Goal: Task Accomplishment & Management: Use online tool/utility

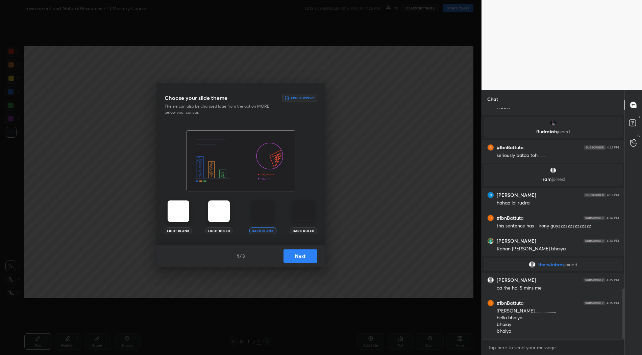
scroll to position [826, 0]
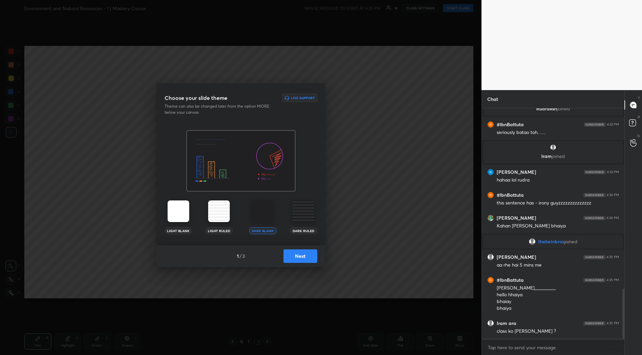
click at [304, 218] on img at bounding box center [303, 212] width 22 height 22
click at [302, 260] on button "Next" at bounding box center [300, 257] width 34 height 14
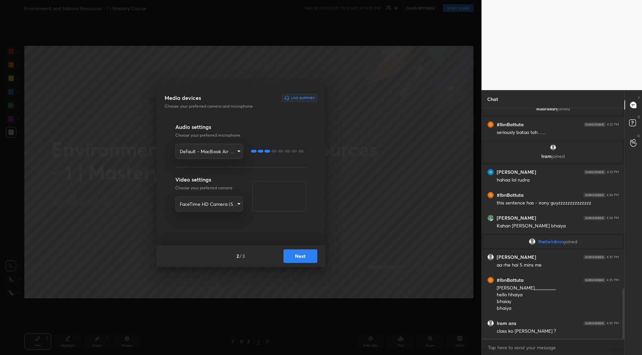
click at [517, 349] on textarea at bounding box center [553, 347] width 132 height 11
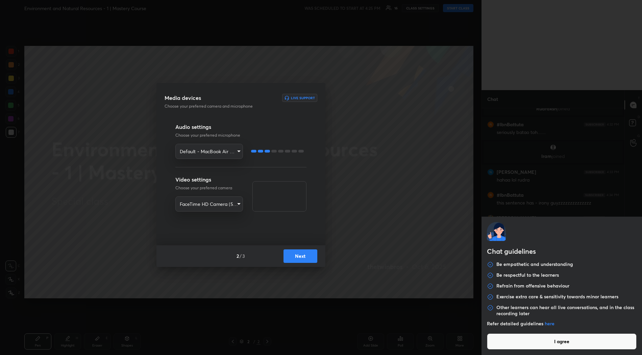
click at [517, 343] on button "I agree" at bounding box center [562, 342] width 150 height 16
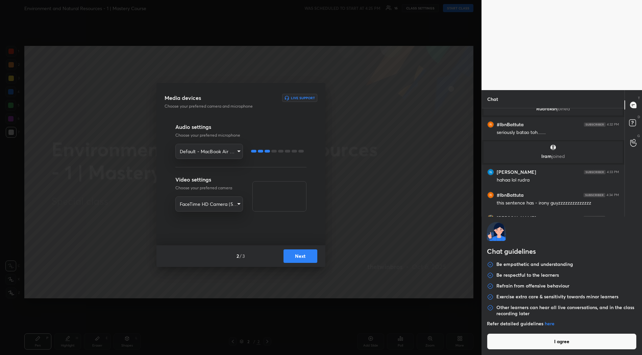
type textarea "x"
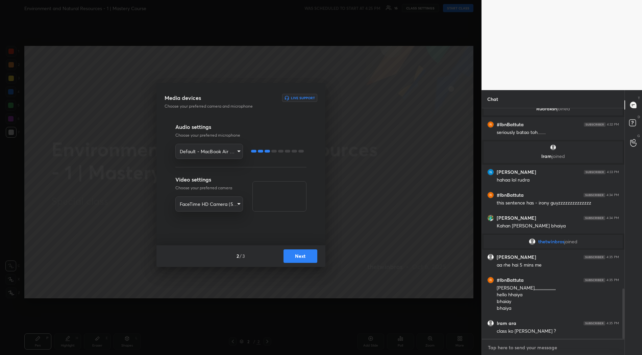
type textarea "w"
type textarea "x"
type textarea "wa"
type textarea "x"
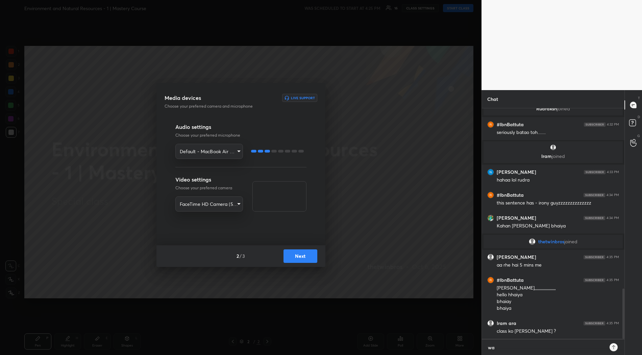
type textarea "wai"
type textarea "x"
type textarea "wait"
type textarea "x"
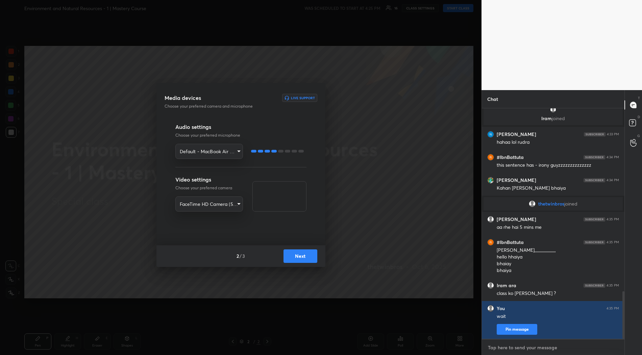
scroll to position [0, 0]
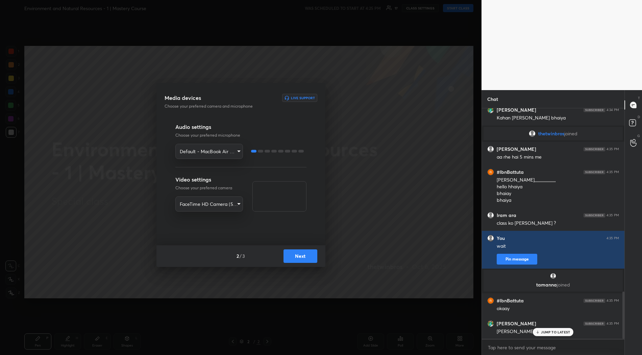
click at [293, 256] on button "Next" at bounding box center [300, 257] width 34 height 14
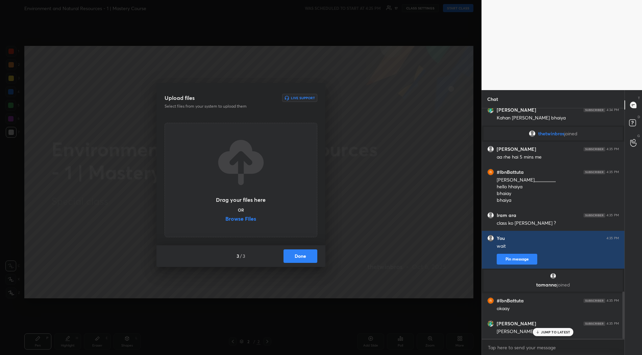
click at [243, 218] on label "Browse Files" at bounding box center [240, 219] width 31 height 7
click at [225, 218] on input "Browse Files" at bounding box center [225, 219] width 0 height 7
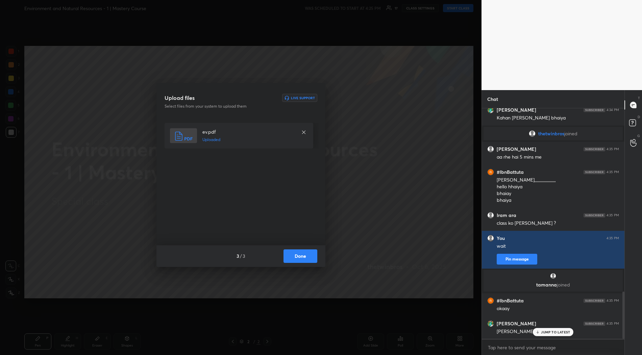
click at [302, 259] on button "Done" at bounding box center [300, 257] width 34 height 14
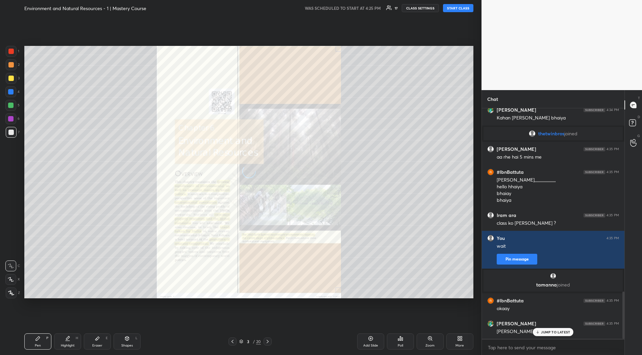
click at [454, 8] on button "START CLASS" at bounding box center [458, 8] width 30 height 8
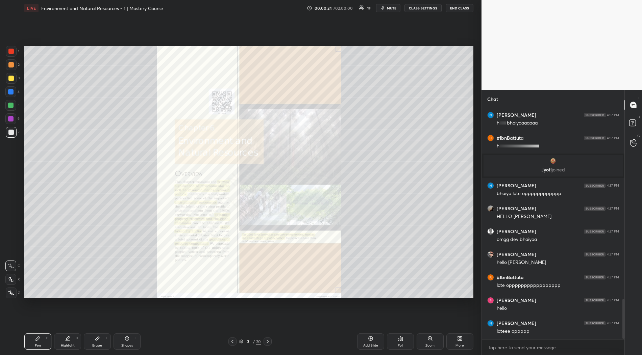
scroll to position [1126, 0]
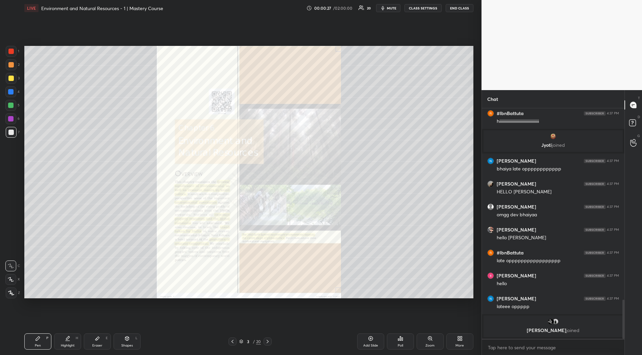
click at [12, 54] on div at bounding box center [10, 51] width 5 height 5
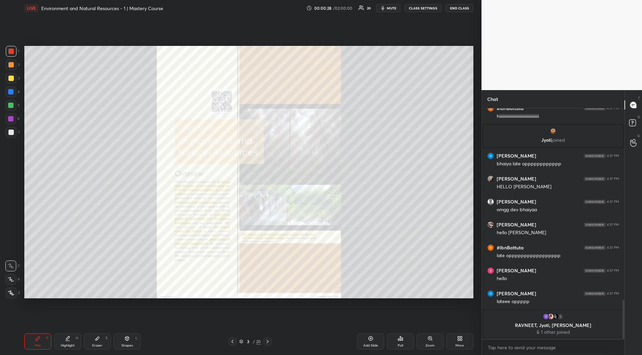
click at [15, 280] on div at bounding box center [10, 279] width 11 height 11
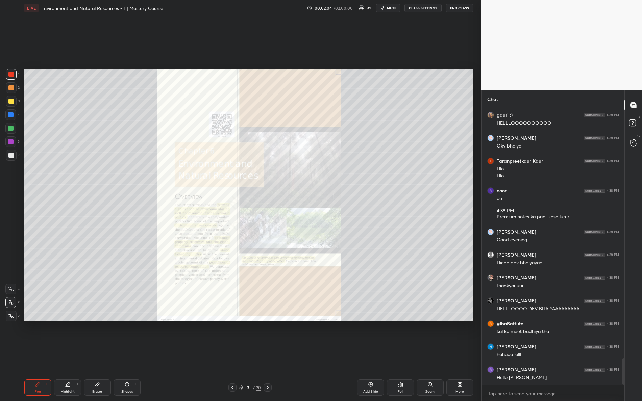
scroll to position [2614, 0]
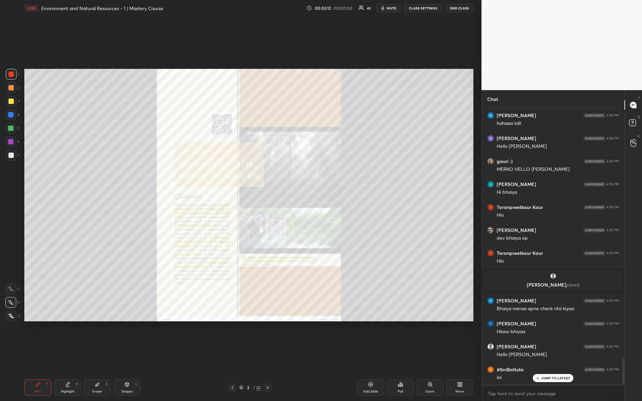
click at [425, 355] on div "Zoom" at bounding box center [429, 388] width 27 height 16
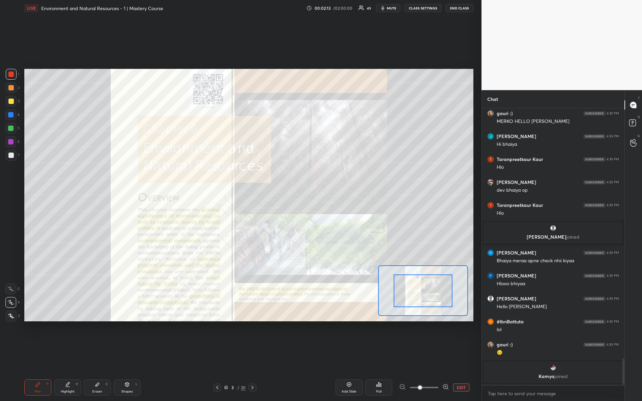
drag, startPoint x: 437, startPoint y: 401, endPoint x: 487, endPoint y: 386, distance: 52.2
click at [470, 0] on html "1 2 3 4 5 6 7 R O A L C X Z Erase all C X Z LIVE Environment and Natural Resour…" at bounding box center [321, 0] width 642 height 0
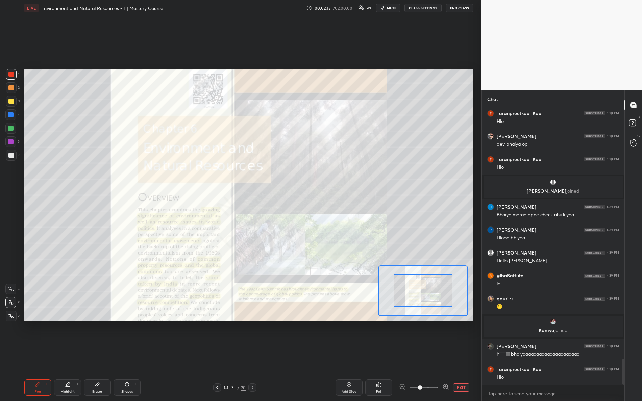
drag, startPoint x: 426, startPoint y: 388, endPoint x: 465, endPoint y: 401, distance: 40.7
click at [460, 355] on div "Pen P Highlight H Eraser E Shapes L 3 / 20 Add Slide Poll EXIT" at bounding box center [248, 387] width 449 height 27
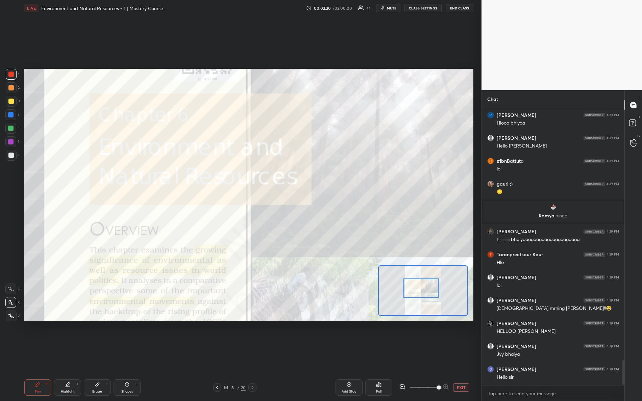
drag, startPoint x: 419, startPoint y: 283, endPoint x: 416, endPoint y: 279, distance: 5.3
click at [417, 281] on div at bounding box center [420, 289] width 35 height 20
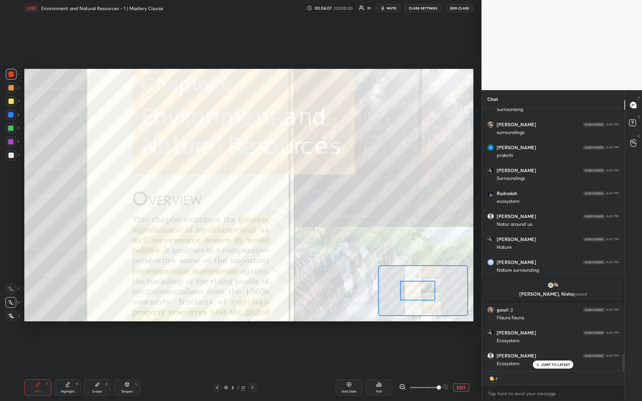
scroll to position [3783, 0]
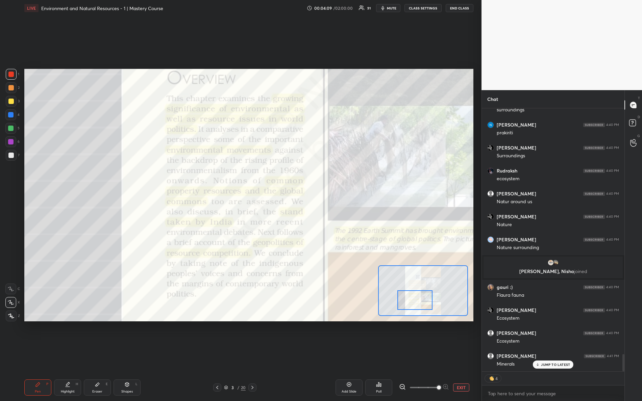
drag, startPoint x: 416, startPoint y: 291, endPoint x: 411, endPoint y: 303, distance: 12.1
click at [411, 304] on div at bounding box center [414, 300] width 35 height 20
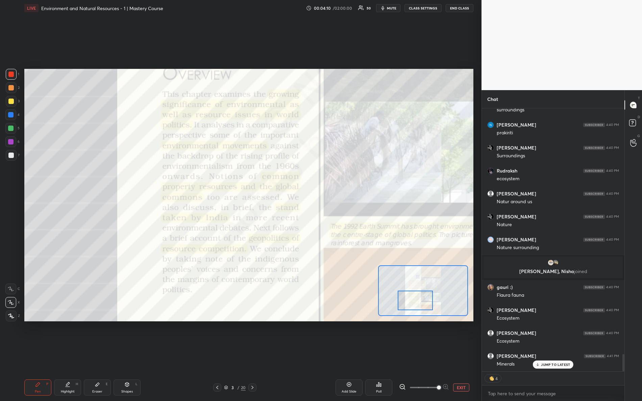
scroll to position [3806, 0]
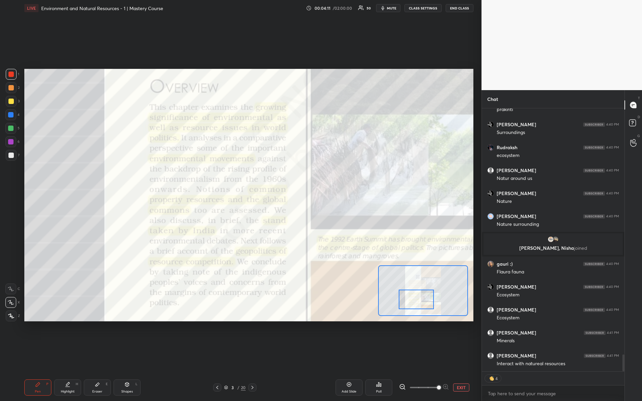
drag, startPoint x: 416, startPoint y: 298, endPoint x: 412, endPoint y: 291, distance: 7.7
click at [416, 297] on div at bounding box center [415, 300] width 35 height 20
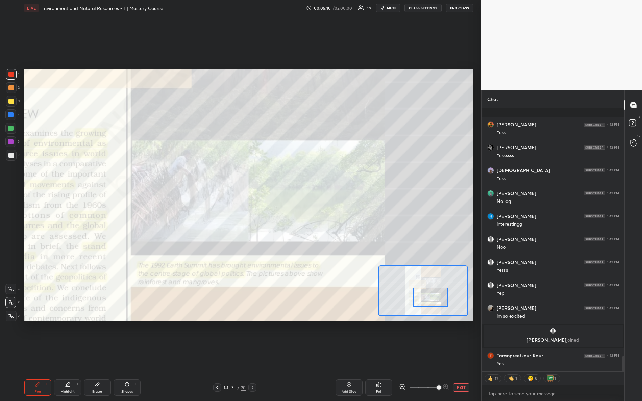
scroll to position [4270, 0]
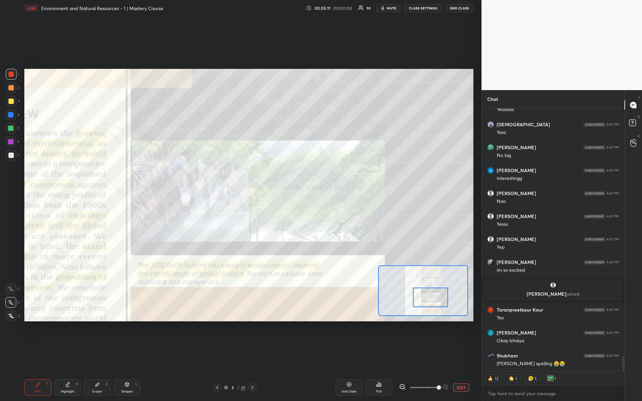
drag, startPoint x: 414, startPoint y: 299, endPoint x: 423, endPoint y: 290, distance: 12.4
click at [428, 297] on div at bounding box center [430, 298] width 35 height 20
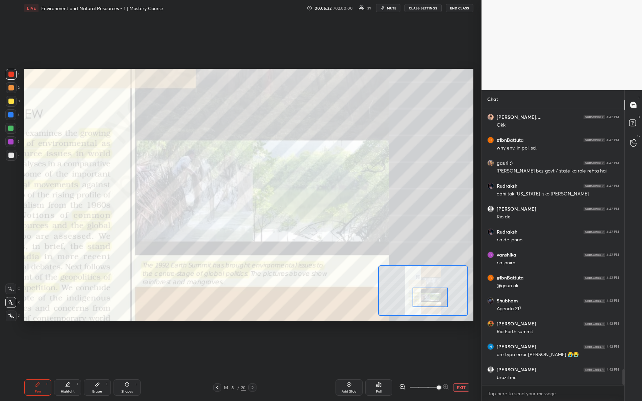
scroll to position [4601, 0]
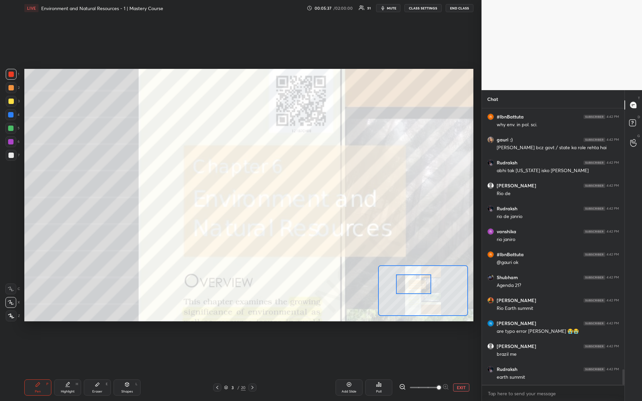
drag, startPoint x: 424, startPoint y: 297, endPoint x: 407, endPoint y: 286, distance: 19.9
click at [408, 287] on div at bounding box center [413, 285] width 35 height 20
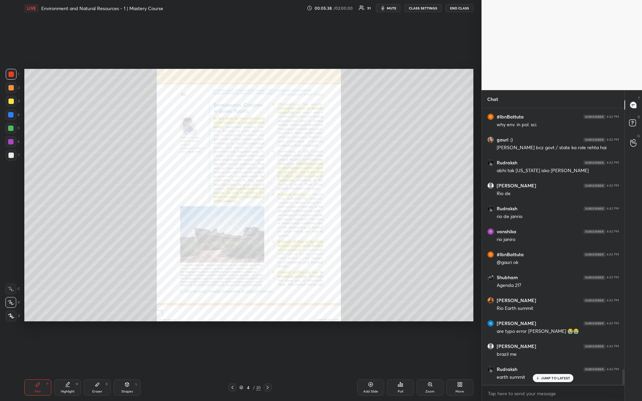
scroll to position [4624, 0]
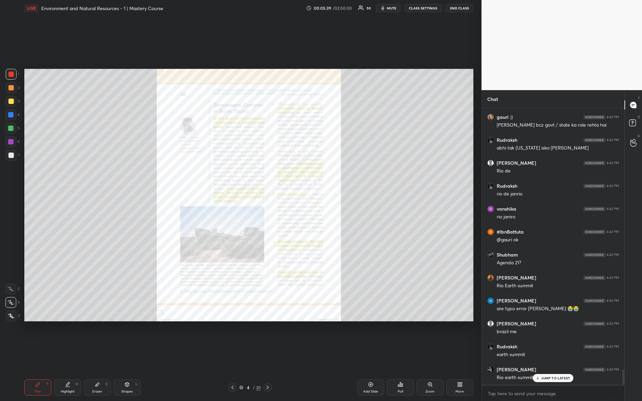
click at [424, 355] on div "Zoom" at bounding box center [429, 388] width 27 height 16
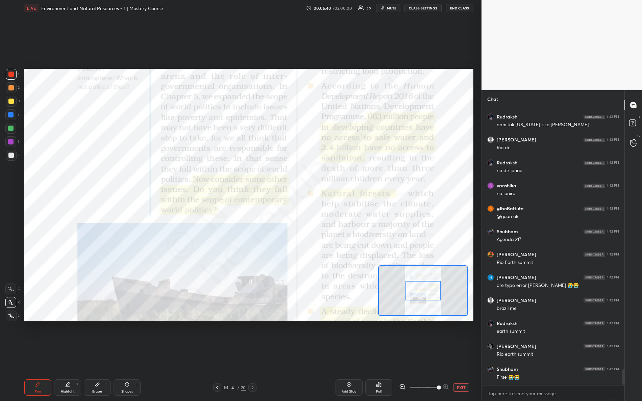
drag, startPoint x: 423, startPoint y: 388, endPoint x: 441, endPoint y: 326, distance: 65.1
click at [466, 355] on div "EXIT" at bounding box center [436, 388] width 74 height 8
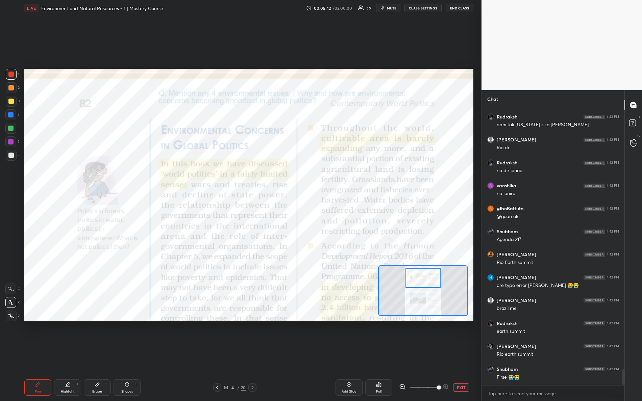
drag, startPoint x: 420, startPoint y: 286, endPoint x: 418, endPoint y: 276, distance: 9.6
click at [419, 276] on div at bounding box center [422, 278] width 35 height 20
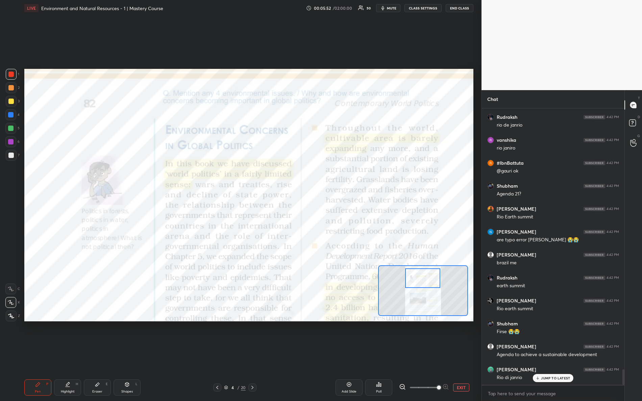
scroll to position [4716, 0]
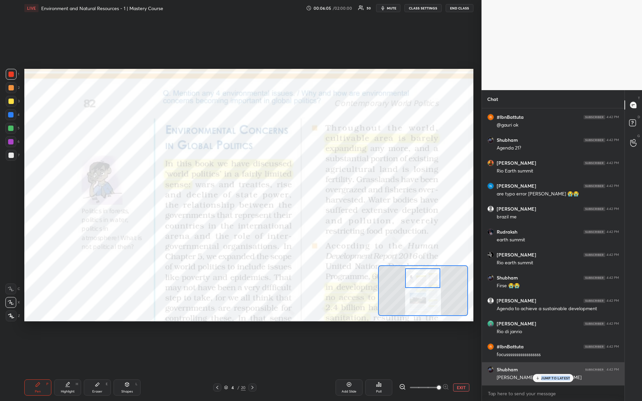
drag, startPoint x: 540, startPoint y: 381, endPoint x: 539, endPoint y: 373, distance: 7.9
click at [541, 355] on div "JUMP TO LATEST" at bounding box center [553, 378] width 41 height 8
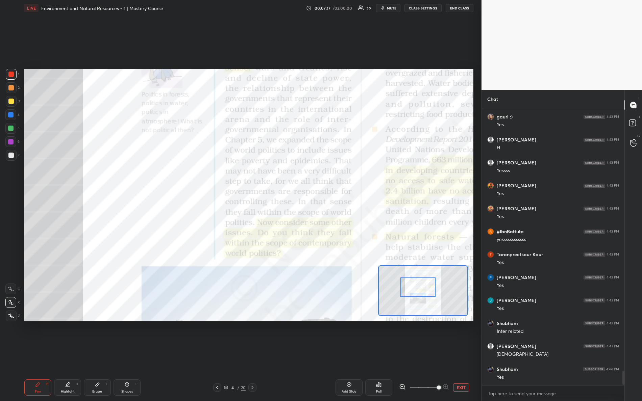
scroll to position [5159, 0]
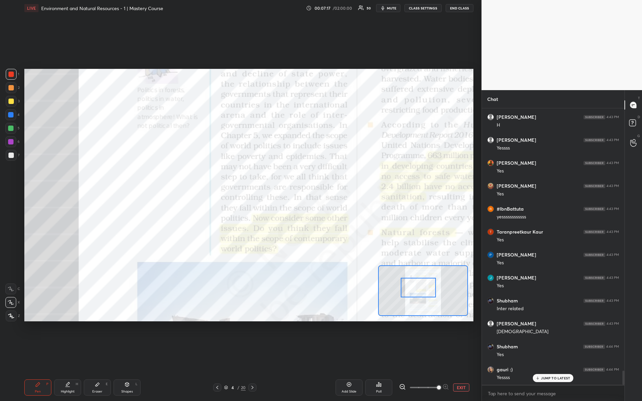
drag, startPoint x: 426, startPoint y: 279, endPoint x: 419, endPoint y: 281, distance: 7.6
click at [422, 288] on div at bounding box center [417, 288] width 35 height 20
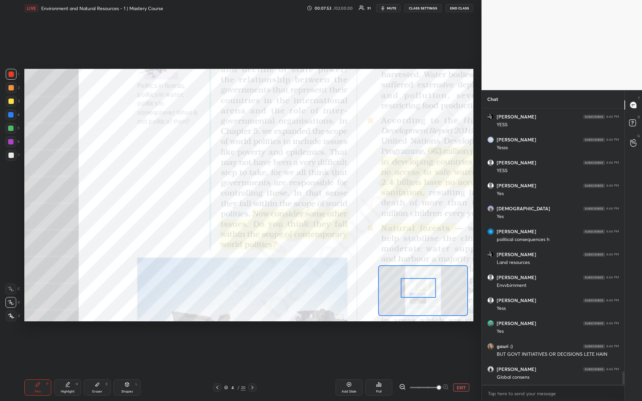
scroll to position [5618, 0]
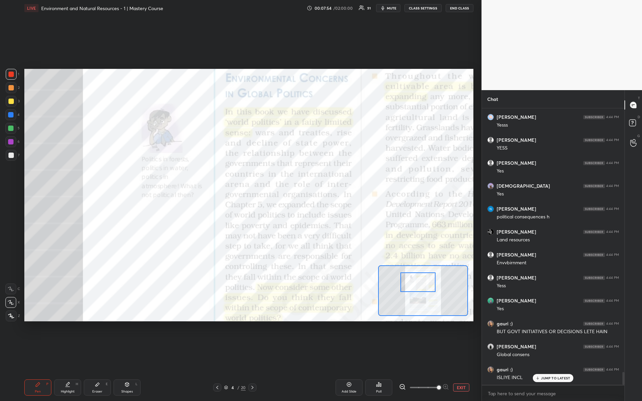
drag, startPoint x: 416, startPoint y: 286, endPoint x: 416, endPoint y: 280, distance: 5.7
click at [415, 281] on div at bounding box center [417, 283] width 35 height 20
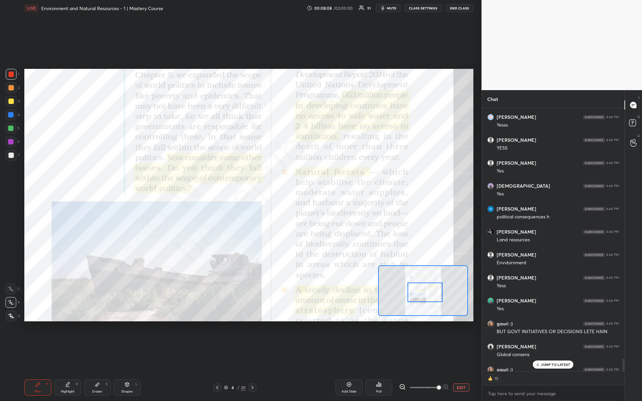
scroll to position [5655, 0]
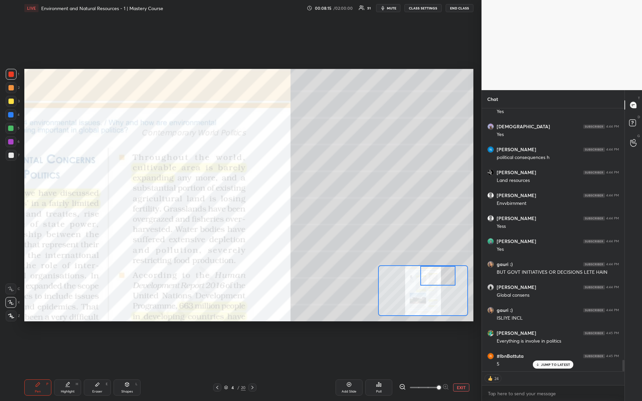
drag, startPoint x: 419, startPoint y: 283, endPoint x: 437, endPoint y: 265, distance: 25.1
click at [438, 268] on div at bounding box center [437, 276] width 35 height 20
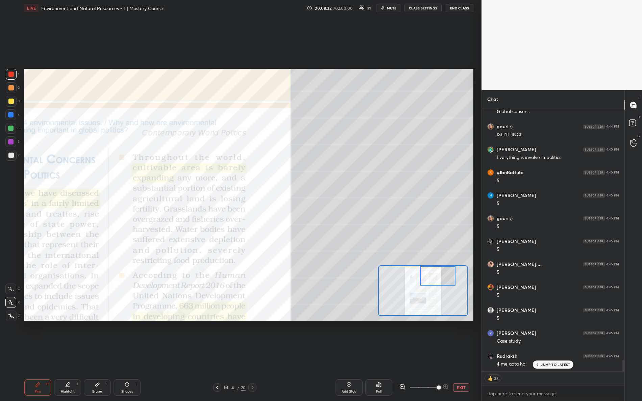
scroll to position [5848, 0]
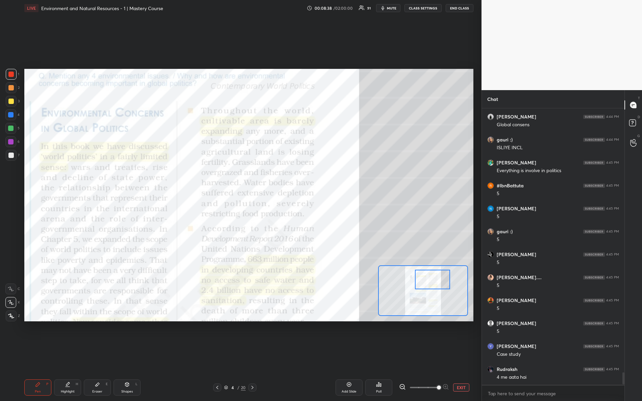
drag, startPoint x: 433, startPoint y: 277, endPoint x: 427, endPoint y: 279, distance: 6.4
click at [427, 279] on div at bounding box center [432, 280] width 35 height 20
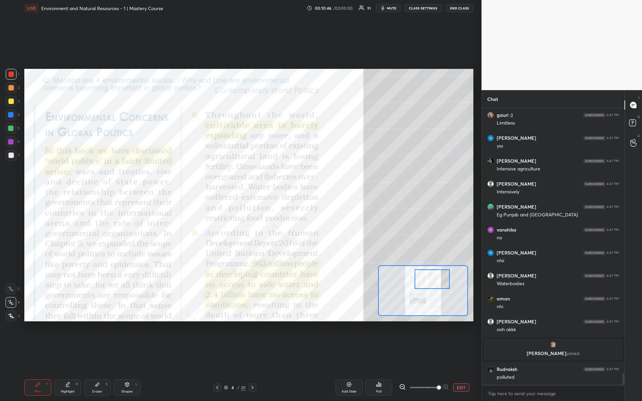
scroll to position [6399, 0]
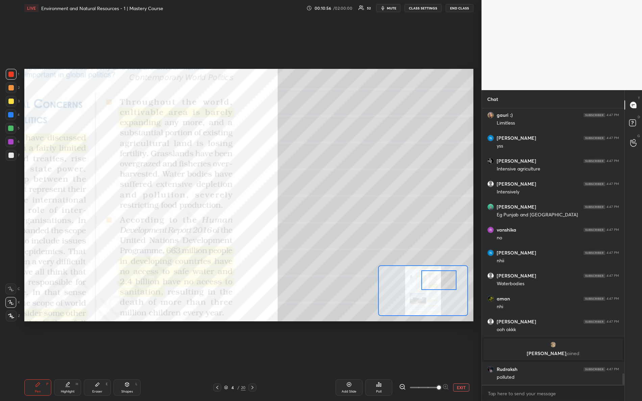
drag, startPoint x: 426, startPoint y: 283, endPoint x: 437, endPoint y: 284, distance: 10.6
click at [436, 285] on div at bounding box center [438, 280] width 35 height 20
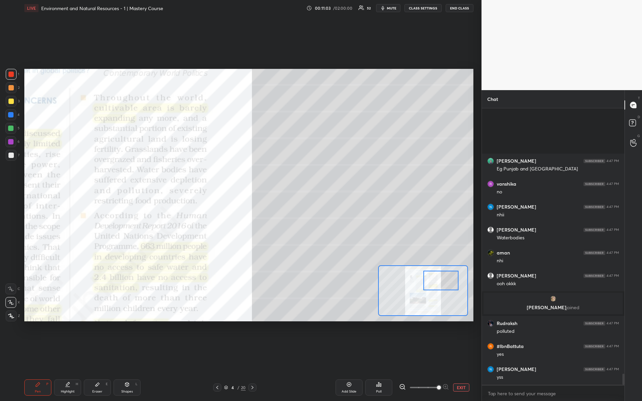
scroll to position [6514, 0]
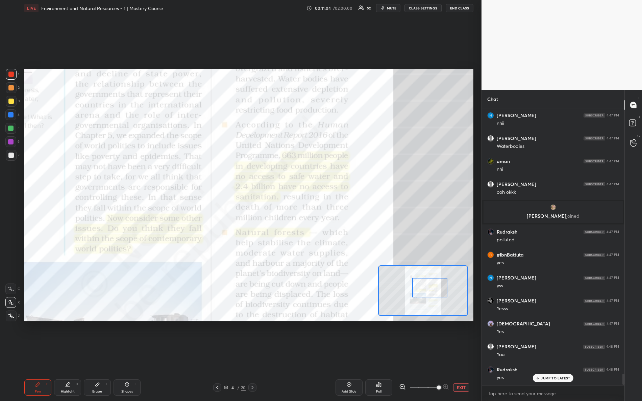
drag, startPoint x: 440, startPoint y: 280, endPoint x: 431, endPoint y: 280, distance: 9.1
click at [430, 287] on div at bounding box center [429, 288] width 35 height 20
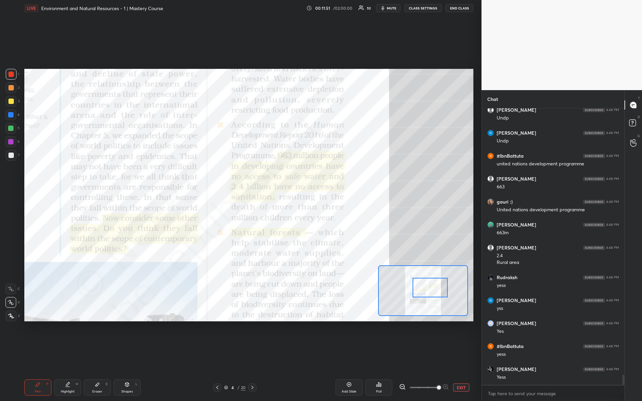
scroll to position [7324, 0]
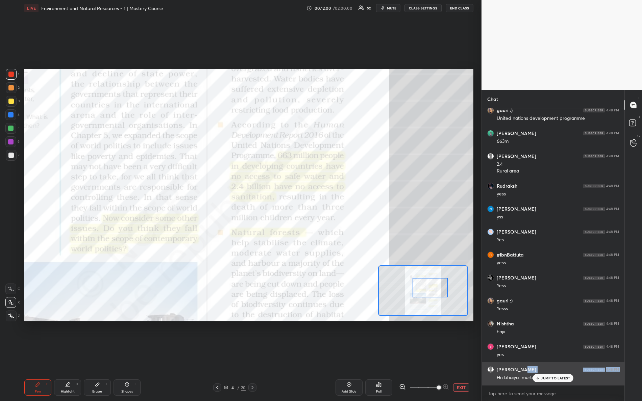
click at [552, 355] on div "[PERSON_NAME] 4:48 PM Hn bhaiya...morte system" at bounding box center [553, 373] width 142 height 23
click at [547, 355] on div "JUMP TO LATEST" at bounding box center [553, 378] width 41 height 8
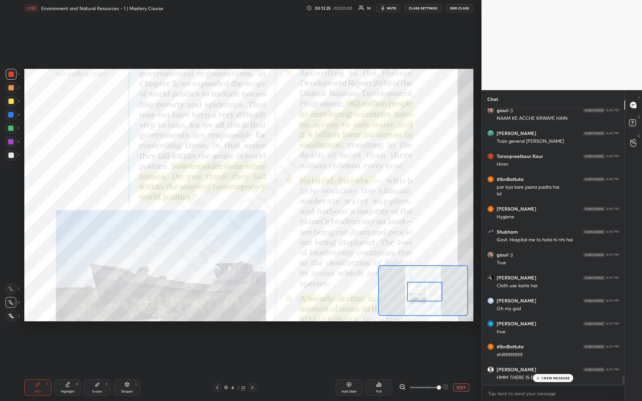
scroll to position [8456, 0]
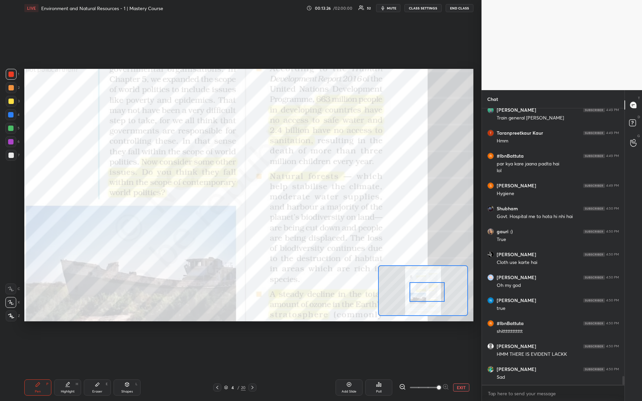
drag, startPoint x: 428, startPoint y: 283, endPoint x: 426, endPoint y: 287, distance: 5.1
click at [426, 287] on div at bounding box center [426, 292] width 35 height 20
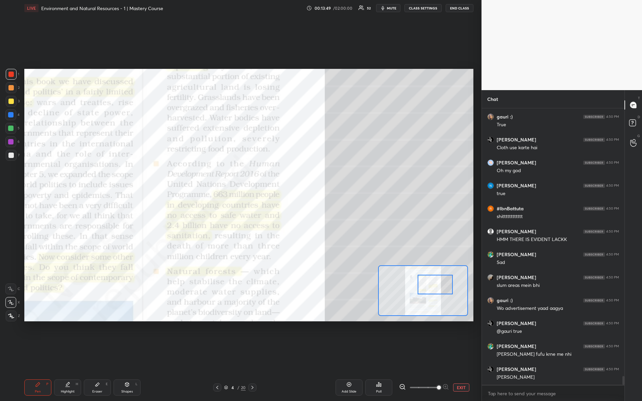
scroll to position [8594, 0]
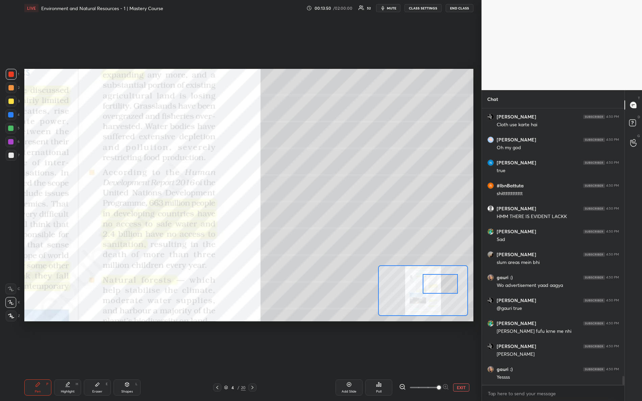
drag, startPoint x: 421, startPoint y: 289, endPoint x: 431, endPoint y: 274, distance: 17.6
click at [434, 281] on div at bounding box center [439, 284] width 35 height 20
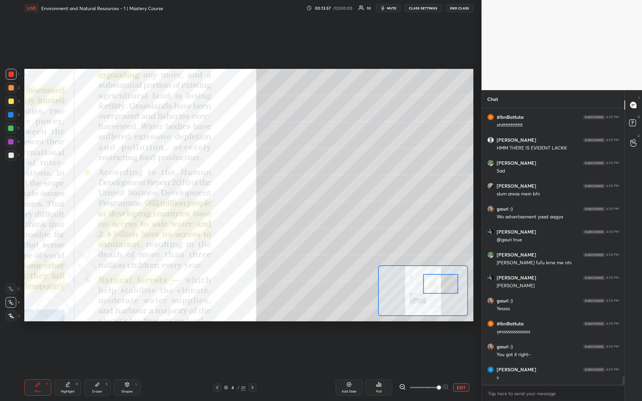
scroll to position [8686, 0]
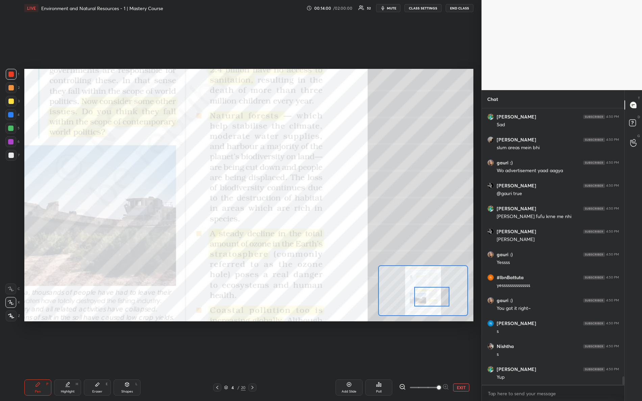
drag, startPoint x: 438, startPoint y: 281, endPoint x: 424, endPoint y: 294, distance: 19.6
click at [430, 293] on div at bounding box center [431, 297] width 35 height 20
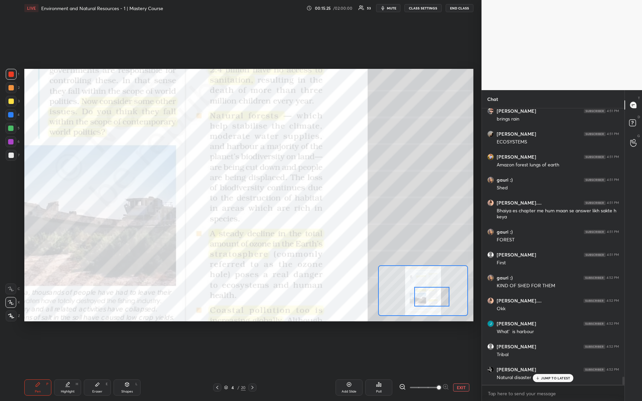
scroll to position [9244, 0]
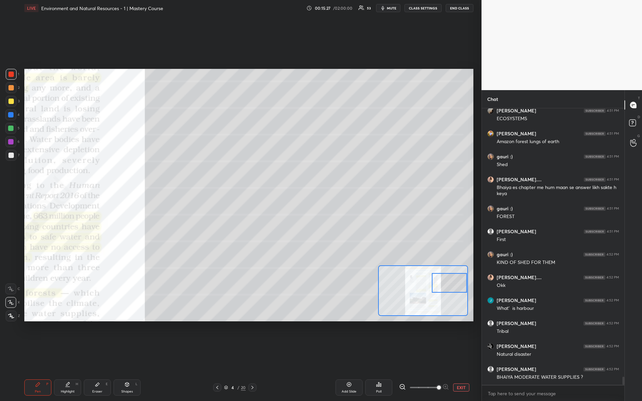
drag, startPoint x: 426, startPoint y: 295, endPoint x: 444, endPoint y: 282, distance: 22.4
click at [444, 282] on div at bounding box center [449, 283] width 35 height 20
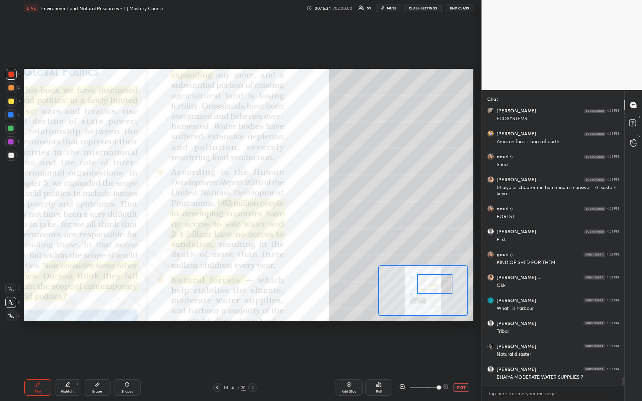
scroll to position [9267, 0]
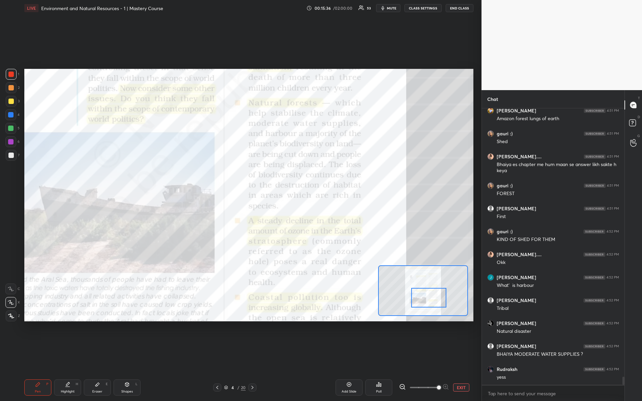
drag, startPoint x: 431, startPoint y: 283, endPoint x: 435, endPoint y: 299, distance: 16.4
click at [433, 300] on div at bounding box center [428, 298] width 35 height 20
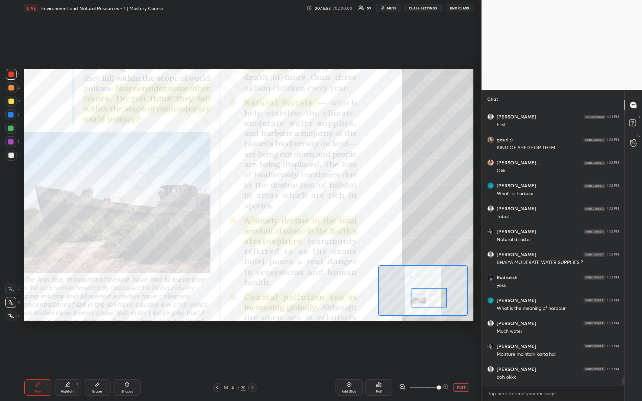
scroll to position [9382, 0]
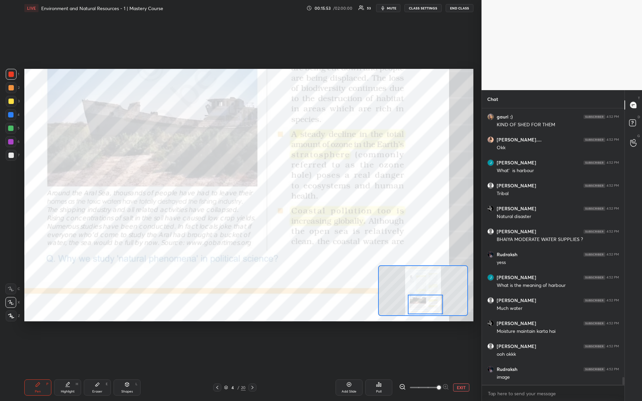
drag, startPoint x: 422, startPoint y: 295, endPoint x: 420, endPoint y: 299, distance: 4.3
click at [419, 303] on div at bounding box center [425, 305] width 35 height 20
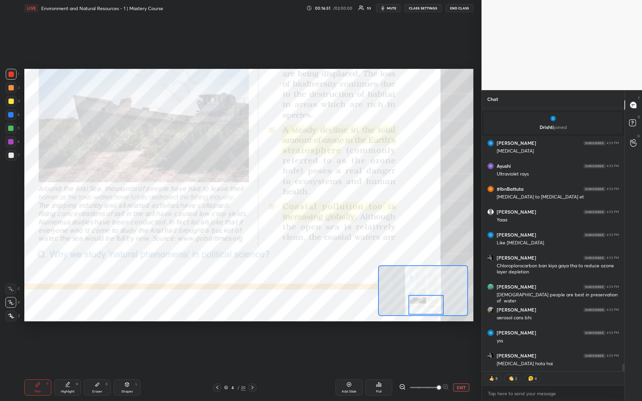
scroll to position [9069, 0]
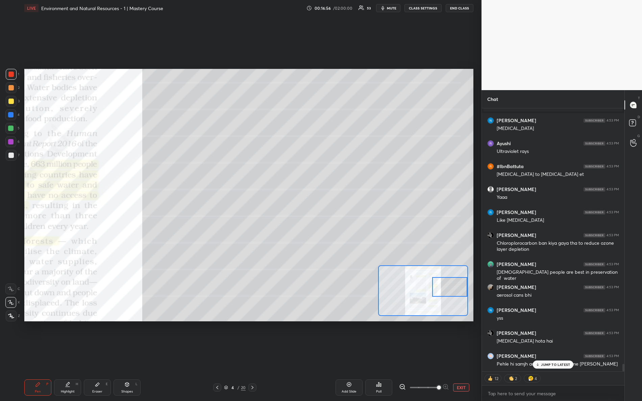
drag, startPoint x: 419, startPoint y: 302, endPoint x: 462, endPoint y: 283, distance: 47.1
click at [462, 283] on div at bounding box center [449, 287] width 35 height 20
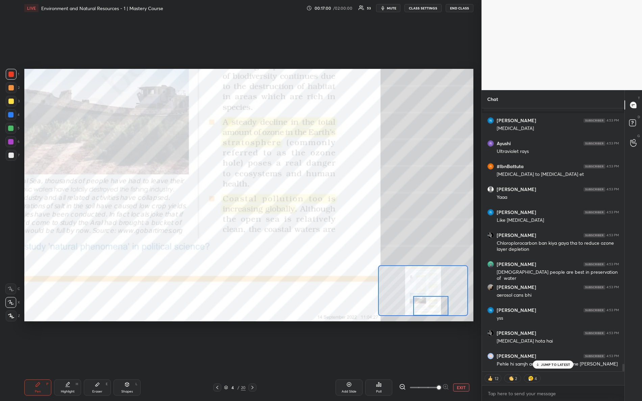
drag, startPoint x: 447, startPoint y: 281, endPoint x: 429, endPoint y: 306, distance: 30.7
click at [428, 306] on div at bounding box center [430, 306] width 35 height 20
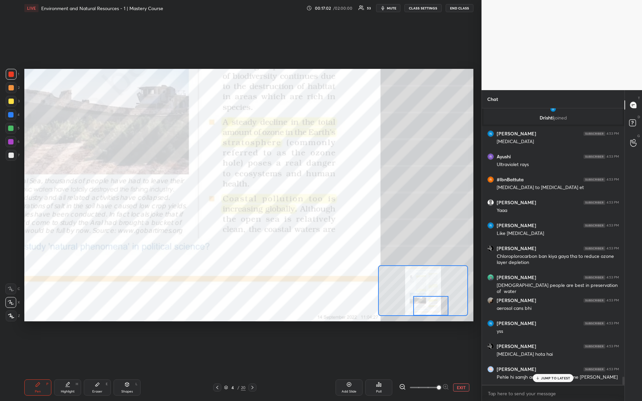
scroll to position [9055, 0]
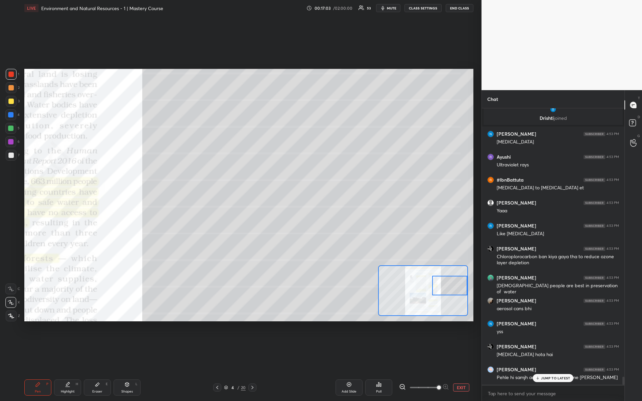
drag, startPoint x: 435, startPoint y: 298, endPoint x: 433, endPoint y: 275, distance: 23.1
click at [448, 281] on div at bounding box center [449, 286] width 35 height 20
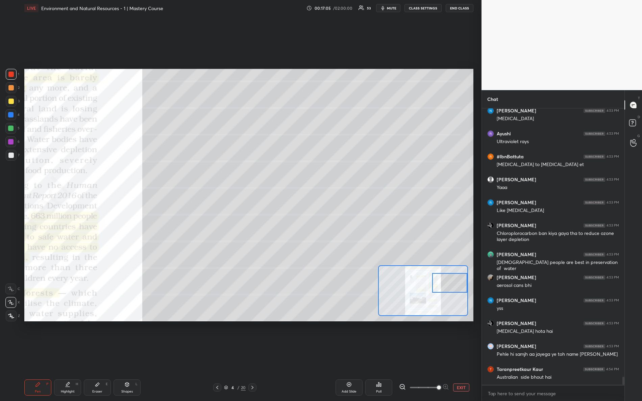
scroll to position [9101, 0]
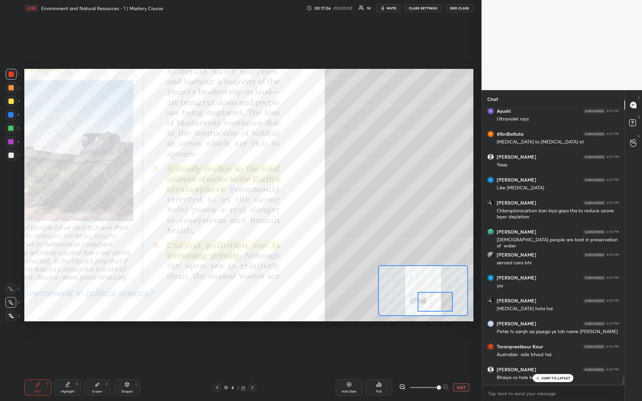
drag, startPoint x: 448, startPoint y: 287, endPoint x: 438, endPoint y: 310, distance: 24.7
click at [435, 307] on div at bounding box center [434, 302] width 35 height 20
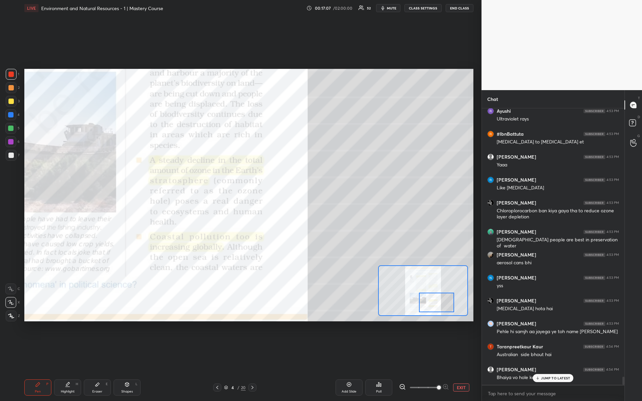
click at [545, 355] on div "JUMP TO LATEST" at bounding box center [553, 378] width 41 height 8
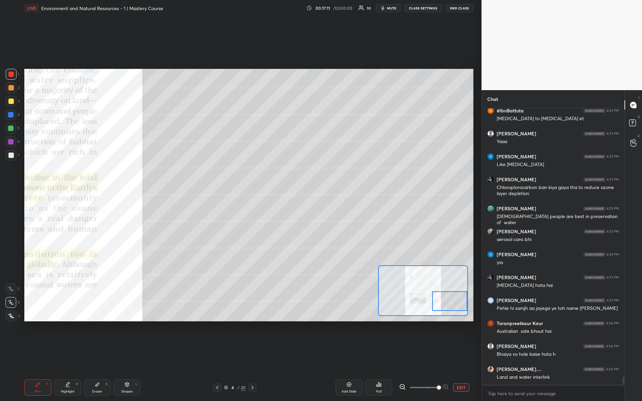
drag, startPoint x: 428, startPoint y: 302, endPoint x: 453, endPoint y: 301, distance: 25.4
click at [453, 301] on div at bounding box center [449, 301] width 35 height 20
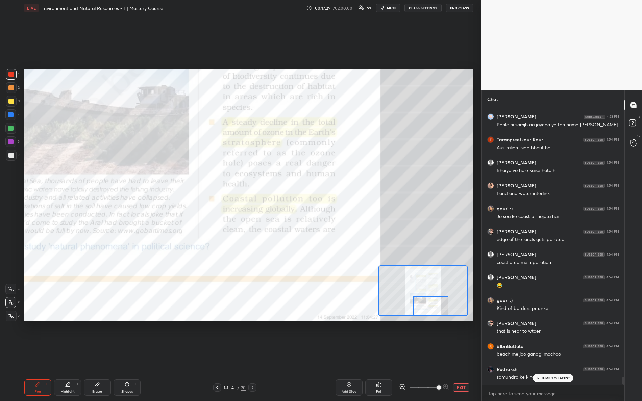
scroll to position [9331, 0]
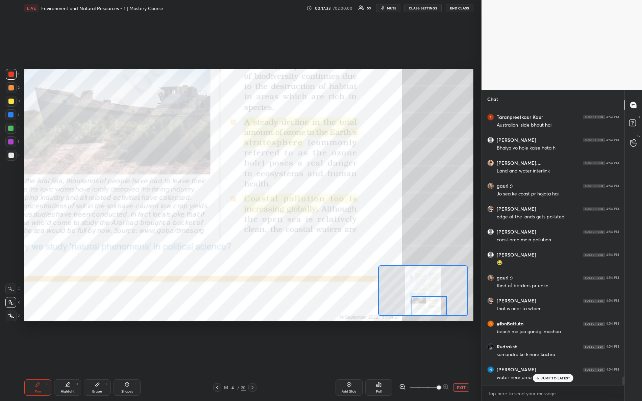
drag, startPoint x: 437, startPoint y: 297, endPoint x: 416, endPoint y: 301, distance: 21.0
click at [416, 301] on div at bounding box center [428, 306] width 35 height 20
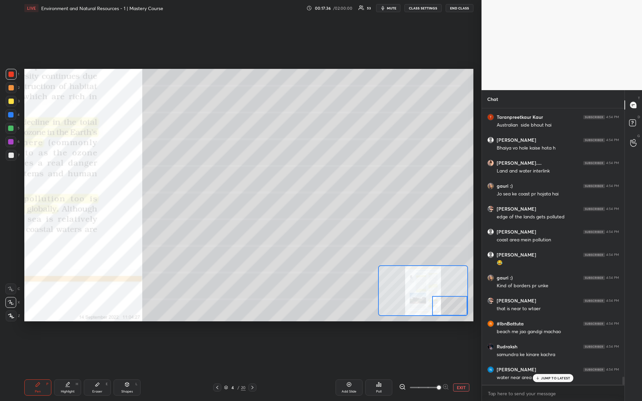
drag, startPoint x: 431, startPoint y: 302, endPoint x: 444, endPoint y: 300, distance: 13.2
click at [456, 309] on div at bounding box center [449, 306] width 35 height 20
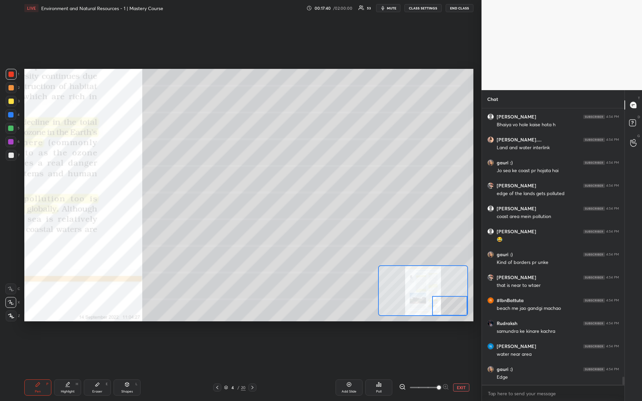
click at [16, 117] on div at bounding box center [10, 114] width 11 height 11
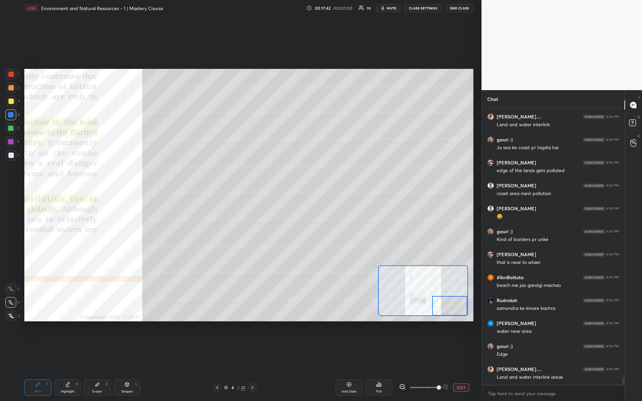
scroll to position [9400, 0]
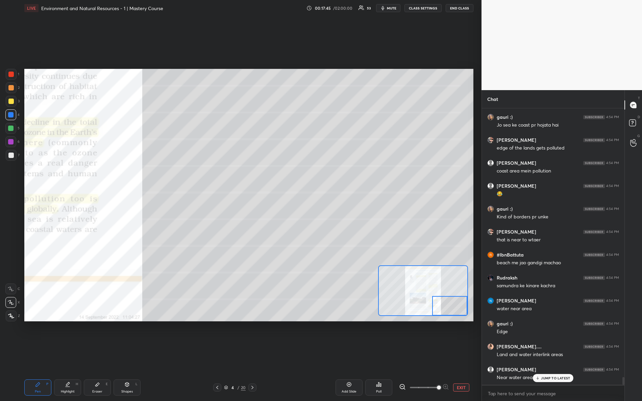
click at [382, 267] on div "Setting up your live class Poll for secs No correct answer Start poll" at bounding box center [248, 195] width 449 height 253
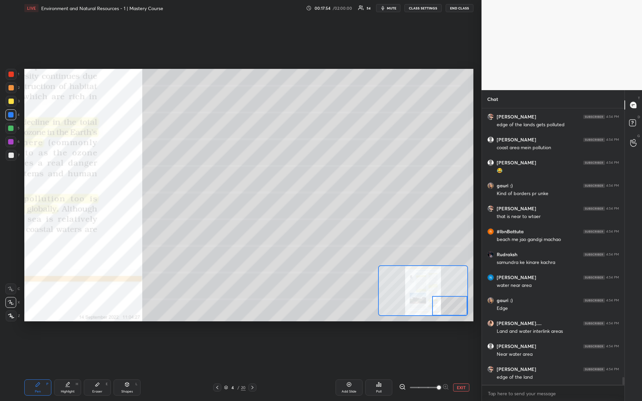
click at [9, 77] on div at bounding box center [10, 74] width 5 height 5
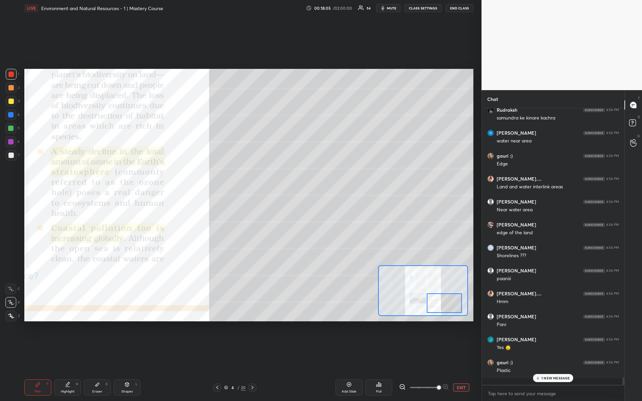
scroll to position [9561, 0]
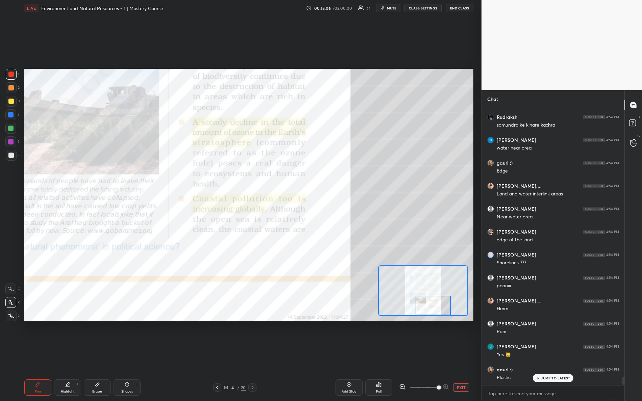
drag, startPoint x: 448, startPoint y: 303, endPoint x: 432, endPoint y: 299, distance: 15.9
click at [431, 305] on div at bounding box center [432, 306] width 35 height 20
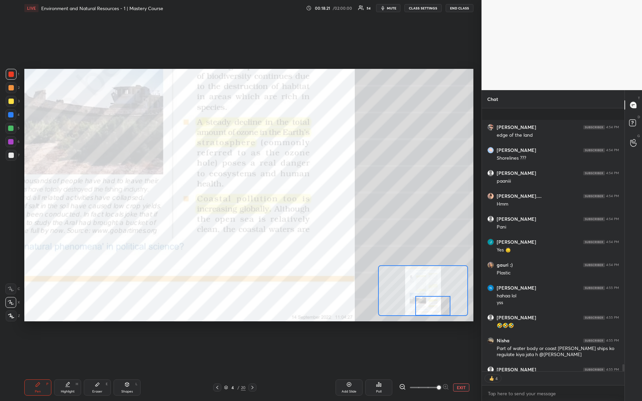
scroll to position [9702, 0]
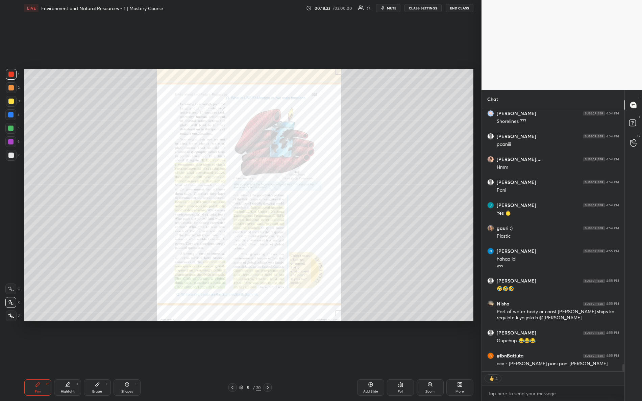
click at [428, 355] on icon at bounding box center [429, 384] width 5 height 5
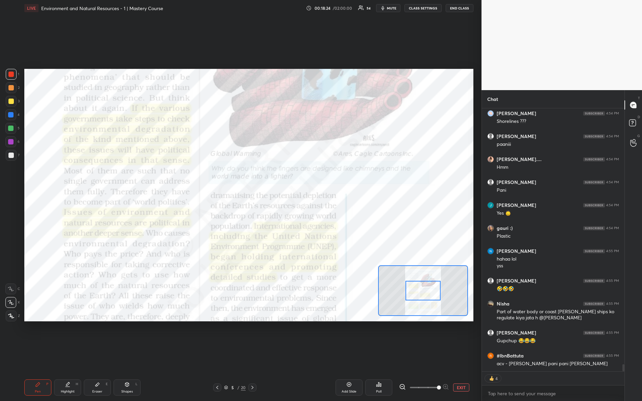
drag, startPoint x: 438, startPoint y: 387, endPoint x: 453, endPoint y: 332, distance: 57.4
click at [471, 355] on div "EXIT" at bounding box center [436, 388] width 74 height 8
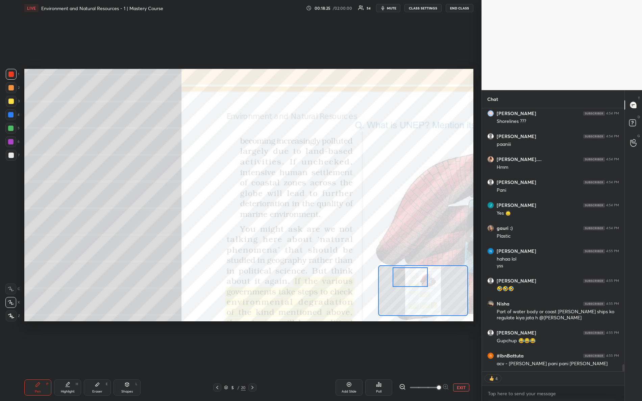
drag, startPoint x: 418, startPoint y: 286, endPoint x: 407, endPoint y: 269, distance: 20.1
click at [406, 273] on div at bounding box center [409, 277] width 35 height 20
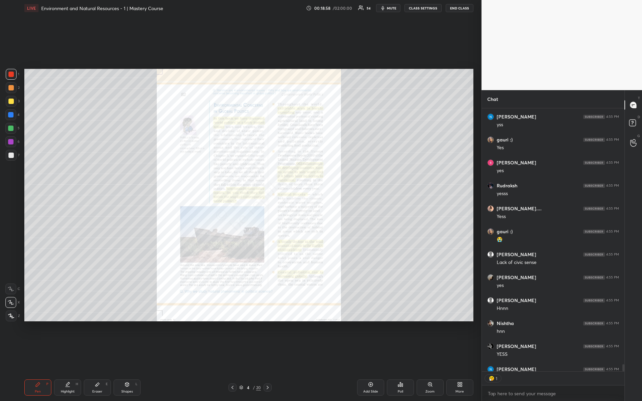
scroll to position [2, 2]
click at [432, 355] on div "Zoom" at bounding box center [429, 388] width 27 height 16
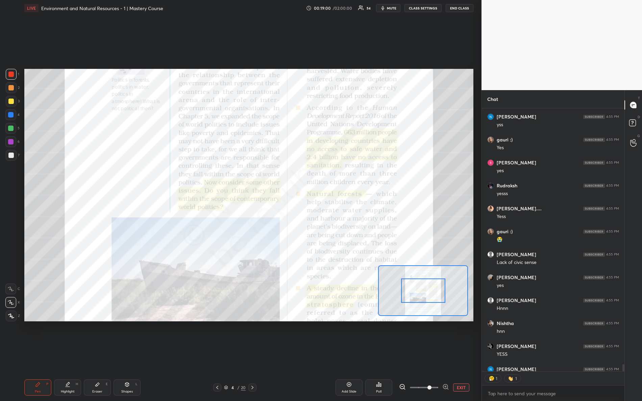
drag, startPoint x: 427, startPoint y: 388, endPoint x: 465, endPoint y: 367, distance: 42.6
click at [471, 355] on div "Add Slide Poll EXIT" at bounding box center [373, 388] width 199 height 16
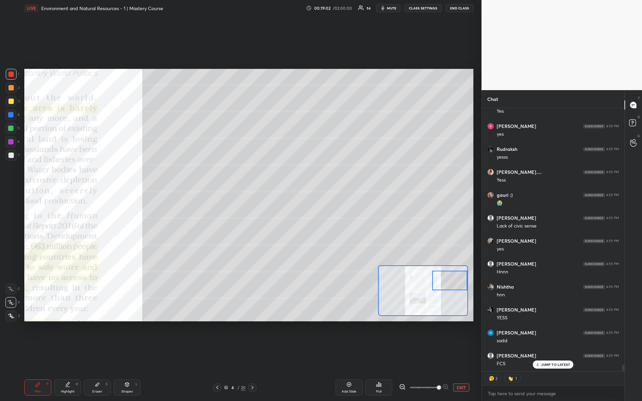
scroll to position [10121, 0]
drag, startPoint x: 422, startPoint y: 283, endPoint x: 452, endPoint y: 274, distance: 31.4
click at [452, 274] on div at bounding box center [449, 281] width 35 height 20
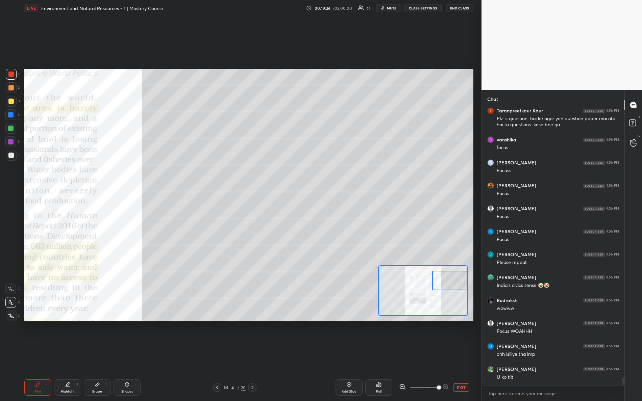
scroll to position [10596, 0]
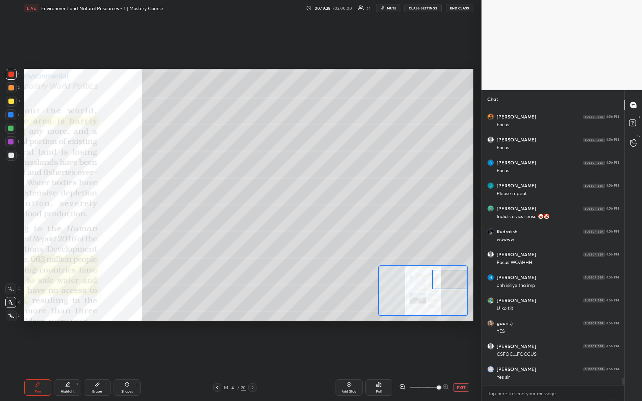
drag, startPoint x: 448, startPoint y: 279, endPoint x: 456, endPoint y: 271, distance: 11.5
click at [457, 279] on div at bounding box center [449, 280] width 35 height 20
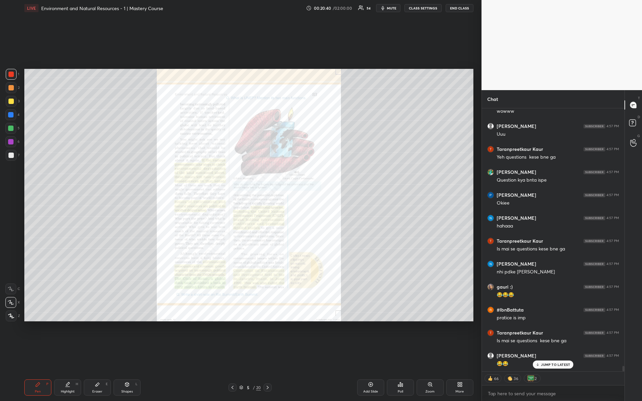
scroll to position [12286, 0]
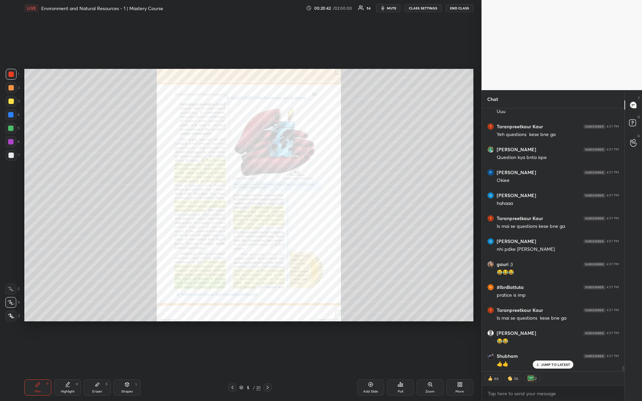
click at [425, 355] on div "Zoom" at bounding box center [429, 388] width 27 height 16
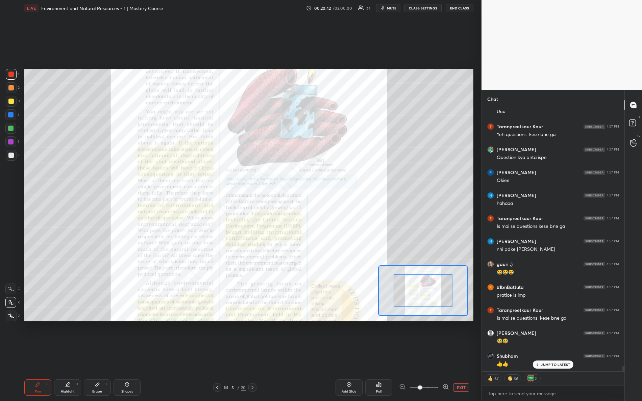
drag, startPoint x: 424, startPoint y: 390, endPoint x: 453, endPoint y: 393, distance: 29.6
click at [453, 355] on div "Add Slide Poll EXIT" at bounding box center [373, 388] width 199 height 16
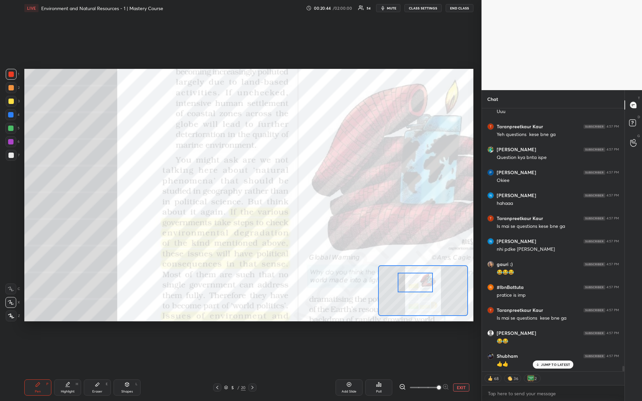
drag, startPoint x: 426, startPoint y: 284, endPoint x: 418, endPoint y: 276, distance: 10.7
click at [418, 276] on div at bounding box center [414, 283] width 35 height 20
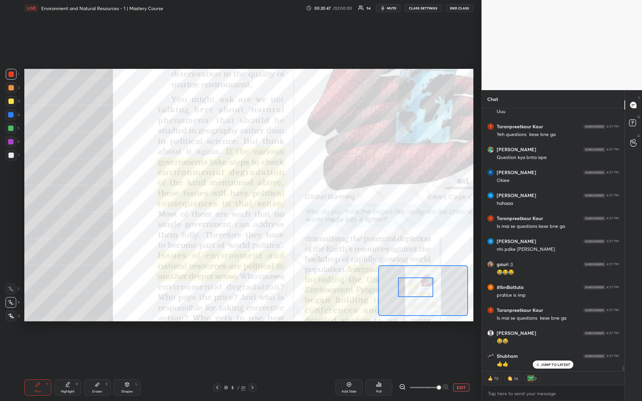
drag, startPoint x: 415, startPoint y: 285, endPoint x: 416, endPoint y: 290, distance: 5.7
click at [417, 290] on div at bounding box center [415, 288] width 35 height 20
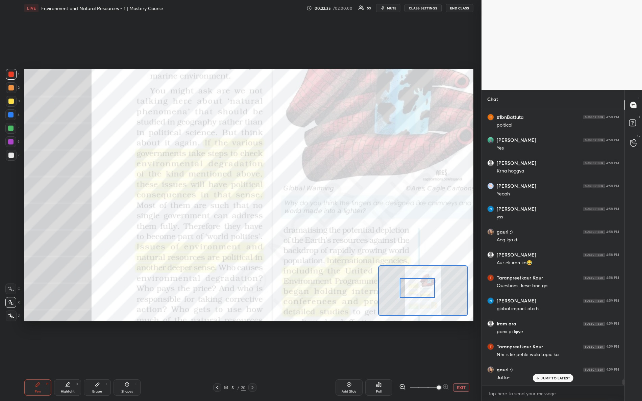
scroll to position [13732, 0]
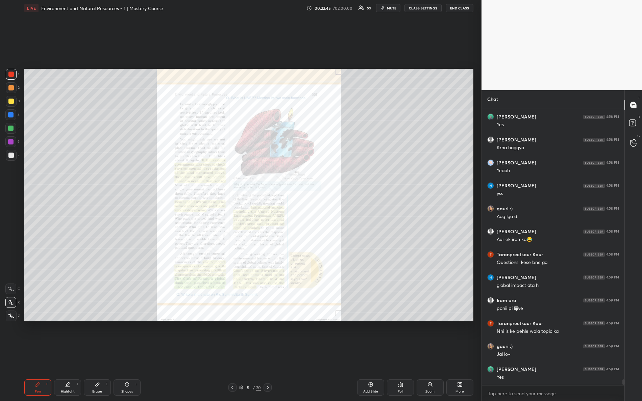
click at [425, 355] on div "Zoom" at bounding box center [429, 388] width 27 height 16
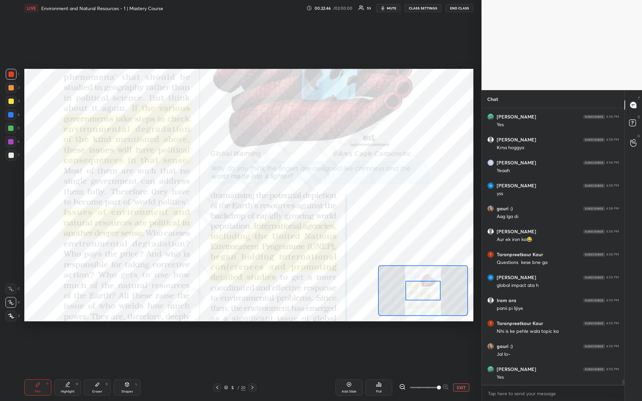
drag, startPoint x: 422, startPoint y: 384, endPoint x: 475, endPoint y: 396, distance: 54.5
click at [472, 355] on div "Pen P Highlight H Eraser E Shapes L 5 / 20 Add Slide Poll EXIT" at bounding box center [248, 387] width 449 height 27
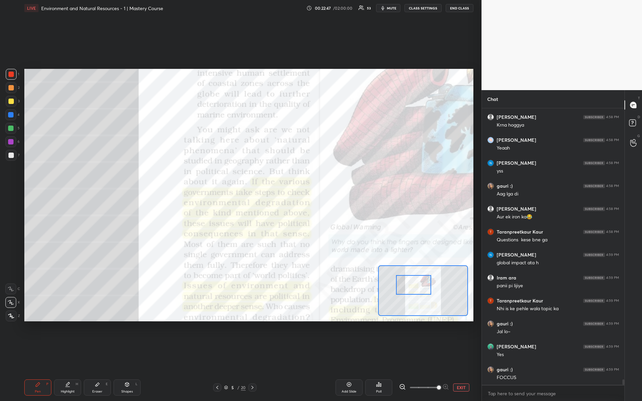
scroll to position [13778, 0]
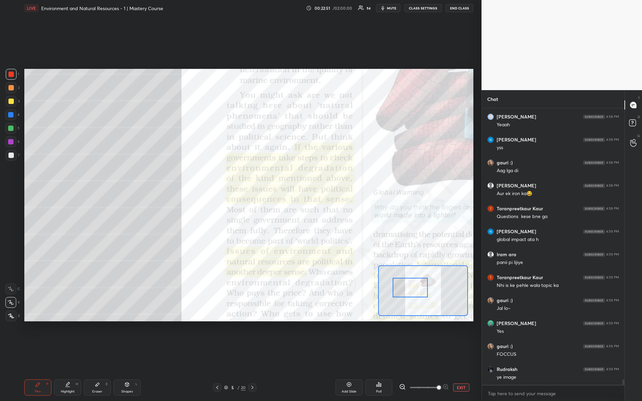
drag, startPoint x: 420, startPoint y: 284, endPoint x: 408, endPoint y: 281, distance: 12.6
click at [407, 282] on div at bounding box center [409, 288] width 35 height 20
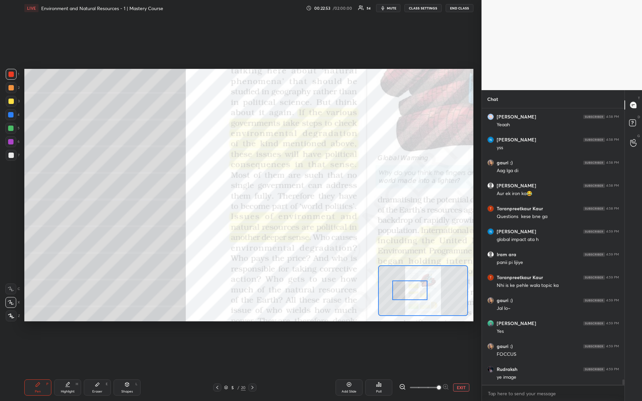
click at [409, 289] on div at bounding box center [409, 291] width 35 height 20
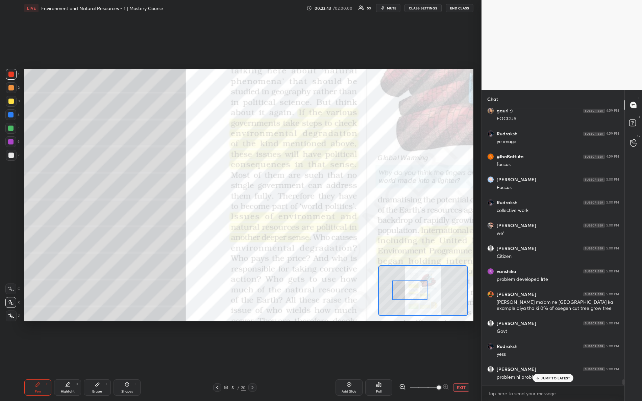
scroll to position [14036, 0]
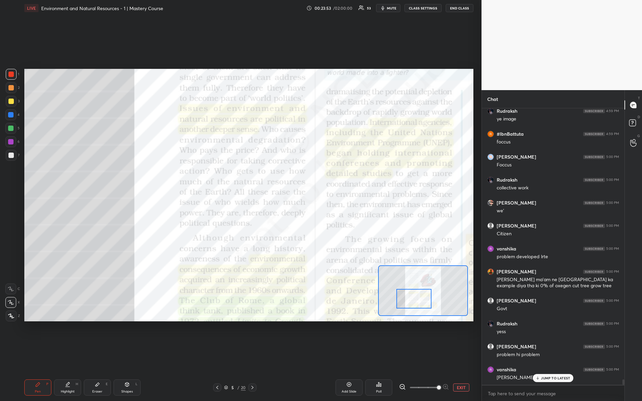
drag, startPoint x: 414, startPoint y: 285, endPoint x: 419, endPoint y: 290, distance: 7.2
click at [419, 293] on div at bounding box center [413, 299] width 35 height 20
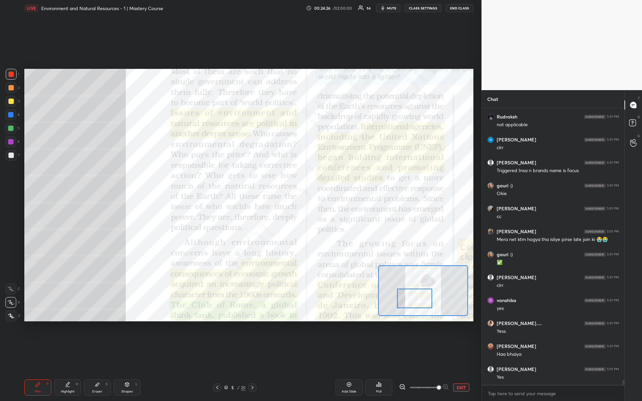
scroll to position [14426, 0]
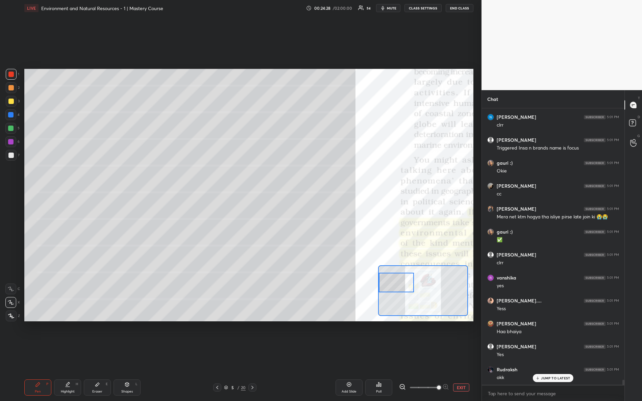
click at [377, 282] on div "Setting up your live class Poll for secs No correct answer Start poll" at bounding box center [248, 195] width 449 height 253
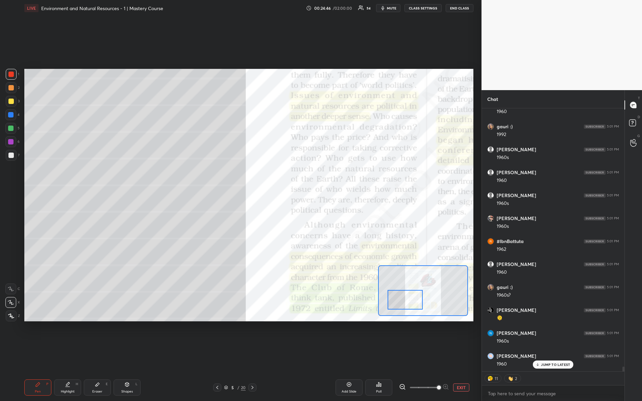
scroll to position [14762, 0]
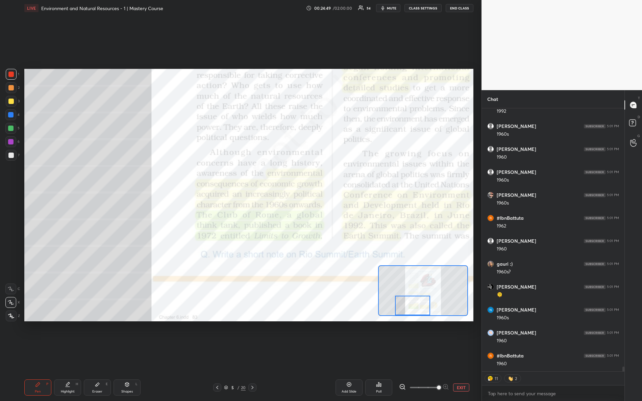
drag, startPoint x: 404, startPoint y: 284, endPoint x: 419, endPoint y: 307, distance: 27.9
click at [419, 307] on div at bounding box center [412, 306] width 35 height 20
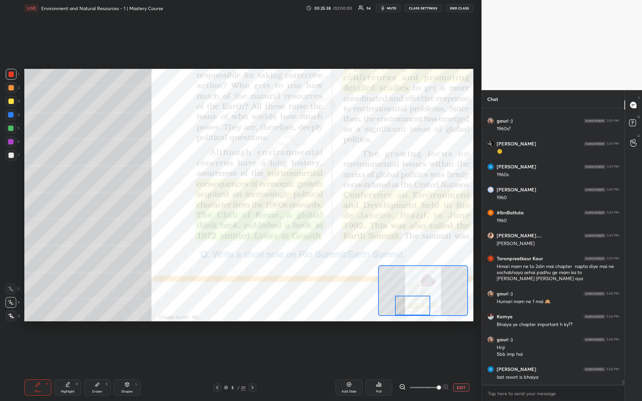
scroll to position [14927, 0]
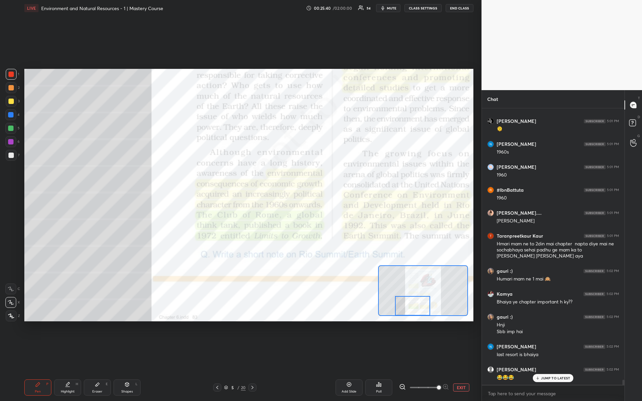
drag, startPoint x: 407, startPoint y: 304, endPoint x: 404, endPoint y: 297, distance: 6.7
click at [407, 309] on div at bounding box center [412, 306] width 35 height 20
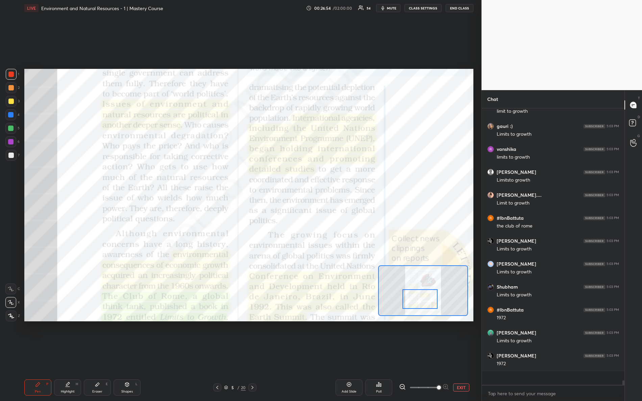
scroll to position [15686, 0]
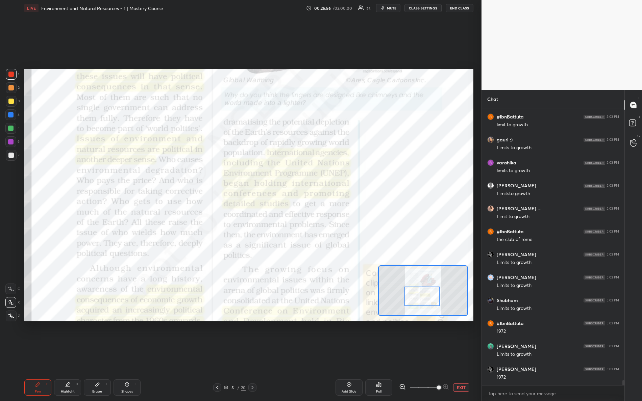
drag, startPoint x: 407, startPoint y: 302, endPoint x: 416, endPoint y: 293, distance: 12.7
click at [416, 293] on div at bounding box center [421, 297] width 35 height 20
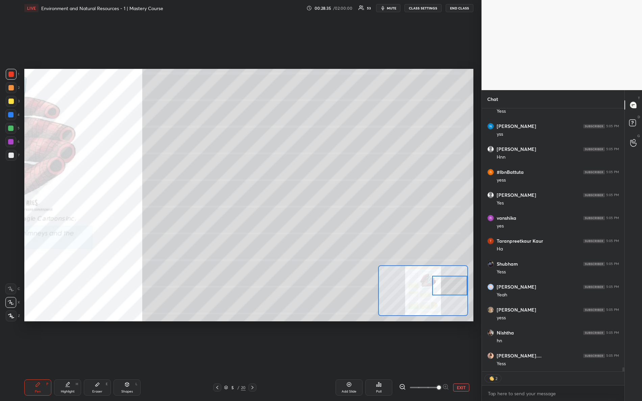
scroll to position [16446, 0]
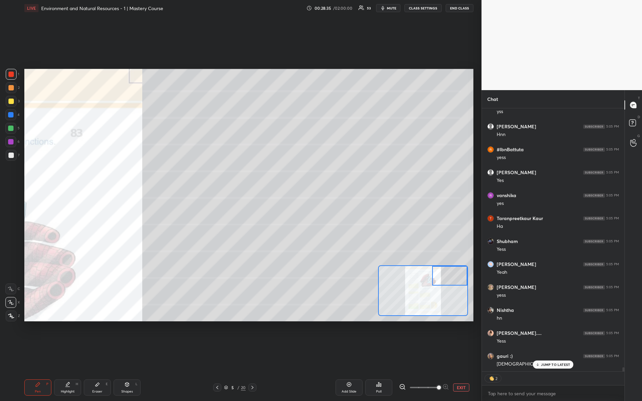
drag, startPoint x: 419, startPoint y: 293, endPoint x: 475, endPoint y: 260, distance: 65.1
click at [476, 265] on div "1 2 3 4 5 6 7 R O A L C X Z Erase all C X Z LIVE Environment and Natural Resour…" at bounding box center [240, 200] width 481 height 401
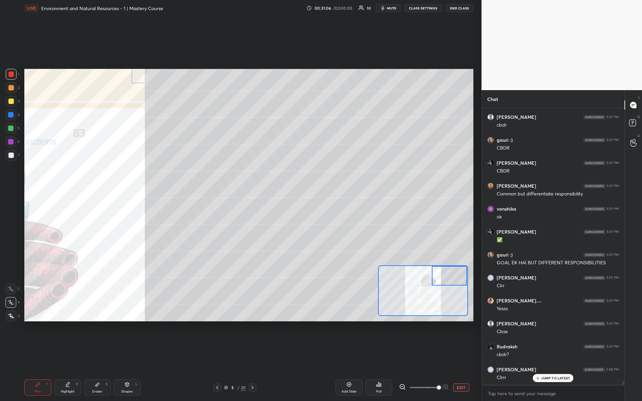
scroll to position [18795, 0]
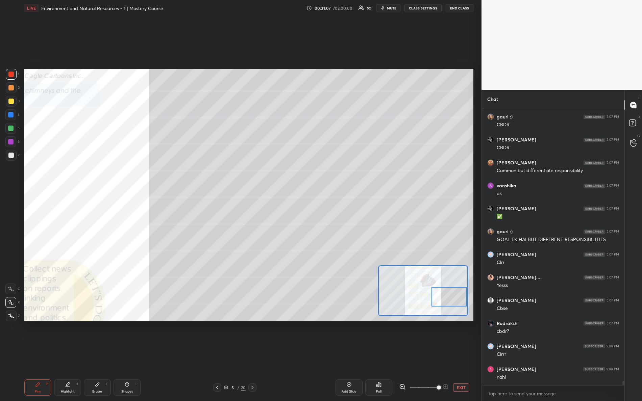
drag, startPoint x: 448, startPoint y: 277, endPoint x: 448, endPoint y: 293, distance: 16.2
click at [449, 298] on div at bounding box center [448, 297] width 35 height 20
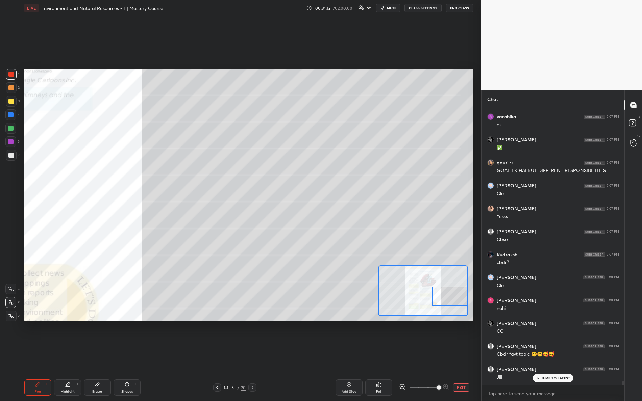
scroll to position [18887, 0]
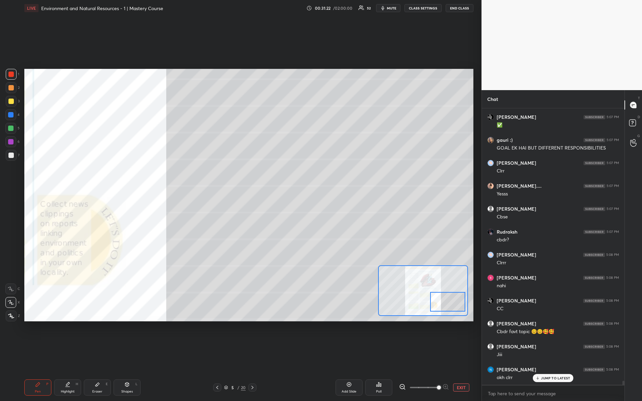
drag, startPoint x: 443, startPoint y: 287, endPoint x: 441, endPoint y: 292, distance: 5.7
click at [441, 292] on div at bounding box center [447, 302] width 35 height 20
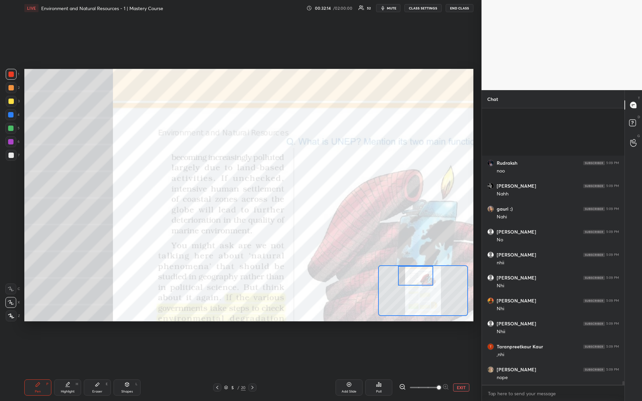
scroll to position [19828, 0]
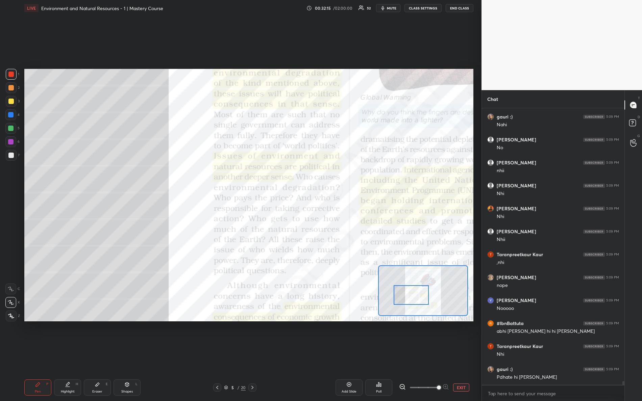
drag, startPoint x: 440, startPoint y: 297, endPoint x: 404, endPoint y: 286, distance: 38.0
click at [404, 290] on div at bounding box center [410, 295] width 35 height 20
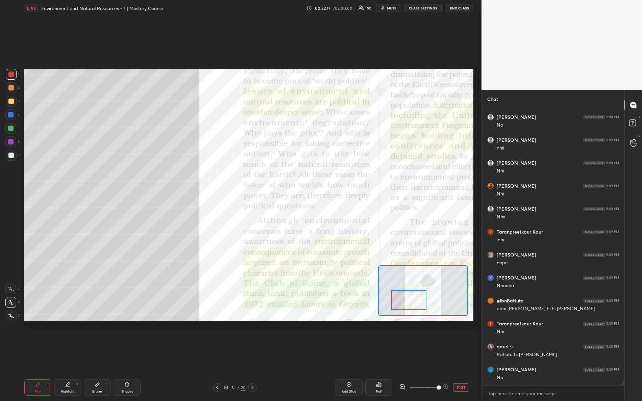
scroll to position [19874, 0]
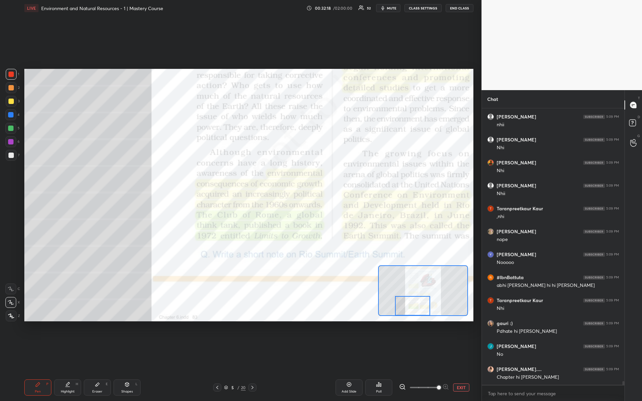
drag, startPoint x: 413, startPoint y: 291, endPoint x: 414, endPoint y: 301, distance: 9.5
click at [415, 306] on div at bounding box center [412, 306] width 35 height 20
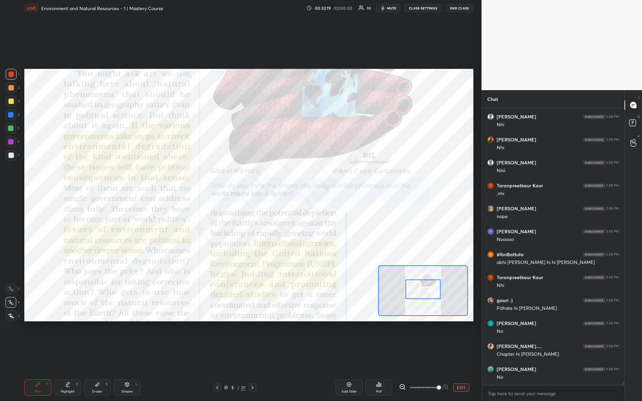
drag, startPoint x: 406, startPoint y: 302, endPoint x: 414, endPoint y: 294, distance: 11.0
click at [414, 294] on div at bounding box center [422, 290] width 35 height 20
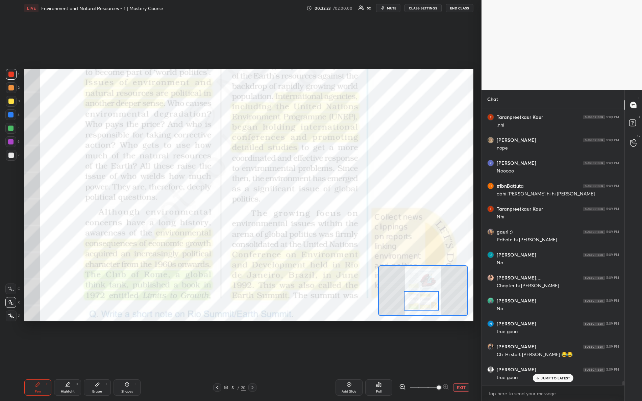
scroll to position [19989, 0]
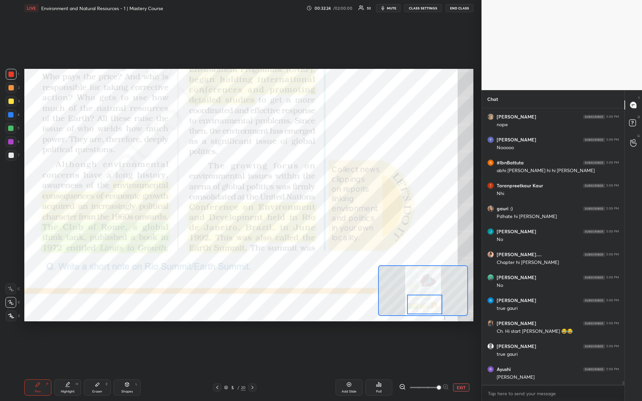
drag, startPoint x: 411, startPoint y: 290, endPoint x: 414, endPoint y: 297, distance: 7.5
click at [414, 297] on div at bounding box center [424, 305] width 35 height 20
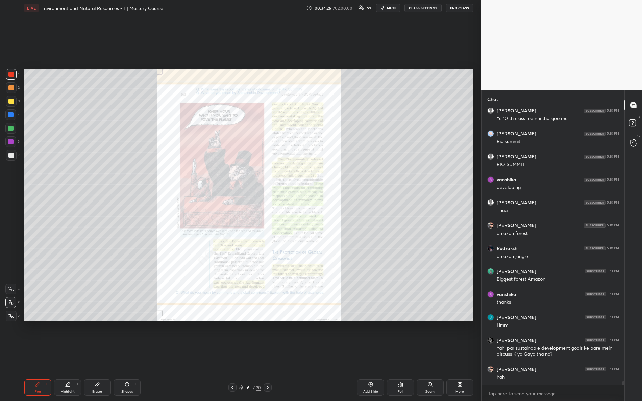
scroll to position [21080, 0]
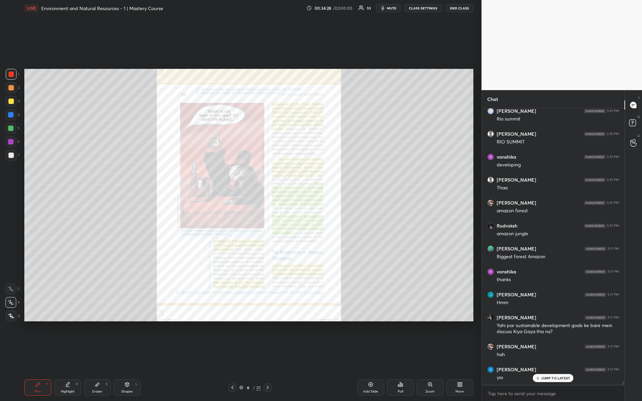
click at [423, 355] on div "Zoom" at bounding box center [429, 388] width 27 height 16
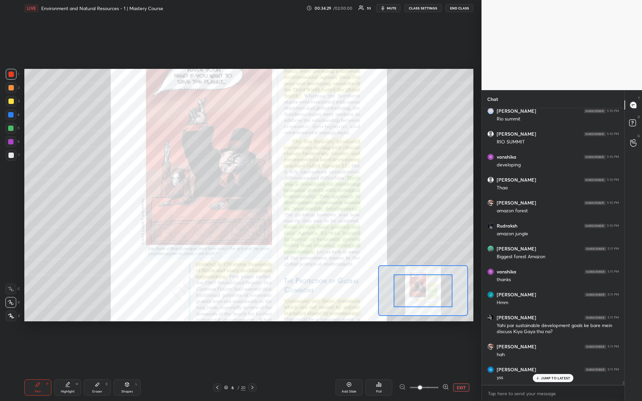
drag, startPoint x: 438, startPoint y: 388, endPoint x: 464, endPoint y: 363, distance: 36.6
click at [460, 355] on div "EXIT" at bounding box center [436, 388] width 74 height 8
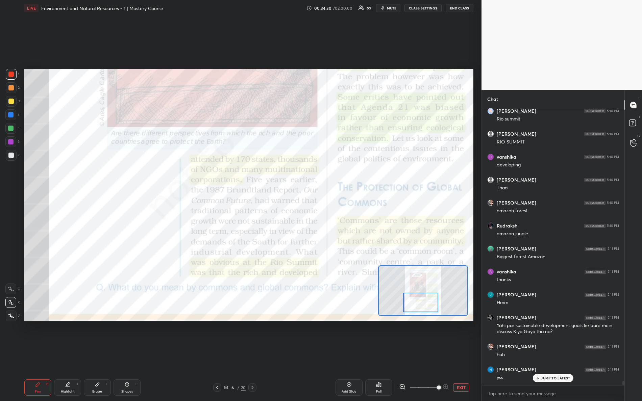
drag, startPoint x: 411, startPoint y: 288, endPoint x: 411, endPoint y: 294, distance: 6.4
click at [409, 300] on div at bounding box center [420, 303] width 35 height 20
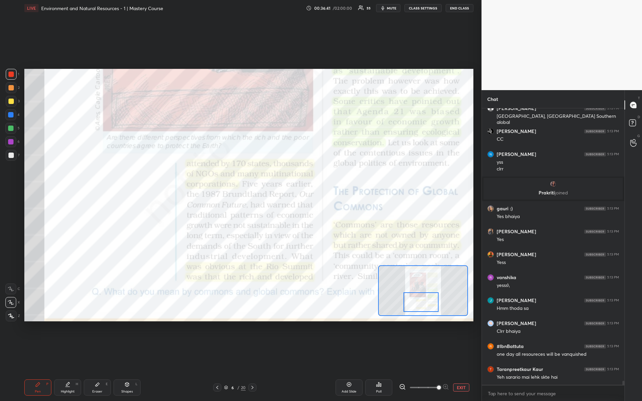
scroll to position [18504, 0]
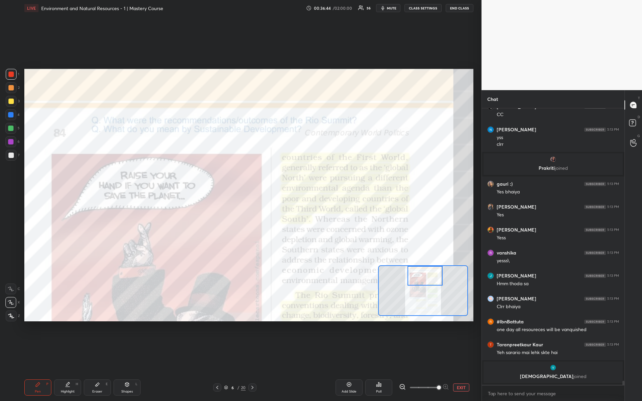
drag, startPoint x: 415, startPoint y: 298, endPoint x: 414, endPoint y: 269, distance: 29.1
click at [416, 273] on div at bounding box center [424, 276] width 35 height 20
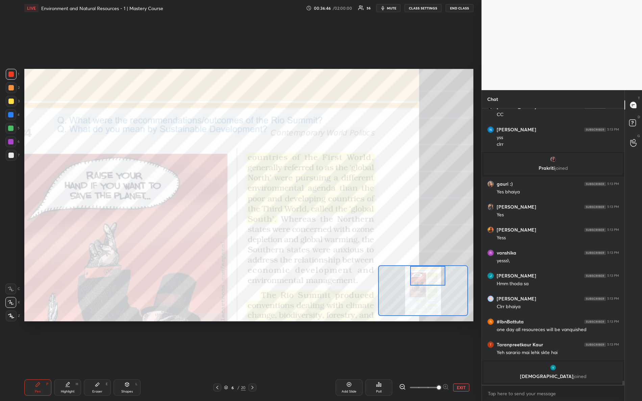
drag, startPoint x: 427, startPoint y: 275, endPoint x: 434, endPoint y: 274, distance: 6.8
click at [435, 275] on div at bounding box center [427, 276] width 35 height 20
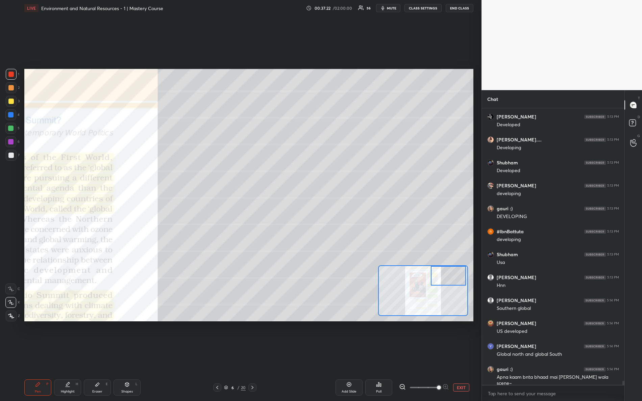
scroll to position [18925, 0]
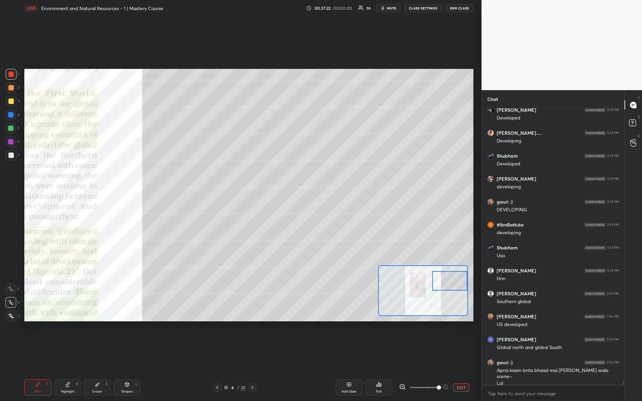
drag, startPoint x: 422, startPoint y: 275, endPoint x: 454, endPoint y: 271, distance: 32.0
click at [457, 280] on div at bounding box center [449, 281] width 35 height 20
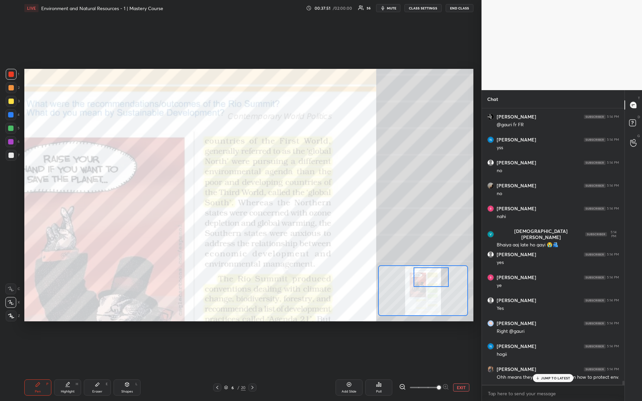
scroll to position [19292, 0]
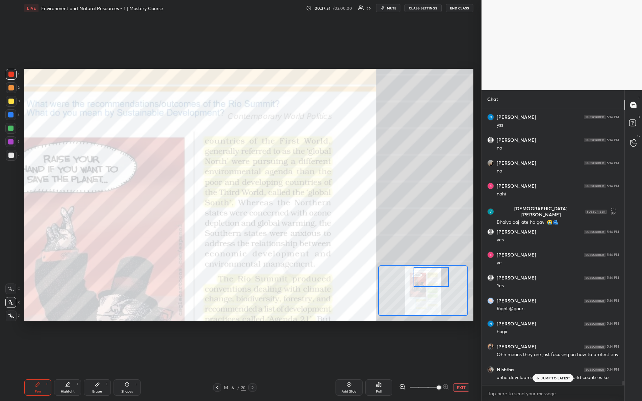
drag, startPoint x: 448, startPoint y: 284, endPoint x: 430, endPoint y: 274, distance: 20.9
click at [430, 280] on div at bounding box center [430, 277] width 35 height 20
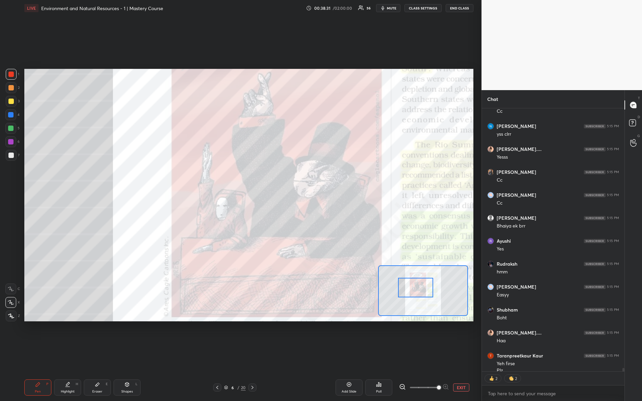
scroll to position [19841, 0]
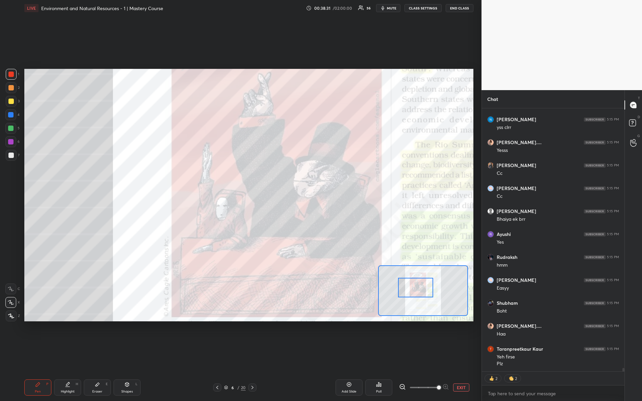
drag, startPoint x: 426, startPoint y: 280, endPoint x: 401, endPoint y: 279, distance: 25.0
click at [412, 290] on div at bounding box center [415, 288] width 35 height 20
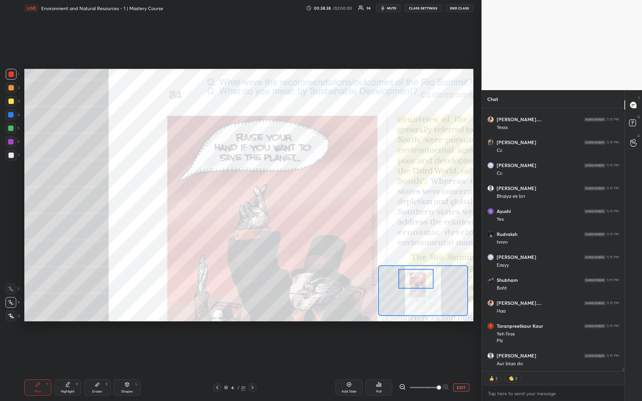
scroll to position [19886, 0]
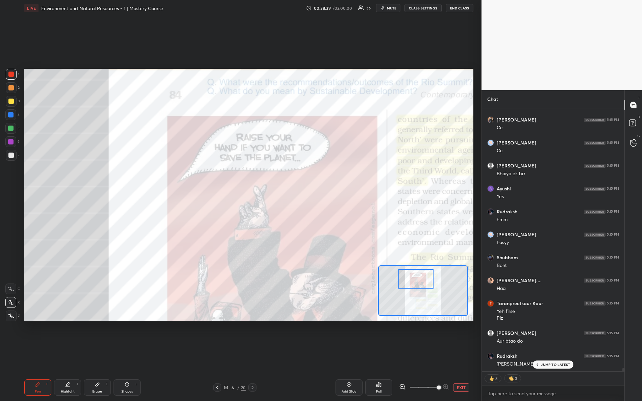
drag, startPoint x: 416, startPoint y: 287, endPoint x: 406, endPoint y: 272, distance: 18.5
click at [415, 281] on div at bounding box center [415, 279] width 35 height 20
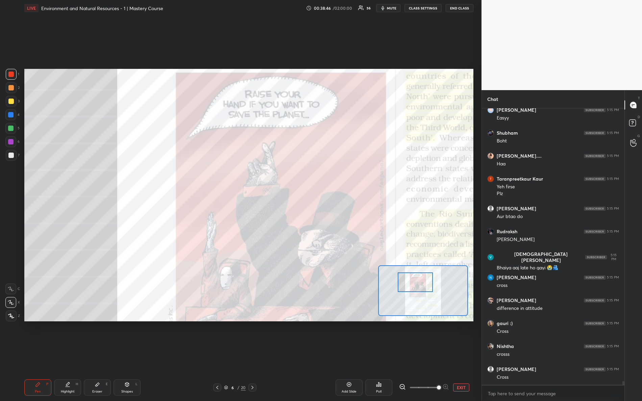
scroll to position [20033, 0]
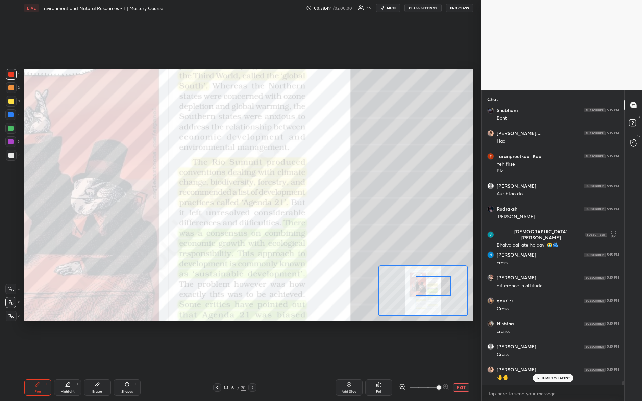
drag, startPoint x: 415, startPoint y: 279, endPoint x: 438, endPoint y: 284, distance: 23.5
click at [434, 287] on div at bounding box center [432, 287] width 35 height 20
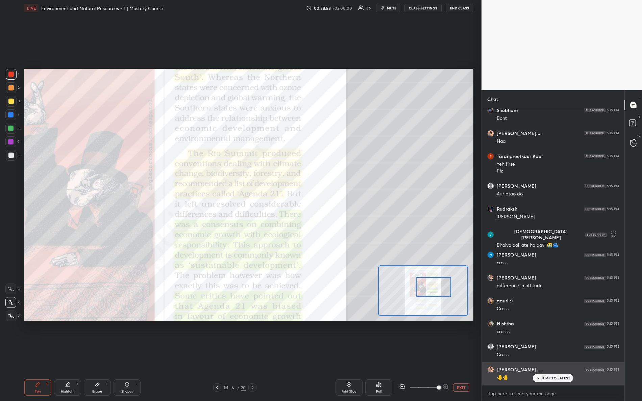
click at [541, 355] on p "JUMP TO LATEST" at bounding box center [555, 378] width 29 height 4
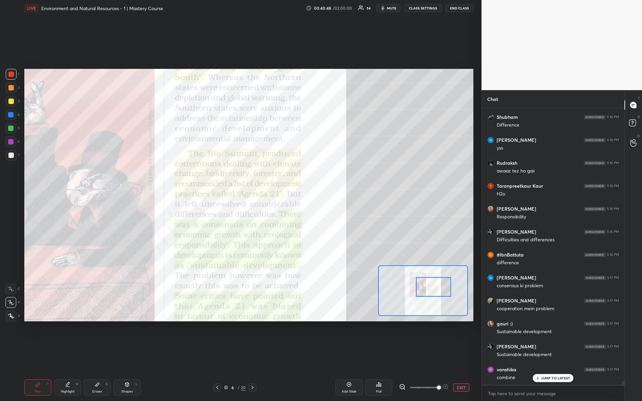
scroll to position [20837, 0]
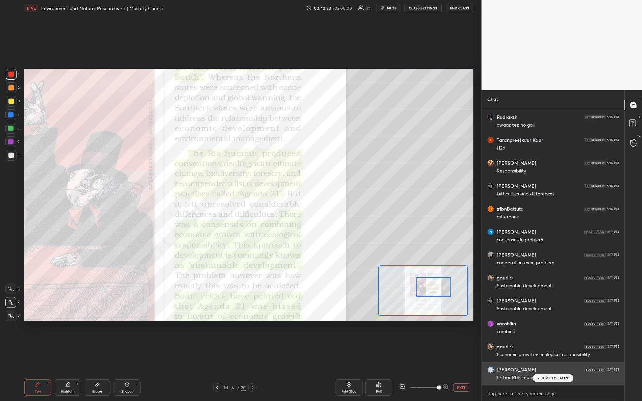
click at [537, 355] on div "JUMP TO LATEST" at bounding box center [553, 378] width 41 height 8
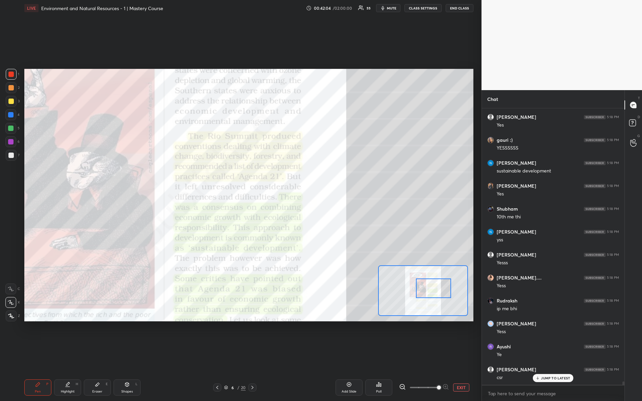
scroll to position [21476, 0]
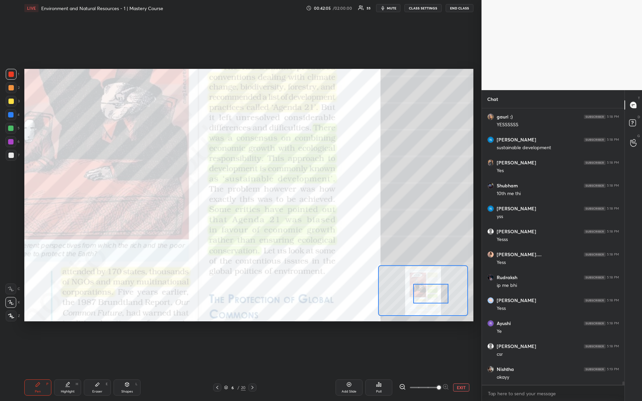
drag, startPoint x: 430, startPoint y: 290, endPoint x: 427, endPoint y: 296, distance: 6.7
click at [427, 296] on div at bounding box center [430, 294] width 35 height 20
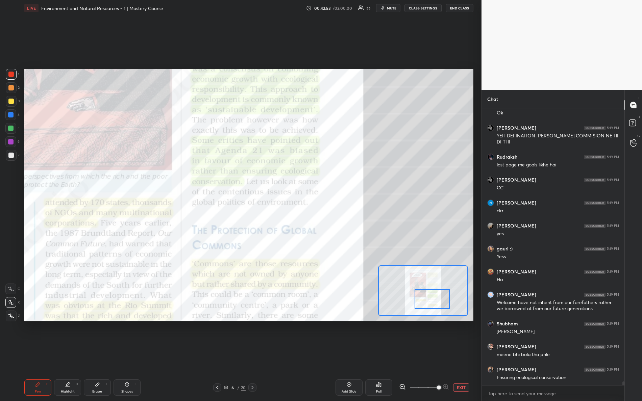
scroll to position [21787, 0]
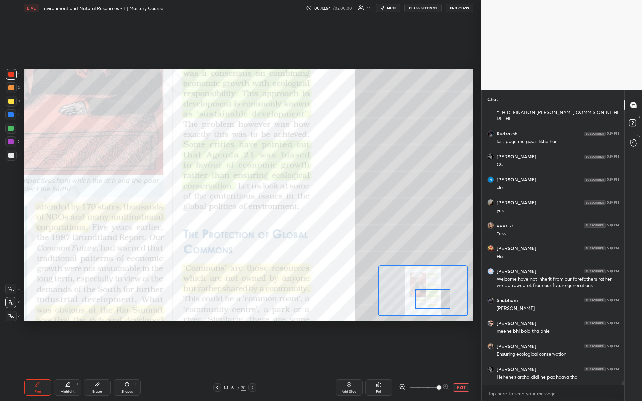
drag, startPoint x: 416, startPoint y: 285, endPoint x: 419, endPoint y: 290, distance: 5.3
click at [419, 290] on div at bounding box center [432, 299] width 35 height 20
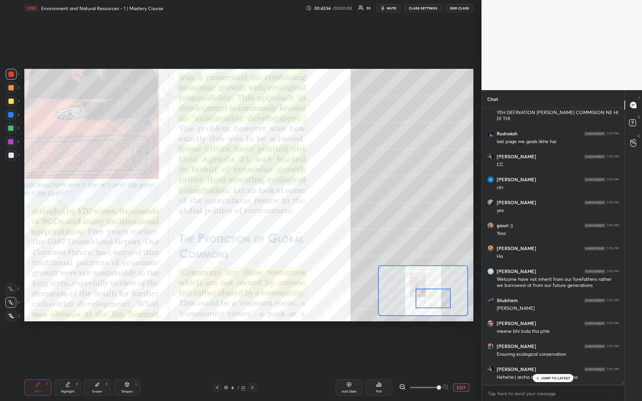
scroll to position [21810, 0]
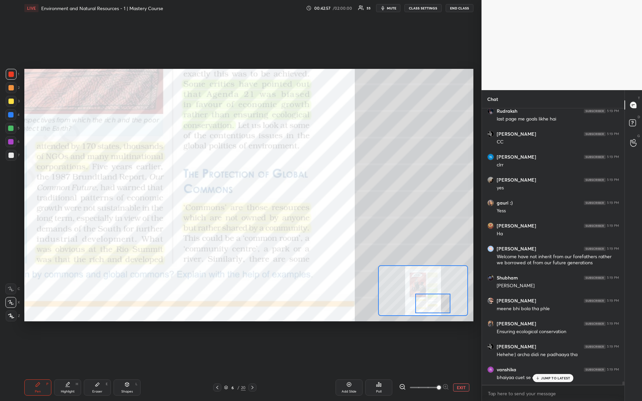
drag, startPoint x: 430, startPoint y: 296, endPoint x: 433, endPoint y: 299, distance: 4.1
click at [431, 300] on div at bounding box center [432, 304] width 35 height 20
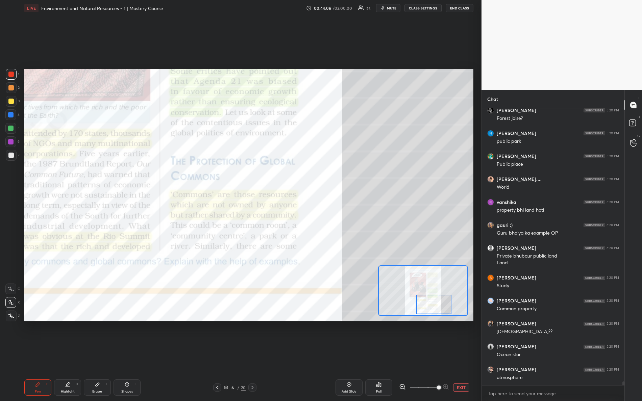
scroll to position [22810, 0]
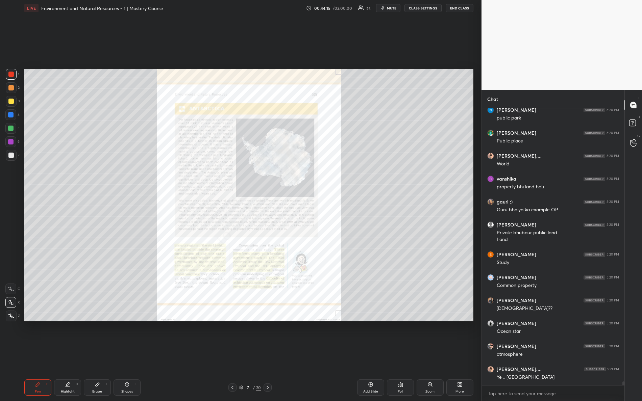
click at [430, 355] on icon at bounding box center [430, 385] width 4 height 4
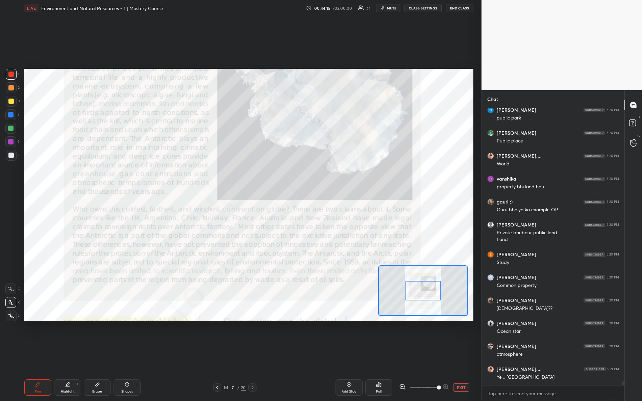
drag, startPoint x: 420, startPoint y: 388, endPoint x: 449, endPoint y: 374, distance: 32.5
click at [459, 355] on div "EXIT" at bounding box center [436, 388] width 74 height 8
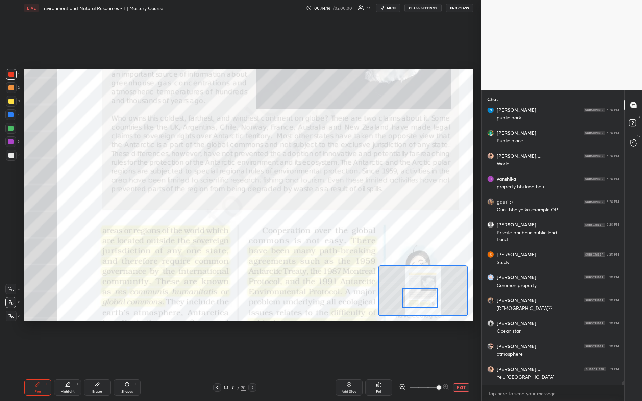
scroll to position [22833, 0]
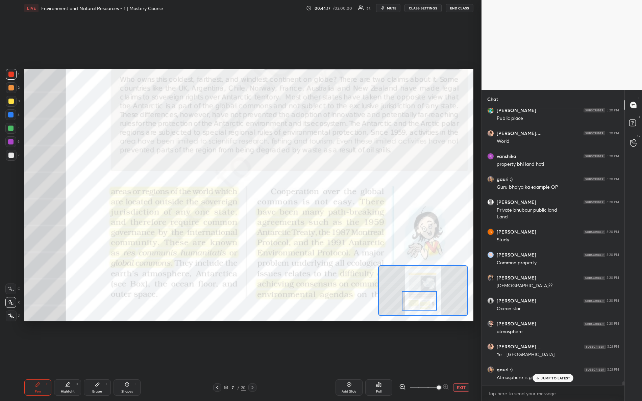
drag, startPoint x: 421, startPoint y: 286, endPoint x: 419, endPoint y: 298, distance: 12.1
click at [418, 297] on div at bounding box center [418, 301] width 35 height 20
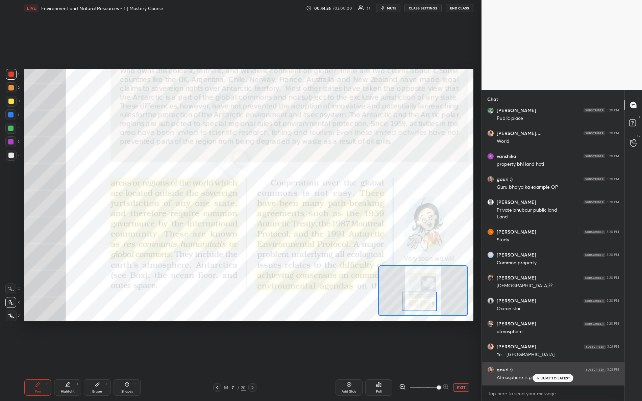
drag, startPoint x: 541, startPoint y: 377, endPoint x: 534, endPoint y: 364, distance: 15.1
click at [541, 355] on div "JUMP TO LATEST" at bounding box center [553, 378] width 41 height 8
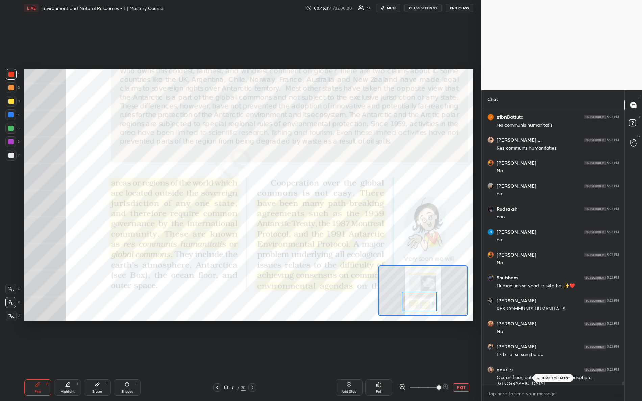
scroll to position [23735, 0]
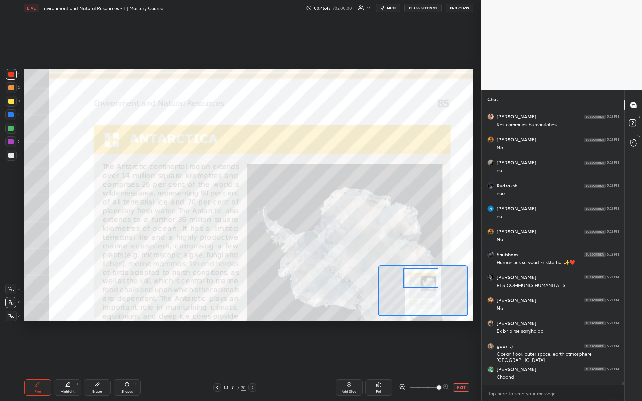
drag, startPoint x: 422, startPoint y: 303, endPoint x: 413, endPoint y: 273, distance: 31.5
click at [419, 281] on div at bounding box center [420, 278] width 35 height 20
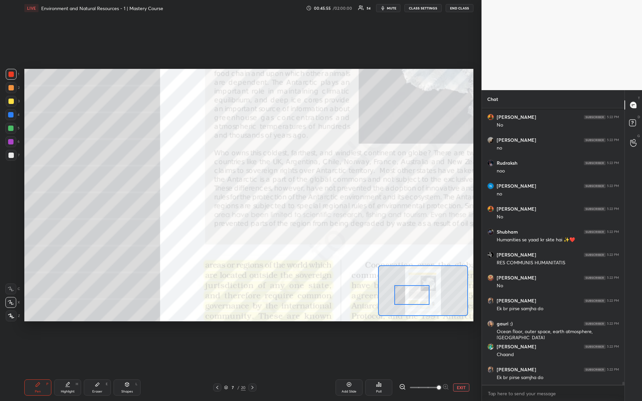
scroll to position [23783, 0]
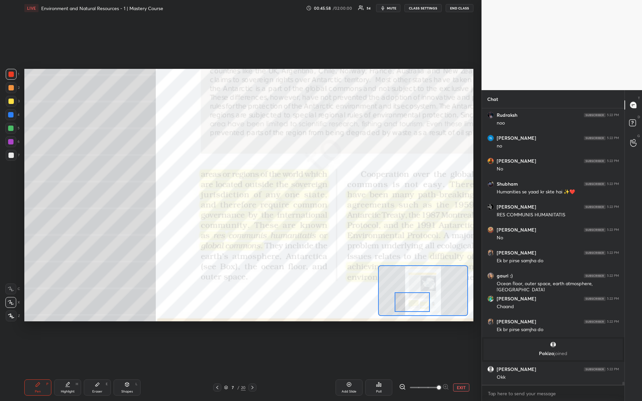
drag, startPoint x: 414, startPoint y: 273, endPoint x: 410, endPoint y: 295, distance: 22.4
click at [409, 297] on div at bounding box center [411, 302] width 35 height 20
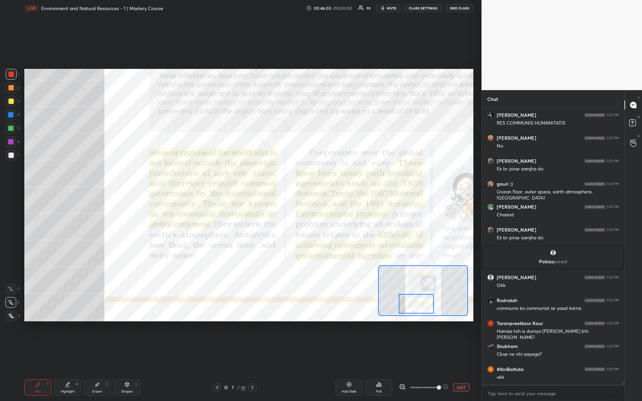
scroll to position [23921, 0]
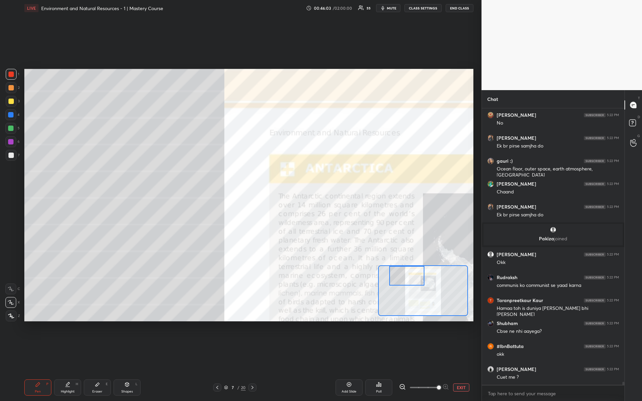
drag, startPoint x: 411, startPoint y: 302, endPoint x: 406, endPoint y: 273, distance: 29.6
click at [407, 273] on div at bounding box center [406, 276] width 35 height 20
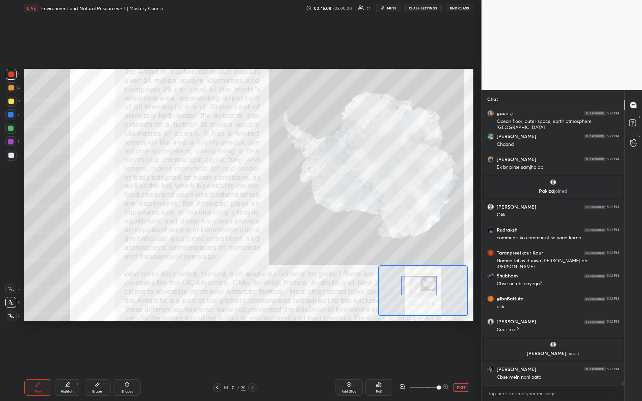
scroll to position [22423, 0]
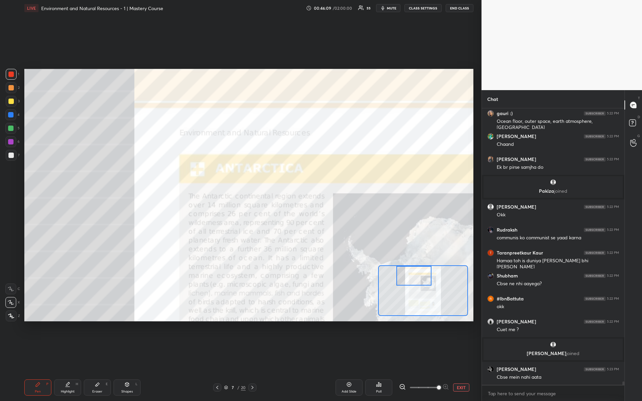
drag, startPoint x: 410, startPoint y: 277, endPoint x: 417, endPoint y: 265, distance: 13.2
click at [417, 265] on div at bounding box center [423, 290] width 90 height 51
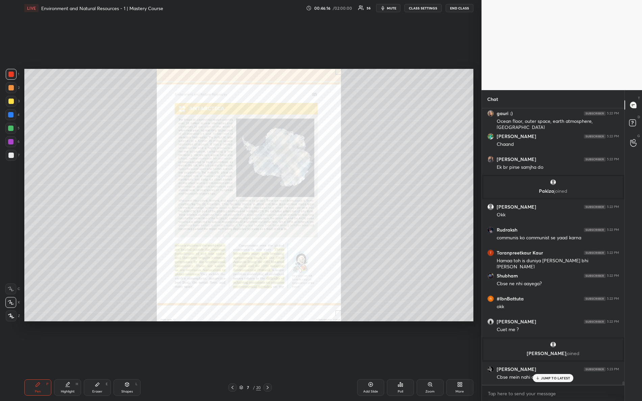
scroll to position [22446, 0]
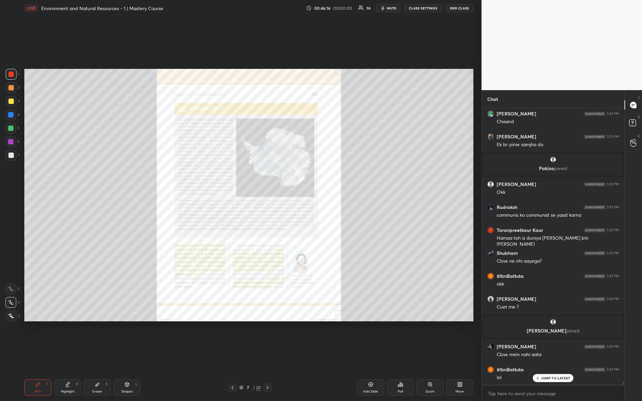
click at [429, 355] on div "Zoom" at bounding box center [429, 391] width 9 height 3
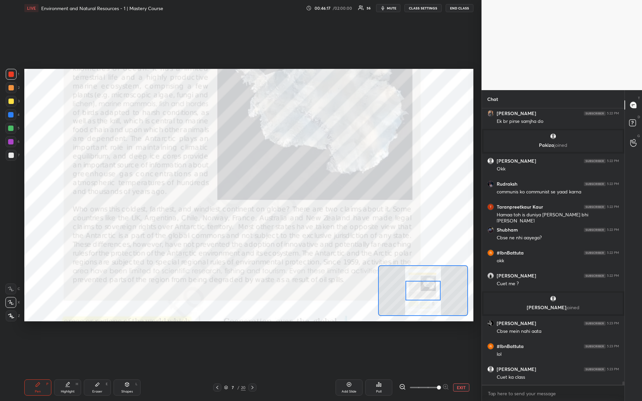
scroll to position [22492, 0]
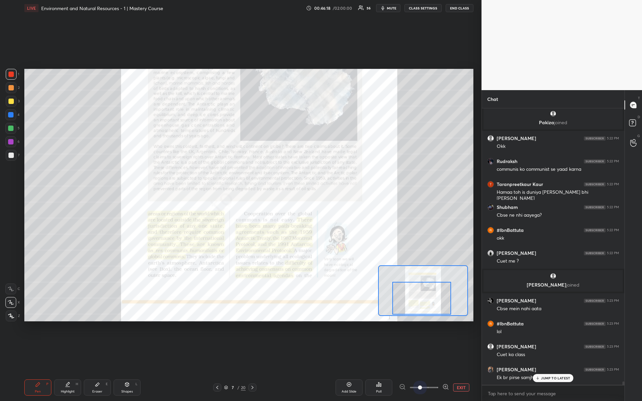
drag, startPoint x: 419, startPoint y: 286, endPoint x: 418, endPoint y: 302, distance: 15.2
click at [420, 290] on div at bounding box center [421, 298] width 59 height 33
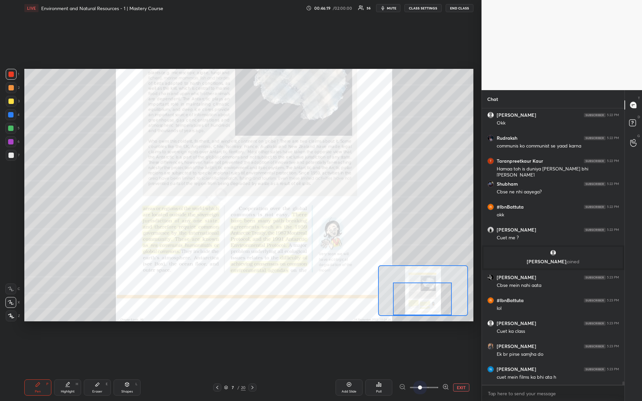
drag, startPoint x: 421, startPoint y: 385, endPoint x: 471, endPoint y: 397, distance: 51.4
click at [461, 355] on div "Pen P Highlight H Eraser E Shapes L 7 / 20 Add Slide Poll EXIT" at bounding box center [248, 387] width 449 height 27
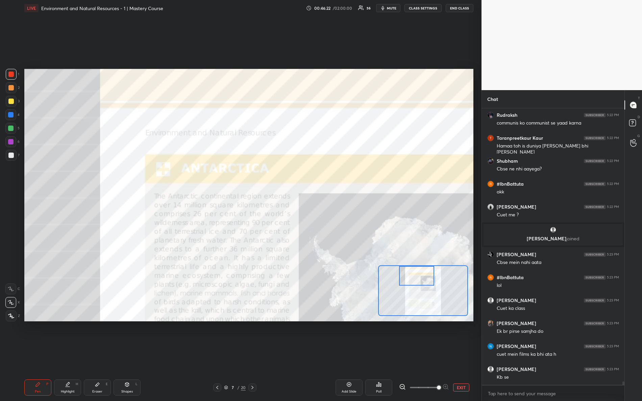
scroll to position [22561, 0]
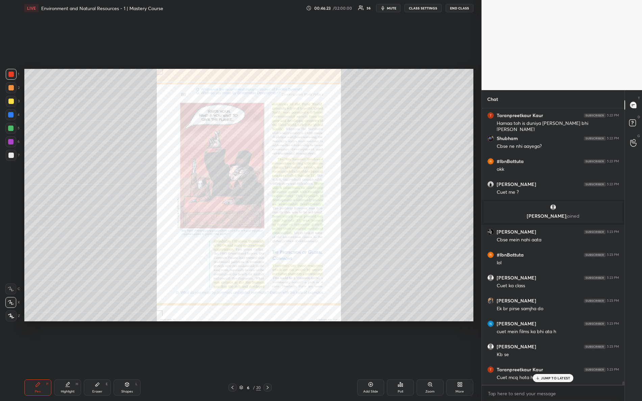
click at [434, 355] on div "Zoom" at bounding box center [429, 391] width 9 height 3
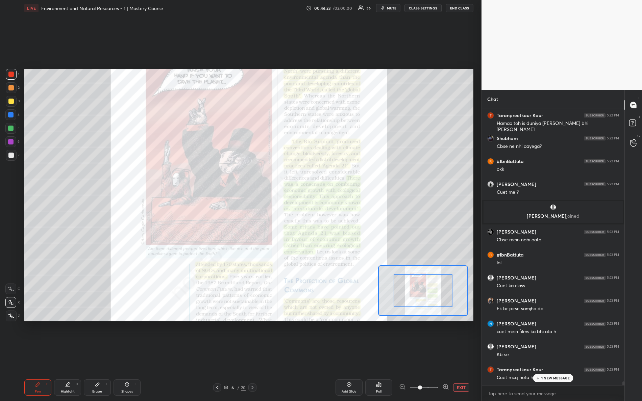
click at [470, 355] on div "EXIT" at bounding box center [436, 388] width 74 height 8
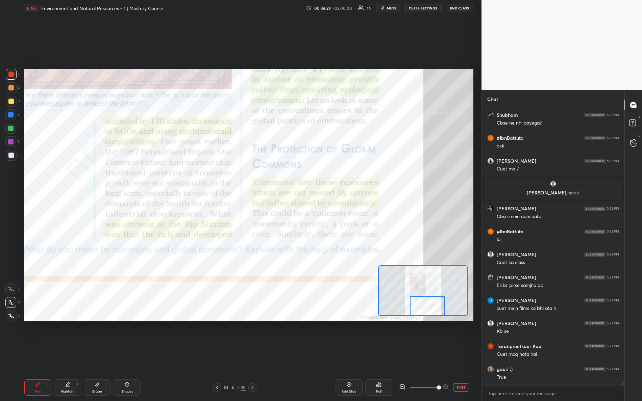
drag, startPoint x: 424, startPoint y: 286, endPoint x: 429, endPoint y: 300, distance: 14.1
click at [429, 307] on div at bounding box center [427, 306] width 35 height 20
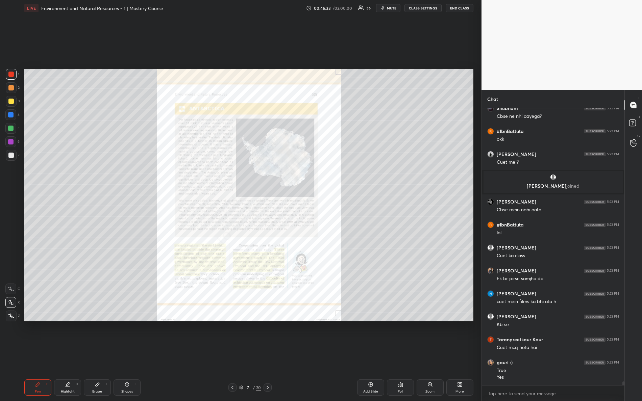
click at [427, 355] on div "Zoom" at bounding box center [429, 391] width 9 height 3
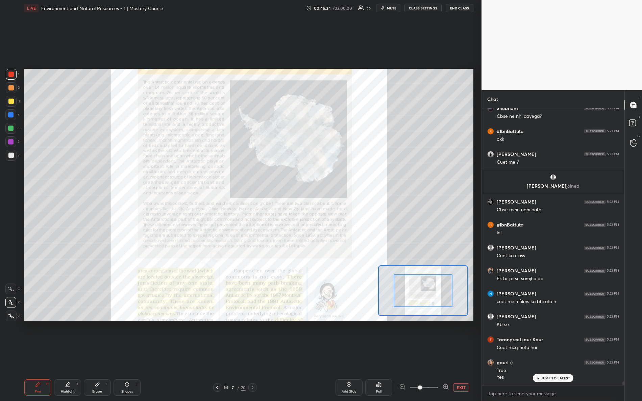
scroll to position [22613, 0]
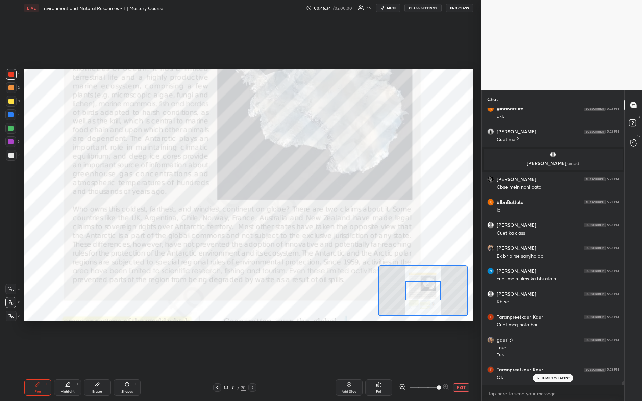
drag, startPoint x: 422, startPoint y: 383, endPoint x: 461, endPoint y: 364, distance: 42.3
click at [466, 355] on div "Add Slide Poll EXIT" at bounding box center [373, 388] width 199 height 16
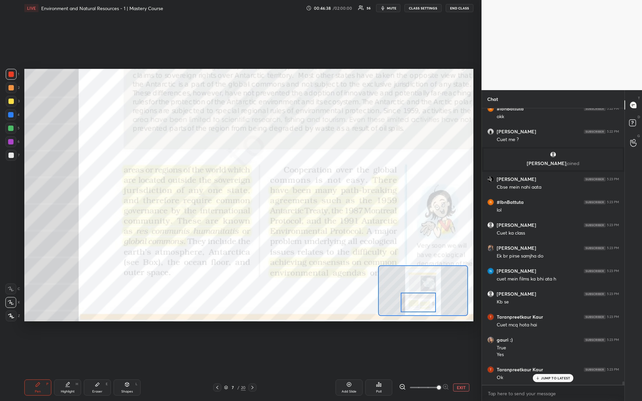
drag, startPoint x: 421, startPoint y: 284, endPoint x: 418, endPoint y: 293, distance: 9.1
click at [417, 296] on div at bounding box center [417, 303] width 35 height 20
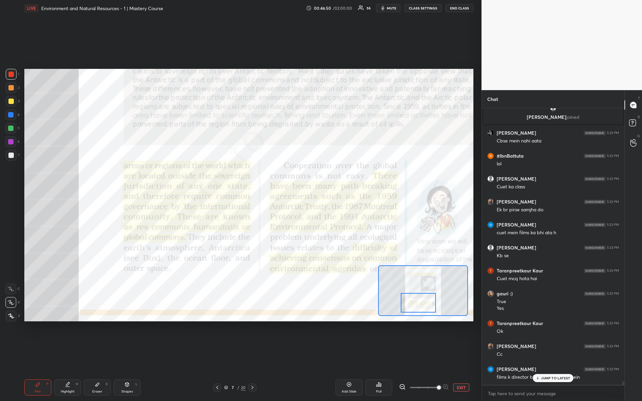
scroll to position [22682, 0]
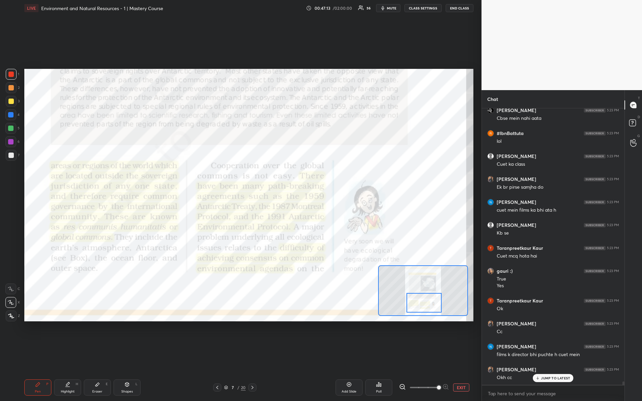
drag, startPoint x: 421, startPoint y: 301, endPoint x: 425, endPoint y: 293, distance: 8.6
click at [427, 301] on div at bounding box center [423, 303] width 35 height 20
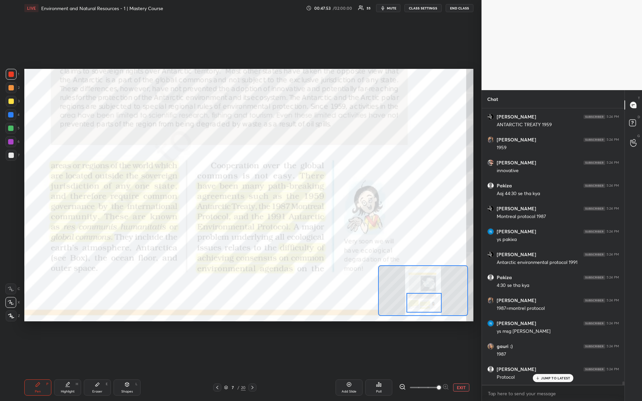
scroll to position [23027, 0]
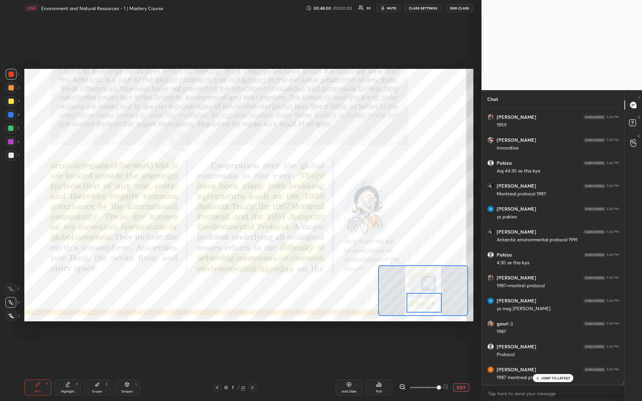
click at [539, 355] on icon at bounding box center [537, 378] width 4 height 4
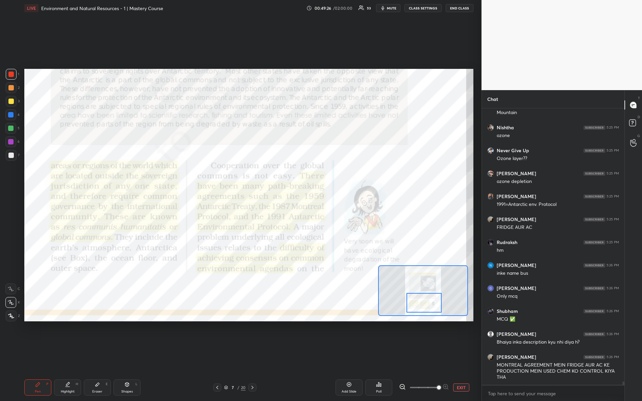
scroll to position [23544, 0]
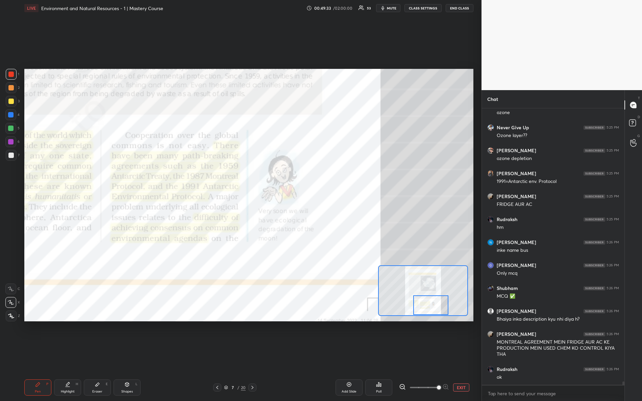
drag, startPoint x: 425, startPoint y: 302, endPoint x: 432, endPoint y: 305, distance: 7.2
click at [432, 305] on div at bounding box center [430, 305] width 35 height 20
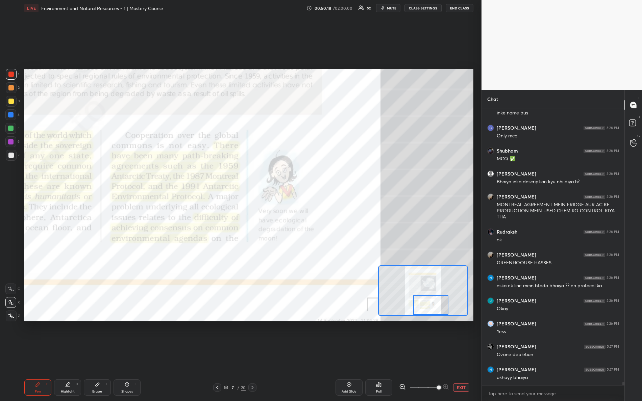
scroll to position [23705, 0]
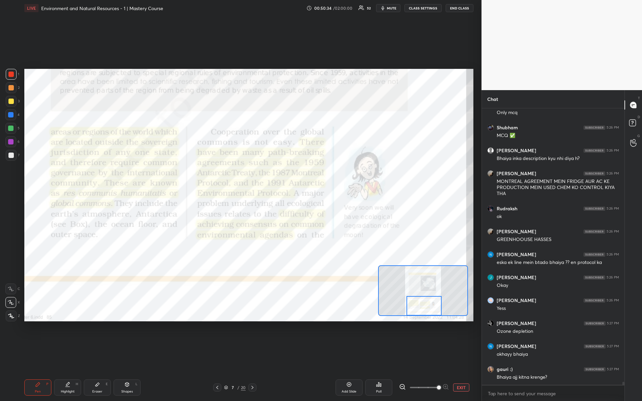
drag, startPoint x: 420, startPoint y: 299, endPoint x: 414, endPoint y: 306, distance: 9.6
click at [414, 306] on div at bounding box center [423, 306] width 35 height 20
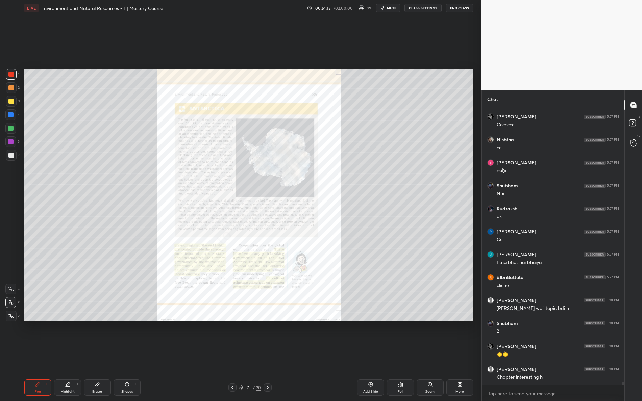
scroll to position [24141, 0]
click at [426, 355] on div "Zoom" at bounding box center [429, 388] width 27 height 16
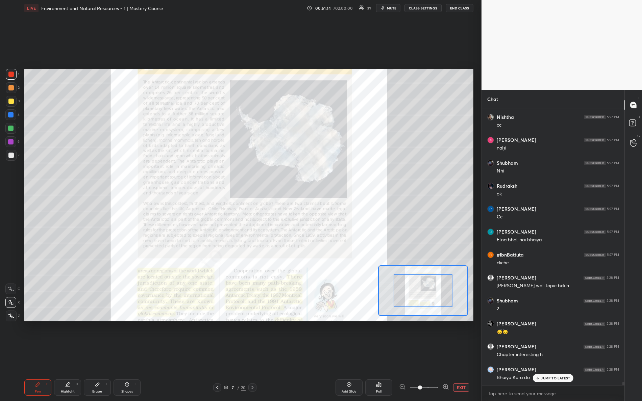
drag, startPoint x: 421, startPoint y: 384, endPoint x: 444, endPoint y: 370, distance: 27.1
click at [454, 355] on div "EXIT" at bounding box center [436, 388] width 74 height 8
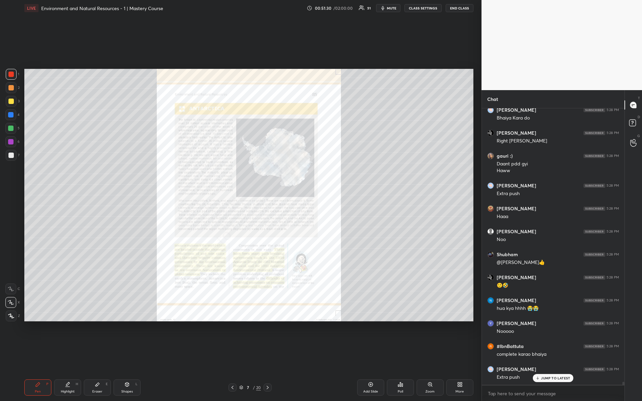
scroll to position [24423, 0]
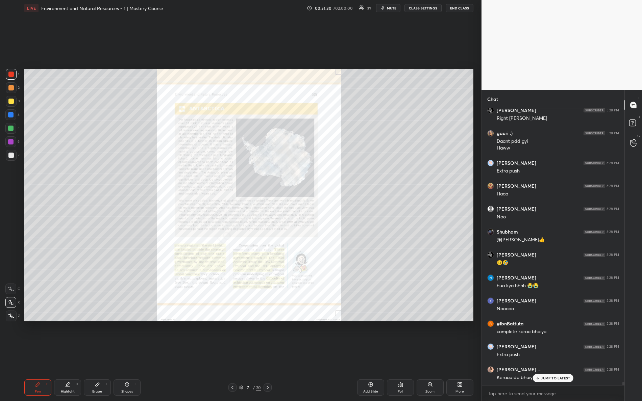
click at [426, 355] on div "Zoom" at bounding box center [429, 391] width 9 height 3
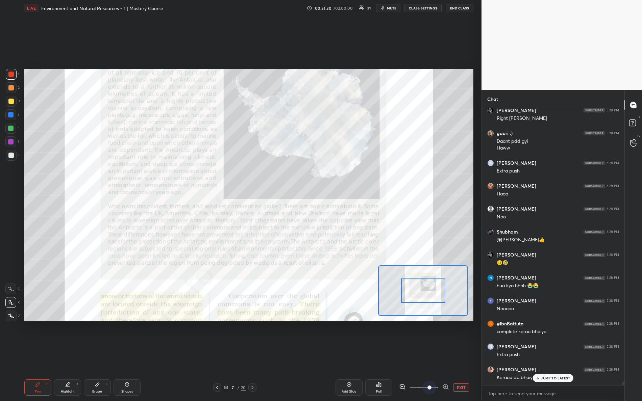
drag, startPoint x: 427, startPoint y: 393, endPoint x: 469, endPoint y: 354, distance: 57.3
click at [464, 355] on div "Add Slide Poll EXIT" at bounding box center [373, 388] width 199 height 16
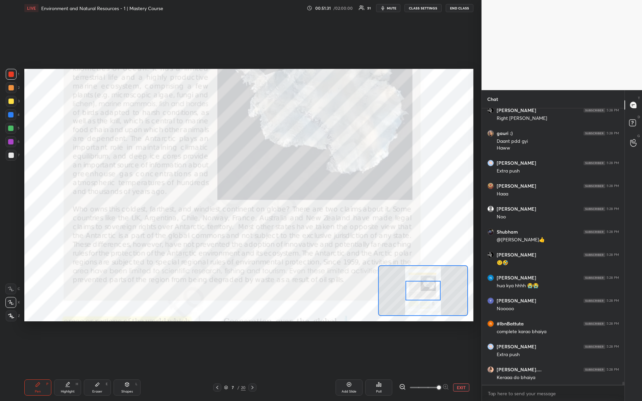
scroll to position [24446, 0]
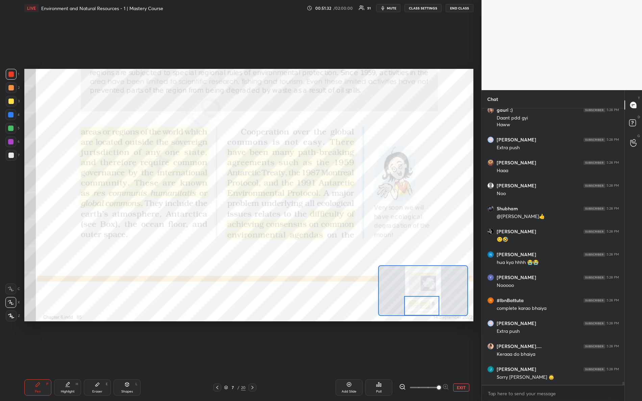
drag, startPoint x: 415, startPoint y: 287, endPoint x: 411, endPoint y: 298, distance: 12.0
click at [414, 304] on div at bounding box center [421, 306] width 35 height 20
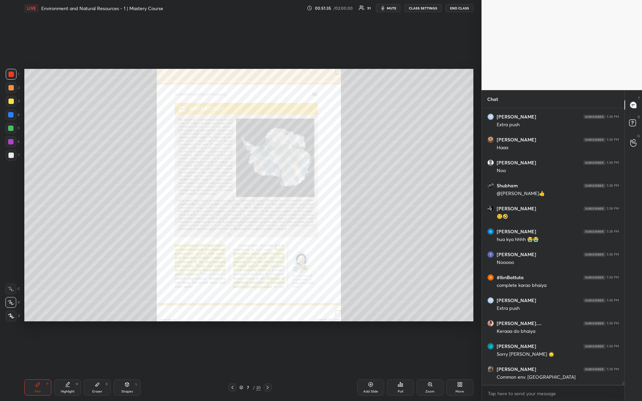
scroll to position [24492, 0]
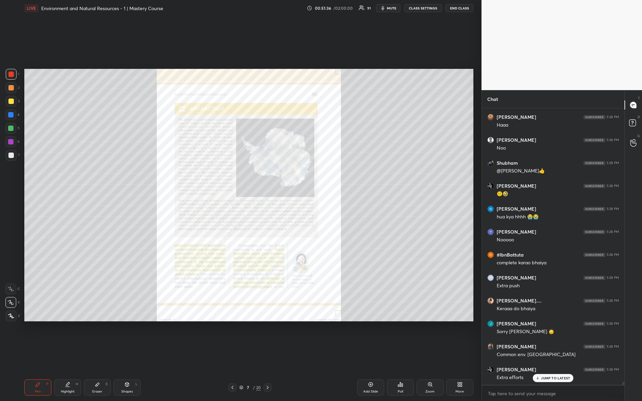
click at [429, 355] on div "Zoom" at bounding box center [429, 391] width 9 height 3
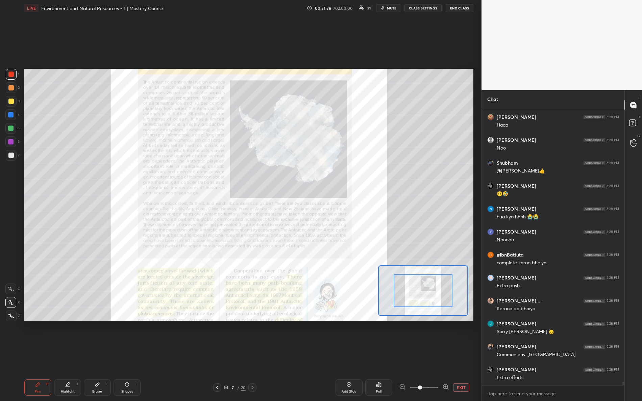
scroll to position [24538, 0]
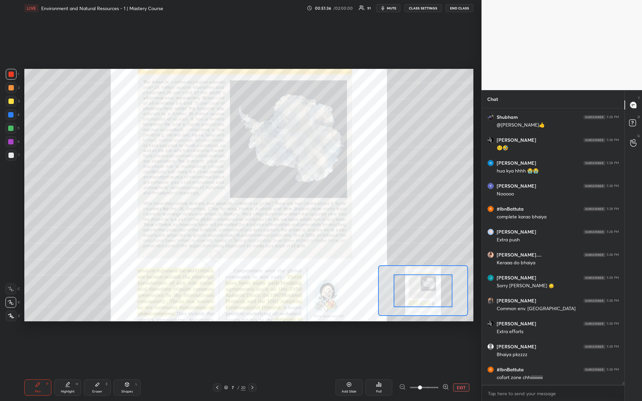
click at [468, 355] on div "EXIT" at bounding box center [436, 388] width 74 height 8
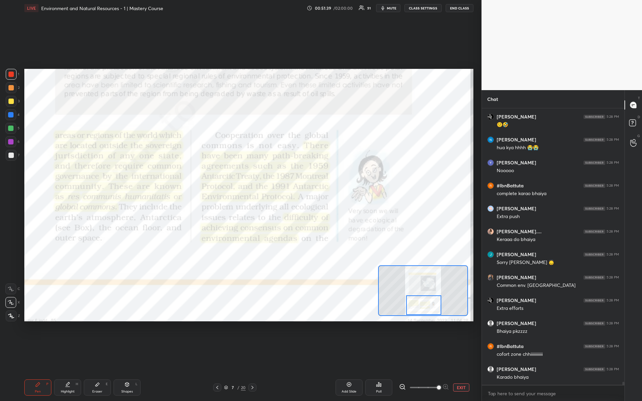
scroll to position [24584, 0]
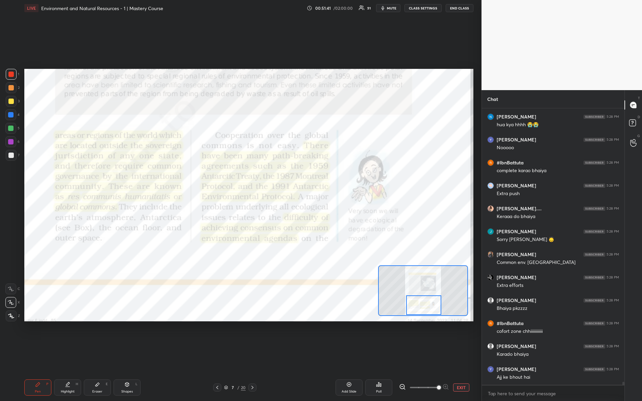
drag, startPoint x: 421, startPoint y: 286, endPoint x: 422, endPoint y: 301, distance: 14.9
click at [422, 301] on div at bounding box center [423, 305] width 35 height 20
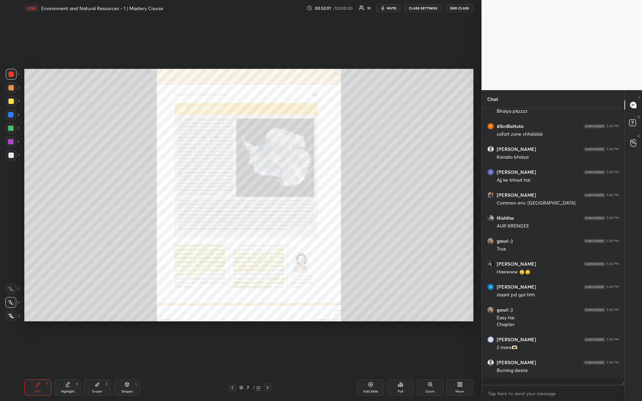
scroll to position [24774, 0]
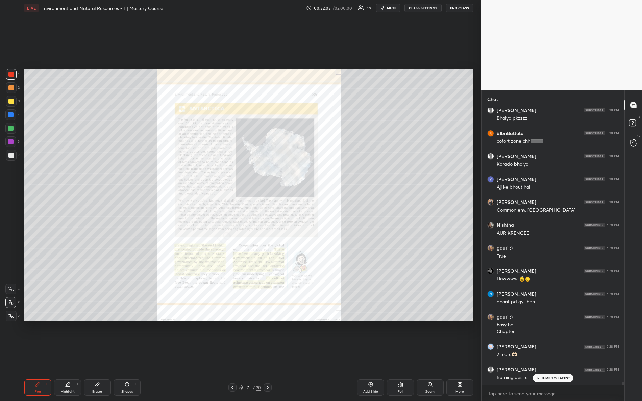
click at [422, 355] on div "Zoom" at bounding box center [429, 388] width 27 height 16
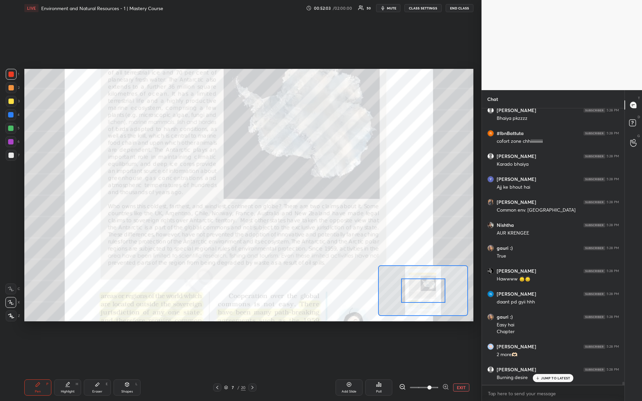
click at [469, 355] on div "Pen P Highlight H Eraser E Shapes L 7 / 20 Add Slide Poll EXIT" at bounding box center [248, 387] width 449 height 27
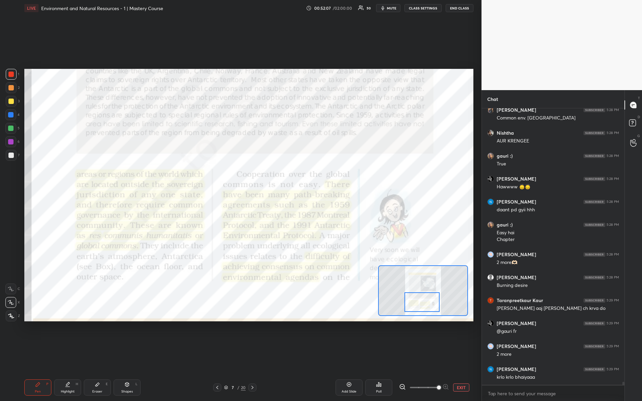
drag, startPoint x: 412, startPoint y: 285, endPoint x: 411, endPoint y: 292, distance: 6.5
click at [412, 297] on div at bounding box center [421, 302] width 35 height 20
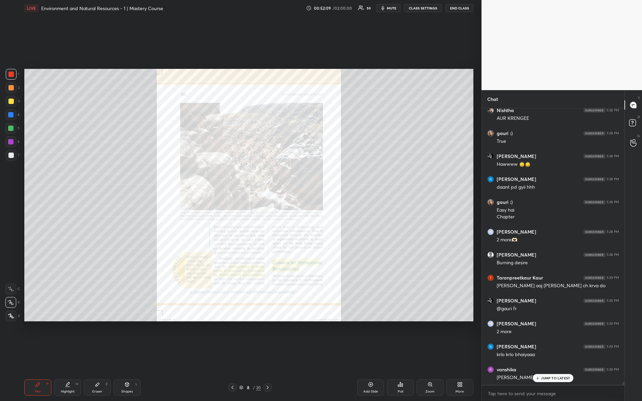
click at [432, 355] on div "Zoom" at bounding box center [429, 391] width 9 height 3
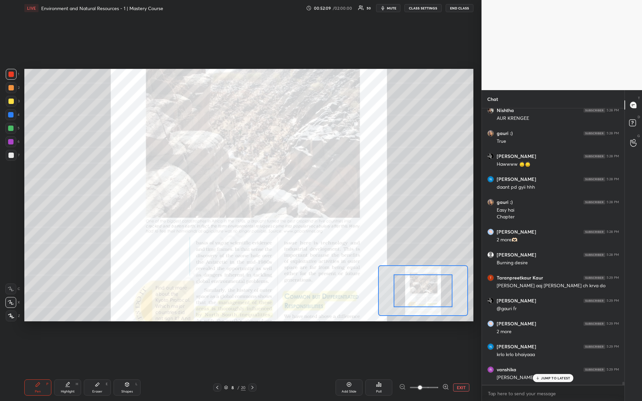
drag, startPoint x: 442, startPoint y: 393, endPoint x: 464, endPoint y: 395, distance: 21.8
click at [462, 355] on div "Pen P Highlight H Eraser E Shapes L 8 / 20 Add Slide Poll EXIT" at bounding box center [248, 387] width 449 height 27
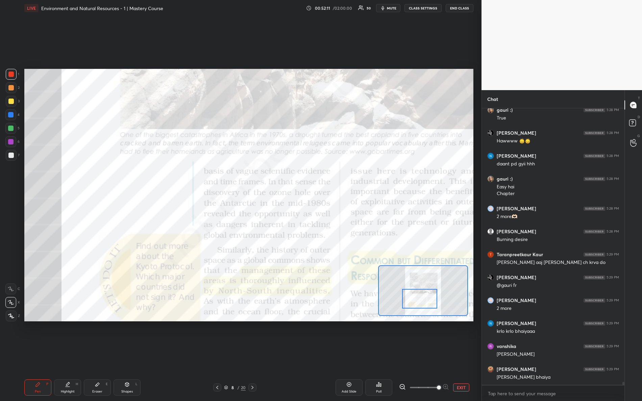
drag, startPoint x: 424, startPoint y: 295, endPoint x: 419, endPoint y: 301, distance: 7.2
click at [420, 303] on div at bounding box center [419, 299] width 35 height 20
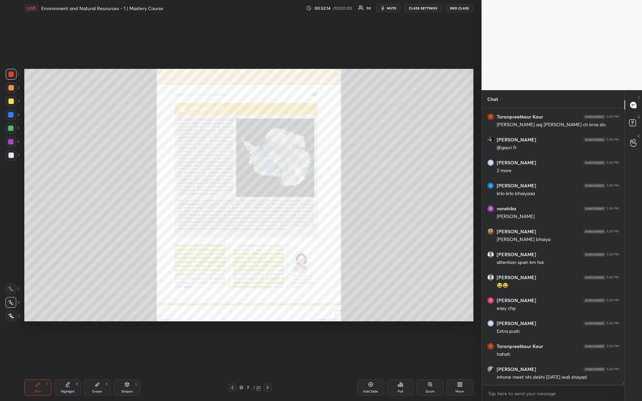
click at [427, 355] on div "Zoom" at bounding box center [429, 391] width 9 height 3
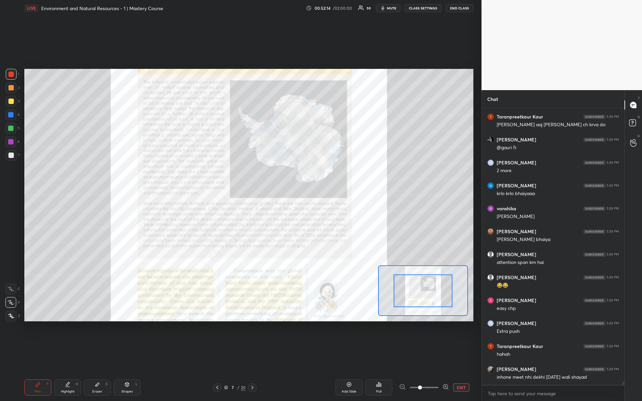
click at [469, 355] on div "Add Slide Poll EXIT" at bounding box center [373, 388] width 199 height 16
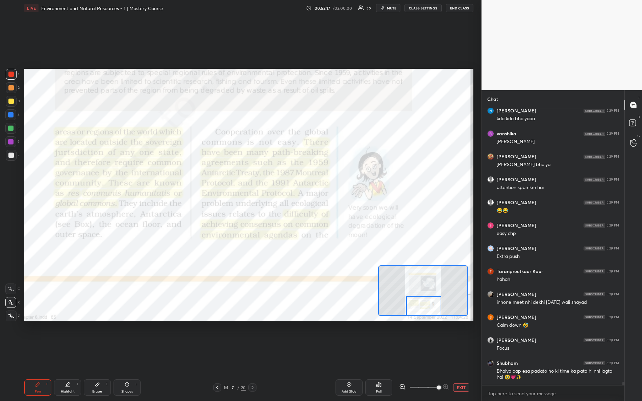
click at [425, 317] on div "Setting up your live class Poll for secs No correct answer Start poll" at bounding box center [248, 195] width 449 height 253
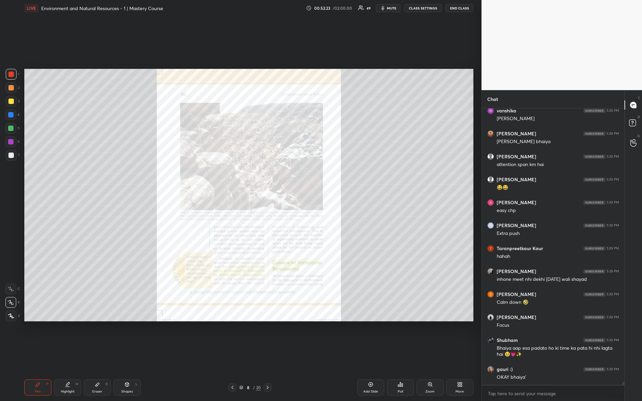
click at [425, 355] on div "Zoom" at bounding box center [429, 388] width 27 height 16
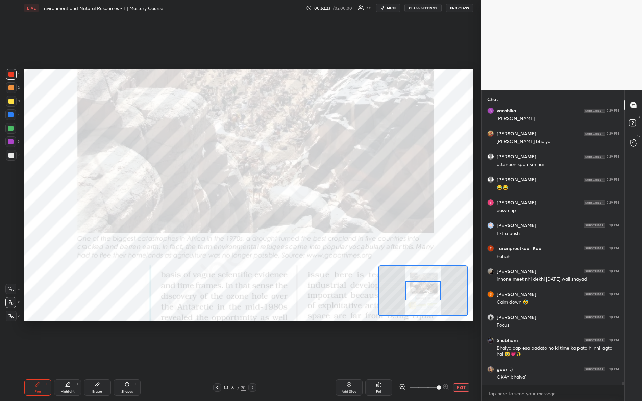
drag, startPoint x: 447, startPoint y: 392, endPoint x: 445, endPoint y: 359, distance: 33.8
click at [464, 355] on div "Add Slide Poll EXIT" at bounding box center [373, 388] width 199 height 16
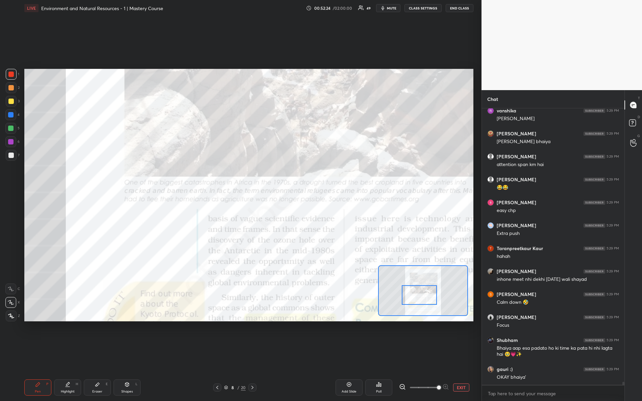
click at [416, 297] on div at bounding box center [418, 295] width 35 height 20
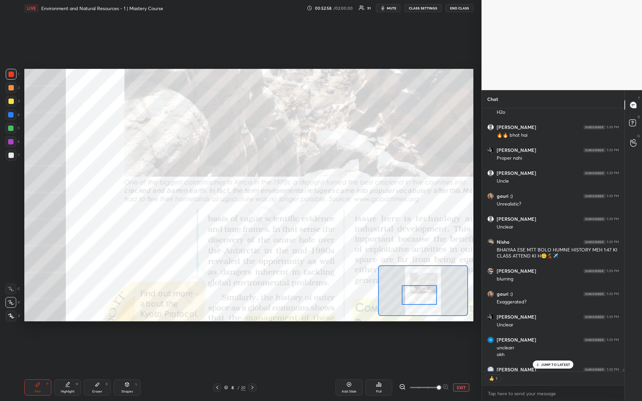
scroll to position [2, 2]
click at [536, 355] on icon at bounding box center [537, 365] width 4 height 4
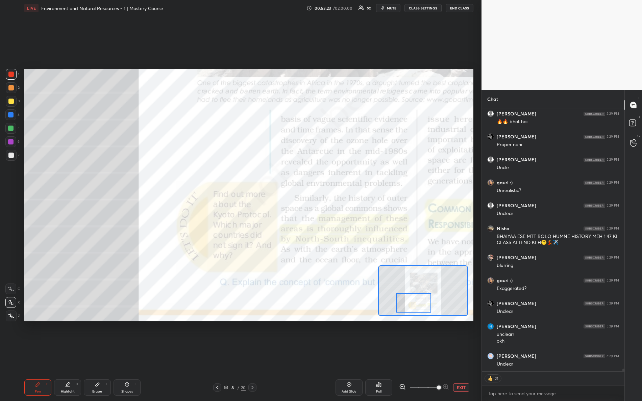
drag, startPoint x: 411, startPoint y: 294, endPoint x: 406, endPoint y: 301, distance: 8.1
click at [406, 302] on div at bounding box center [413, 303] width 35 height 20
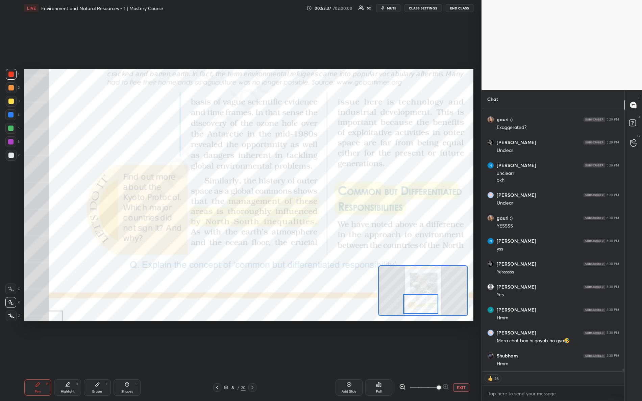
scroll to position [25633, 0]
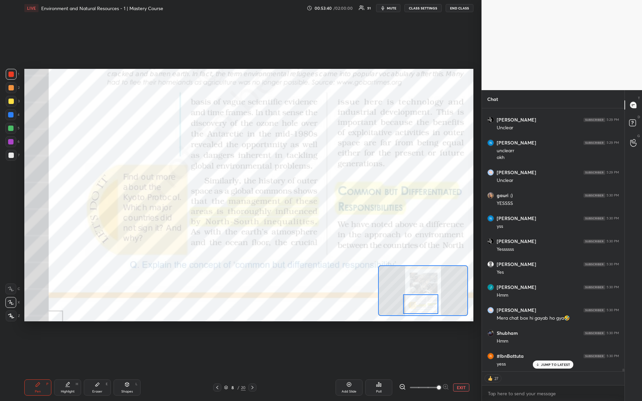
drag, startPoint x: 414, startPoint y: 299, endPoint x: 419, endPoint y: 298, distance: 5.2
click at [419, 299] on div at bounding box center [420, 304] width 35 height 20
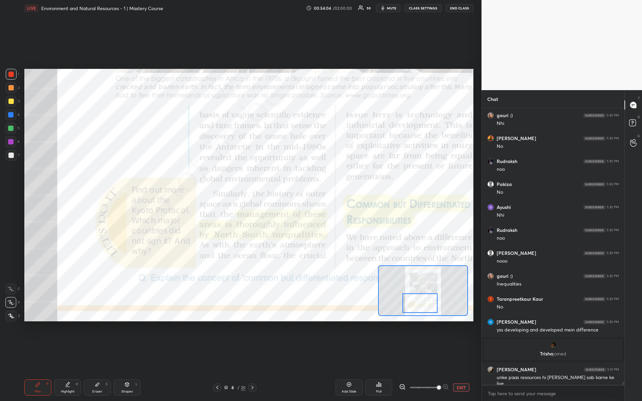
scroll to position [25989, 0]
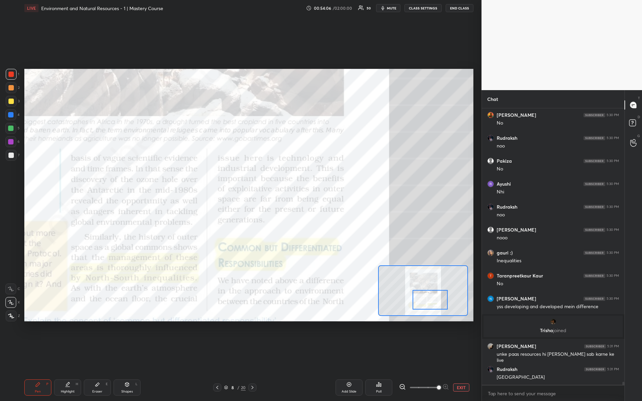
drag, startPoint x: 424, startPoint y: 305, endPoint x: 429, endPoint y: 303, distance: 5.1
click at [429, 304] on div at bounding box center [429, 300] width 35 height 20
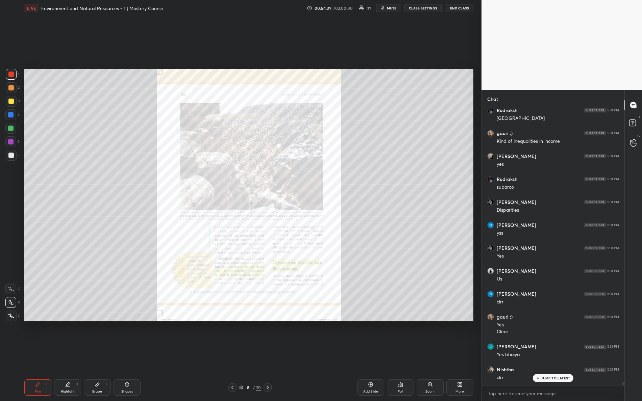
scroll to position [26272, 0]
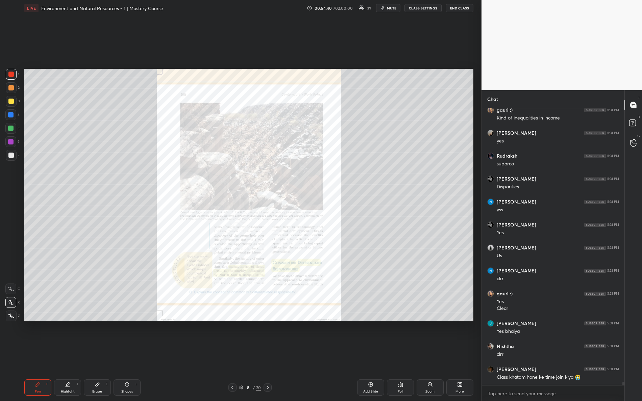
click at [435, 355] on div "Zoom" at bounding box center [429, 388] width 27 height 16
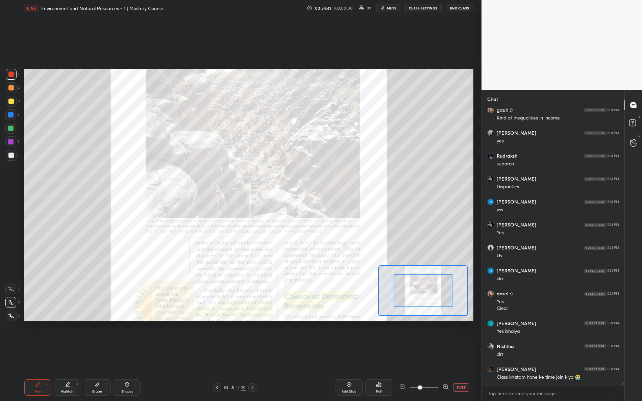
scroll to position [26295, 0]
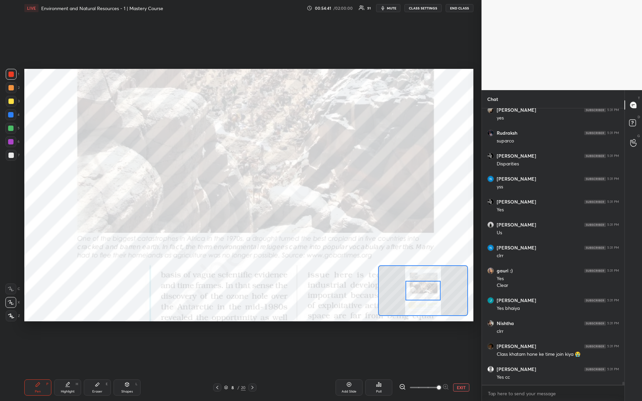
drag, startPoint x: 422, startPoint y: 382, endPoint x: 442, endPoint y: 381, distance: 19.3
click at [441, 355] on span at bounding box center [439, 388] width 4 height 4
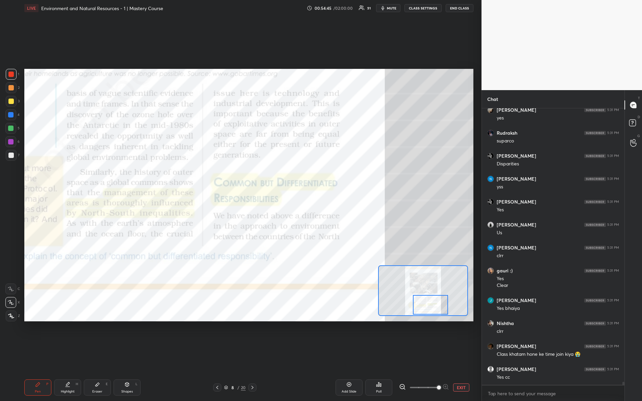
scroll to position [26317, 0]
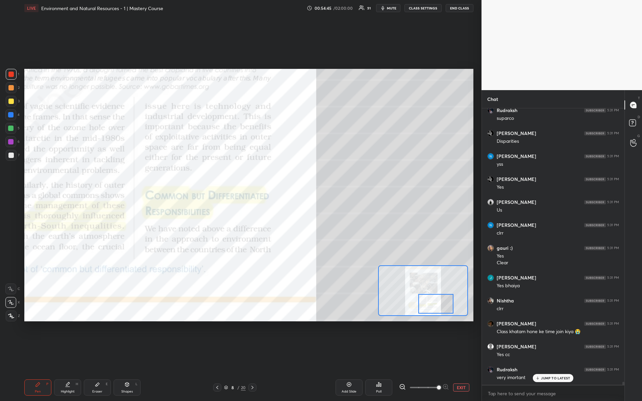
drag, startPoint x: 427, startPoint y: 293, endPoint x: 440, endPoint y: 306, distance: 18.6
click at [440, 306] on div at bounding box center [435, 304] width 35 height 20
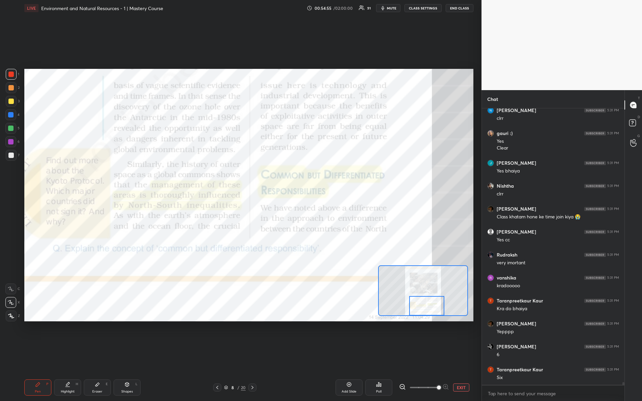
scroll to position [26455, 0]
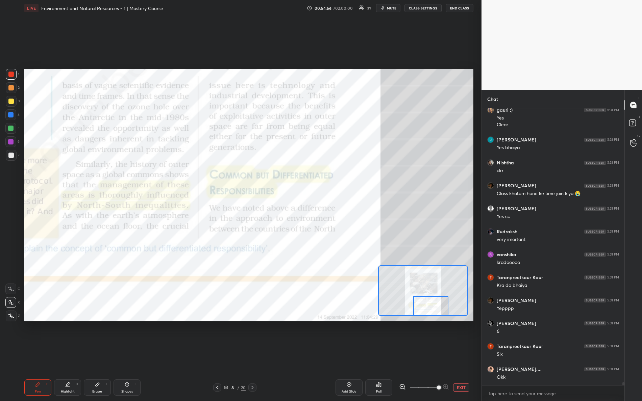
drag, startPoint x: 430, startPoint y: 296, endPoint x: 425, endPoint y: 301, distance: 7.2
click at [425, 301] on div at bounding box center [430, 306] width 35 height 20
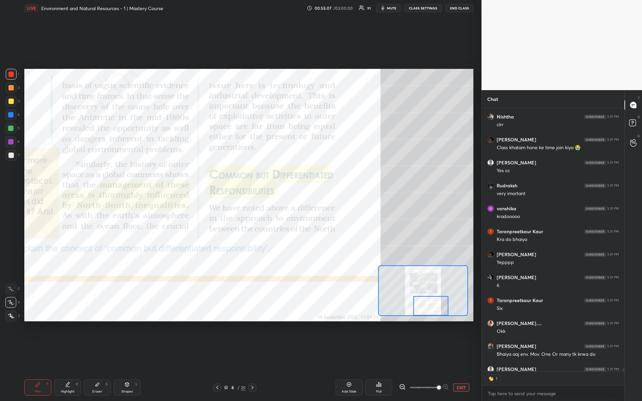
scroll to position [26538, 0]
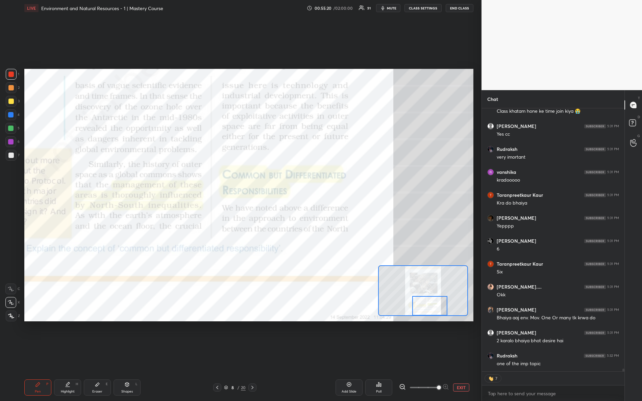
drag, startPoint x: 422, startPoint y: 302, endPoint x: 421, endPoint y: 306, distance: 3.8
click at [421, 306] on div at bounding box center [429, 306] width 35 height 20
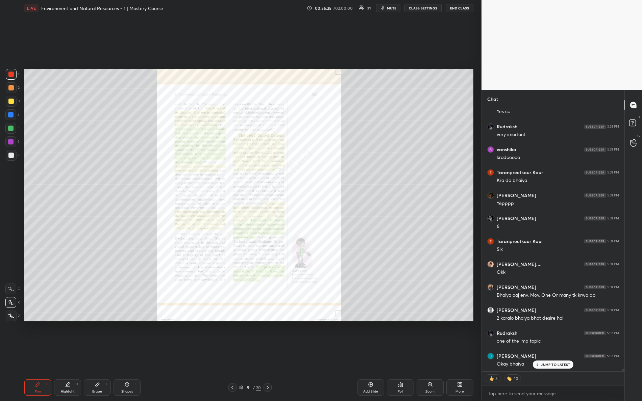
click at [426, 355] on div "Zoom" at bounding box center [429, 388] width 27 height 16
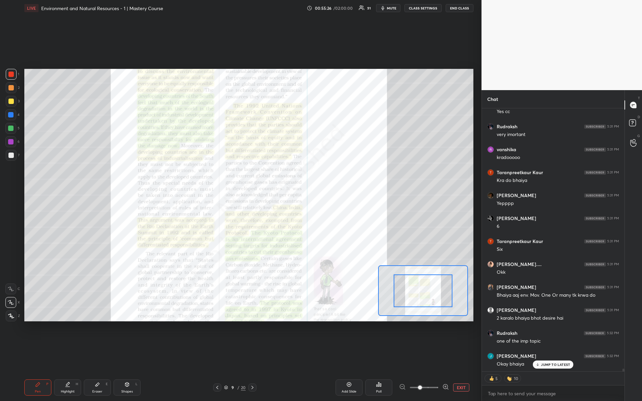
drag, startPoint x: 446, startPoint y: 387, endPoint x: 485, endPoint y: 373, distance: 41.1
click at [484, 355] on div "1 2 3 4 5 6 7 R O A L C X Z Erase all C X Z LIVE Environment and Natural Resour…" at bounding box center [321, 200] width 642 height 401
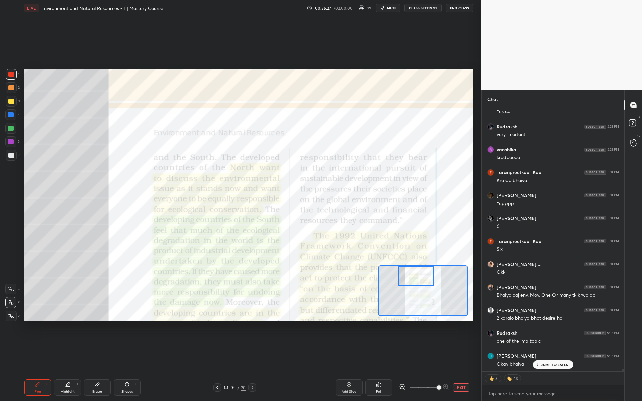
click at [409, 263] on div "Setting up your live class Poll for secs No correct answer Start poll" at bounding box center [248, 195] width 449 height 253
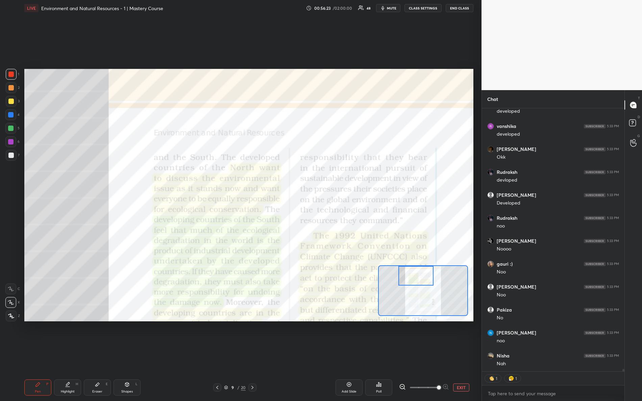
scroll to position [27134, 0]
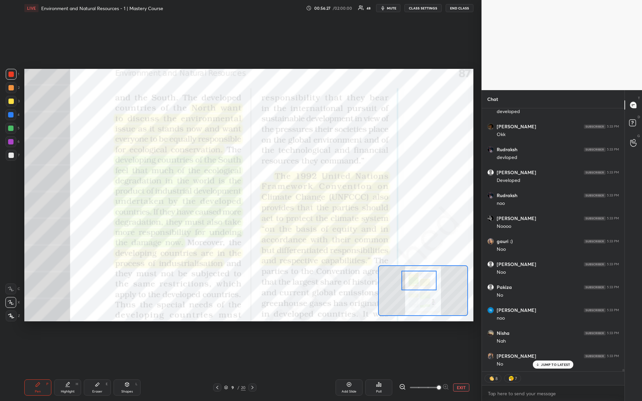
drag, startPoint x: 418, startPoint y: 280, endPoint x: 421, endPoint y: 285, distance: 5.3
click at [421, 285] on div at bounding box center [418, 281] width 35 height 20
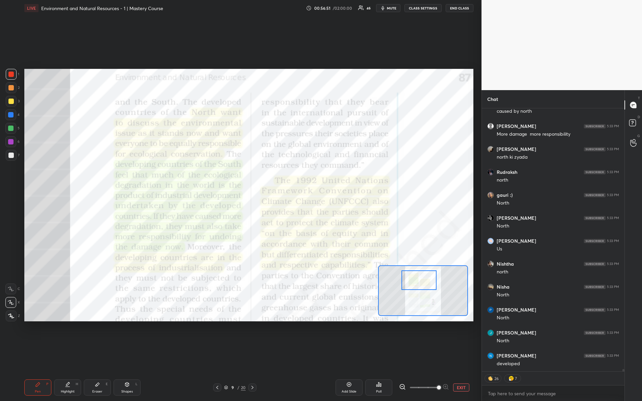
scroll to position [27403, 0]
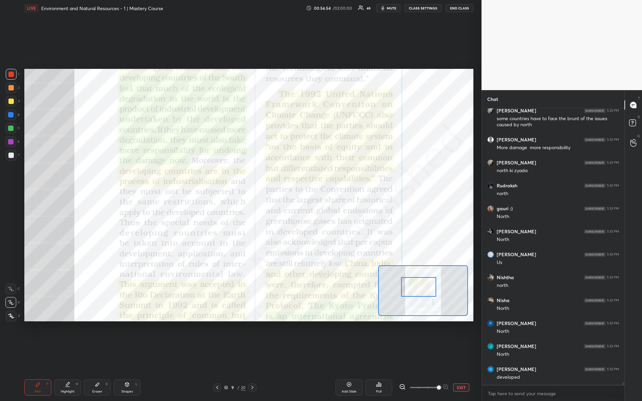
click at [416, 284] on div at bounding box center [418, 287] width 35 height 20
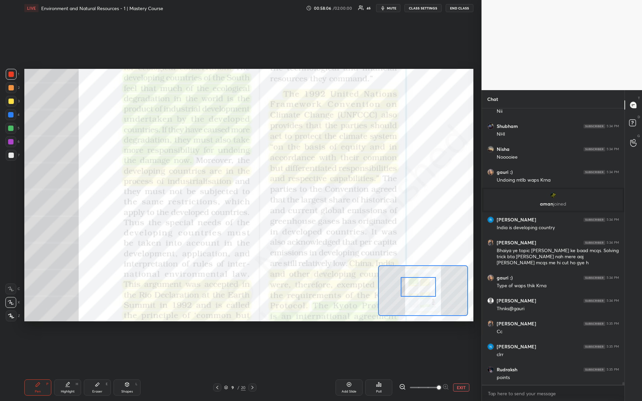
scroll to position [27830, 0]
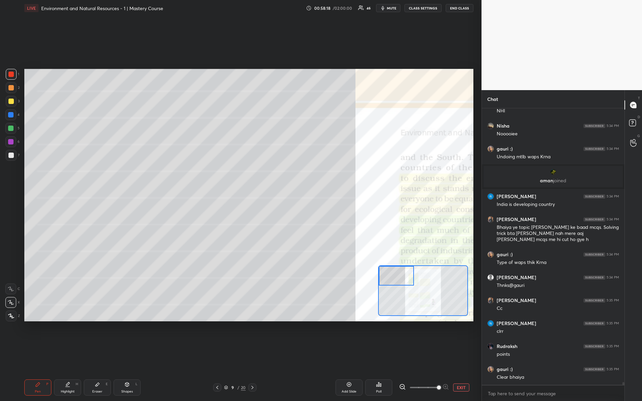
drag, startPoint x: 414, startPoint y: 285, endPoint x: 381, endPoint y: 266, distance: 38.9
click at [383, 271] on div at bounding box center [396, 276] width 35 height 20
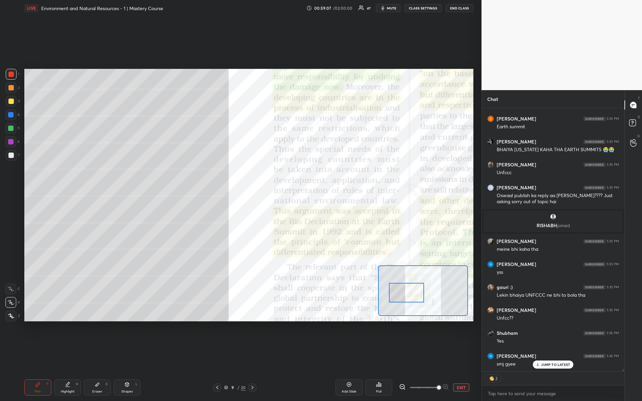
scroll to position [275, 141]
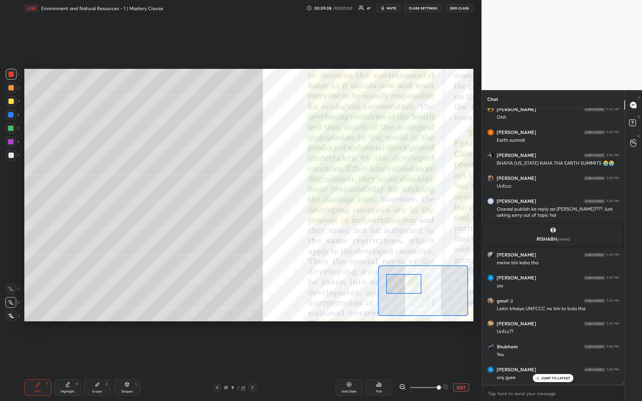
click at [396, 281] on div at bounding box center [403, 284] width 35 height 20
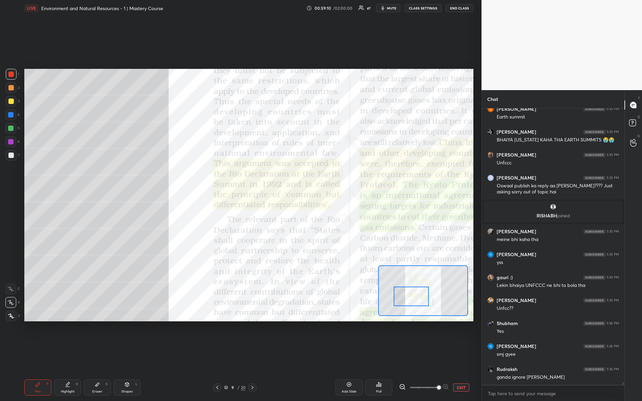
drag, startPoint x: 397, startPoint y: 279, endPoint x: 409, endPoint y: 288, distance: 15.0
click at [409, 293] on div at bounding box center [410, 297] width 35 height 20
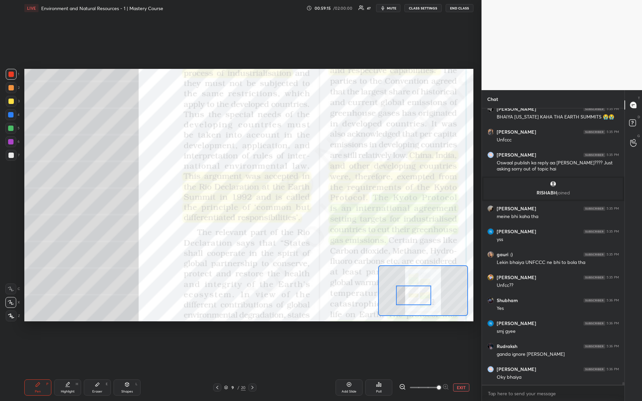
click at [412, 289] on div at bounding box center [413, 296] width 35 height 20
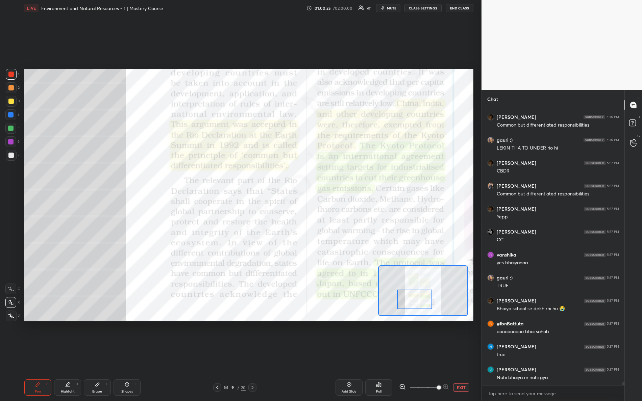
scroll to position [29520, 0]
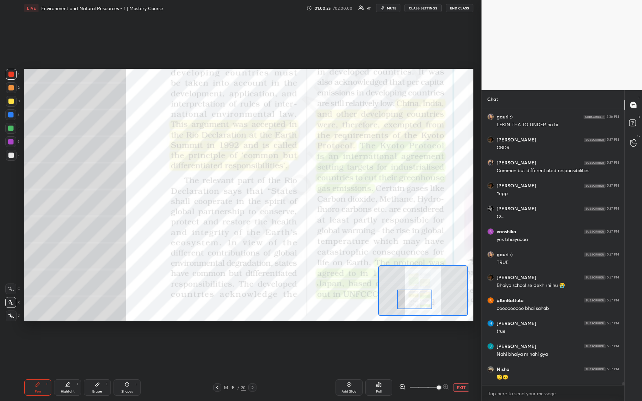
drag, startPoint x: 415, startPoint y: 292, endPoint x: 416, endPoint y: 296, distance: 4.8
click at [416, 296] on div at bounding box center [414, 300] width 35 height 20
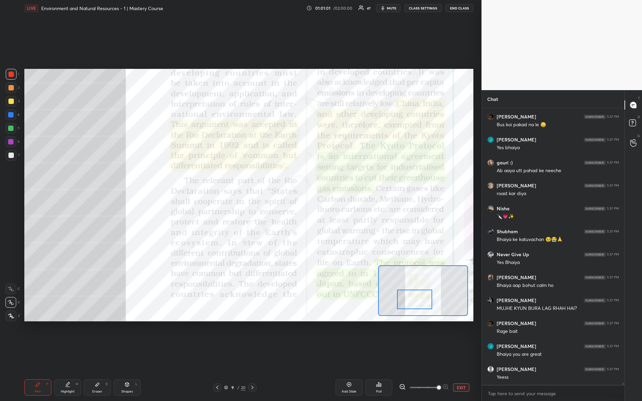
scroll to position [261, 141]
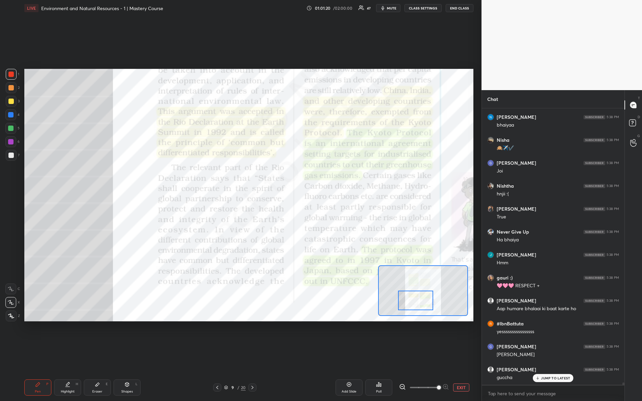
drag, startPoint x: 405, startPoint y: 305, endPoint x: 409, endPoint y: 305, distance: 3.7
click at [409, 306] on div at bounding box center [415, 301] width 35 height 20
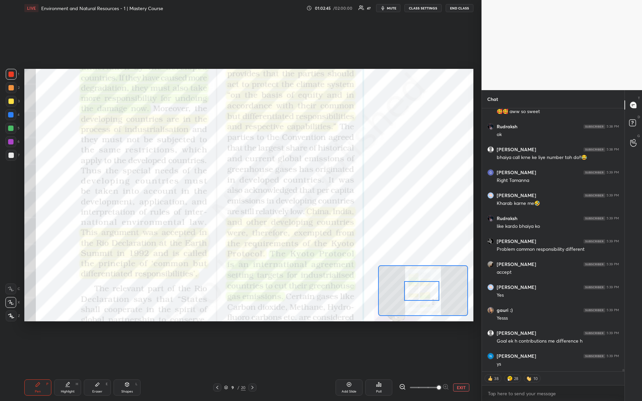
scroll to position [31026, 0]
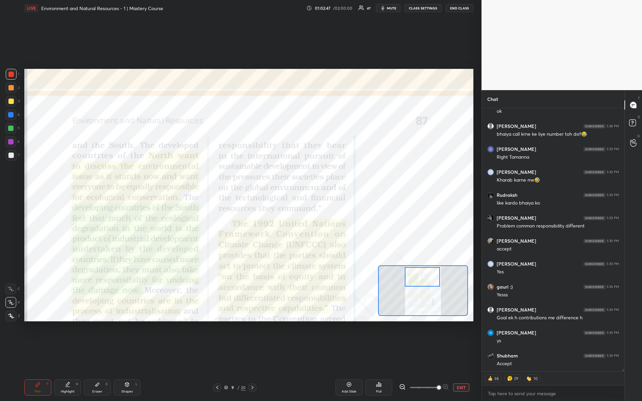
drag, startPoint x: 420, startPoint y: 302, endPoint x: 424, endPoint y: 279, distance: 23.2
click at [424, 278] on div at bounding box center [422, 277] width 35 height 20
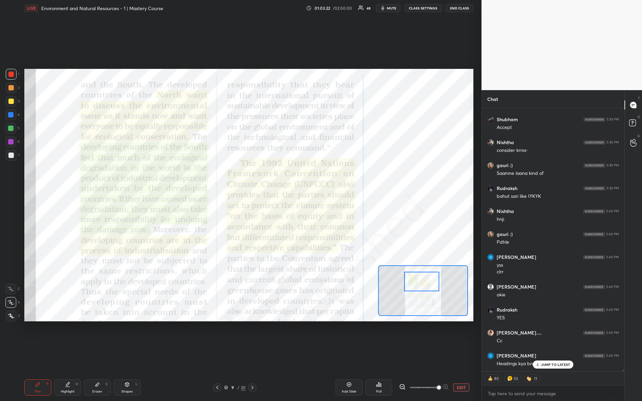
scroll to position [31291, 0]
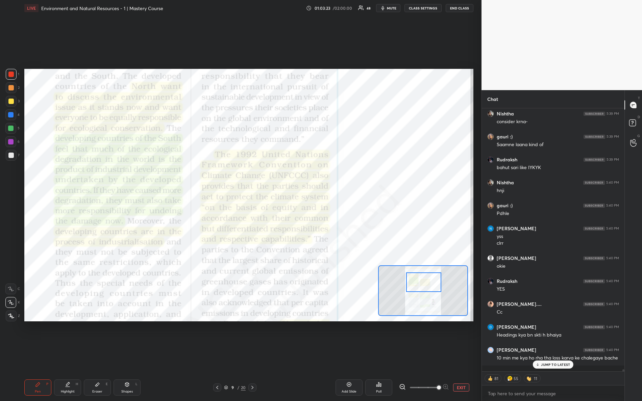
drag, startPoint x: 430, startPoint y: 279, endPoint x: 426, endPoint y: 272, distance: 7.9
click at [431, 285] on div at bounding box center [423, 283] width 35 height 20
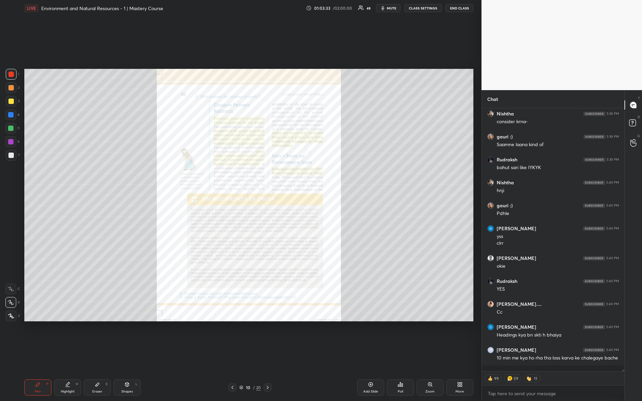
scroll to position [31314, 0]
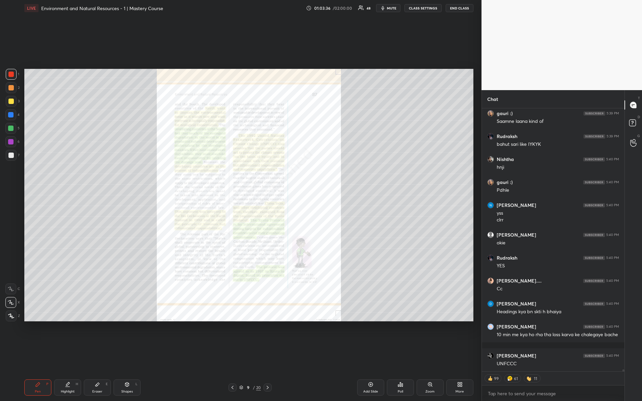
click at [433, 355] on div "Zoom" at bounding box center [429, 388] width 27 height 16
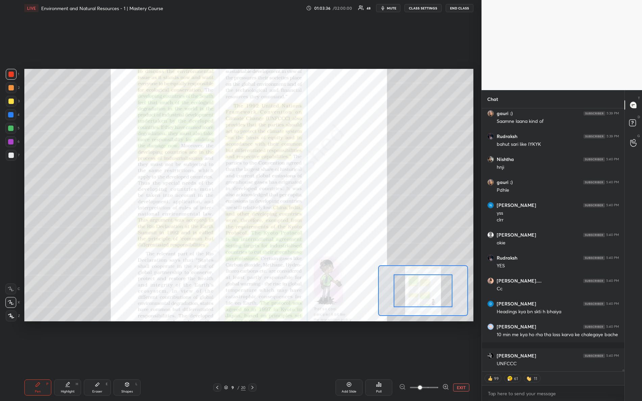
scroll to position [31337, 0]
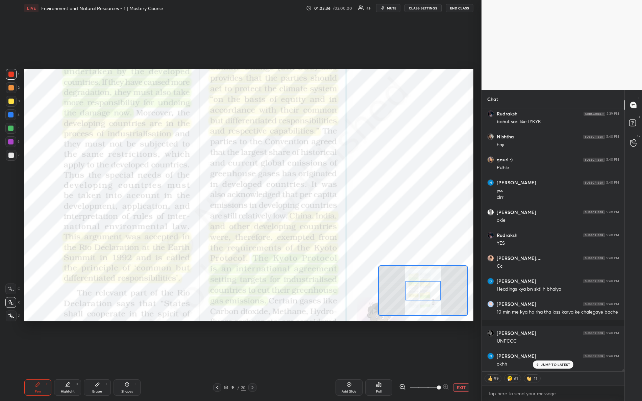
drag, startPoint x: 426, startPoint y: 392, endPoint x: 471, endPoint y: 385, distance: 45.4
click at [471, 355] on div "EXIT" at bounding box center [436, 388] width 74 height 8
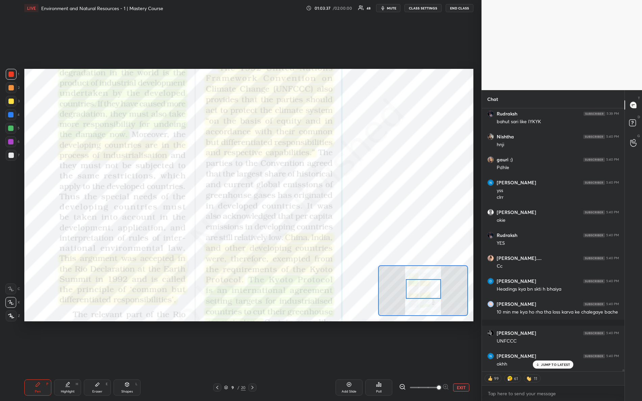
scroll to position [31360, 0]
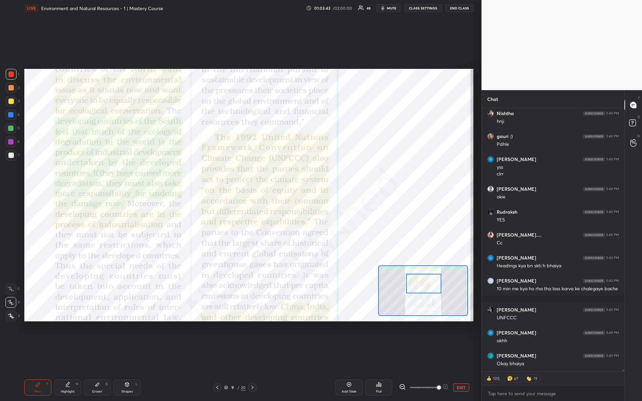
drag, startPoint x: 417, startPoint y: 282, endPoint x: 417, endPoint y: 276, distance: 6.4
click at [418, 275] on div at bounding box center [423, 284] width 35 height 20
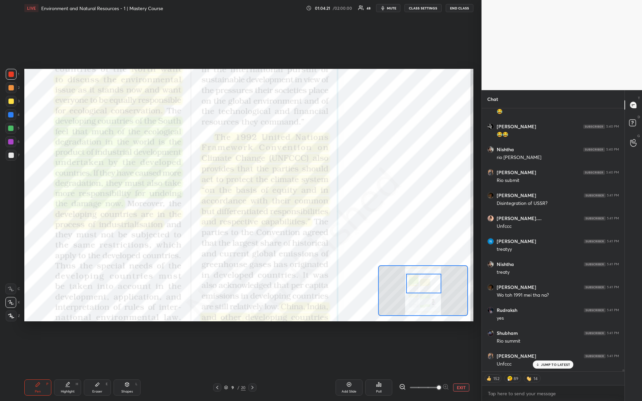
scroll to position [31934, 0]
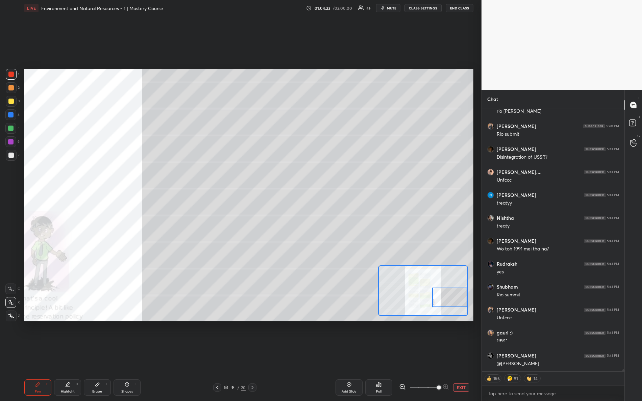
drag, startPoint x: 420, startPoint y: 283, endPoint x: 461, endPoint y: 290, distance: 41.9
click at [464, 296] on div at bounding box center [449, 298] width 35 height 20
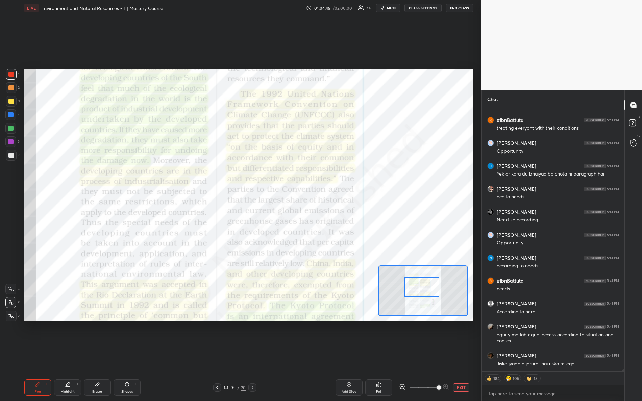
scroll to position [32308, 0]
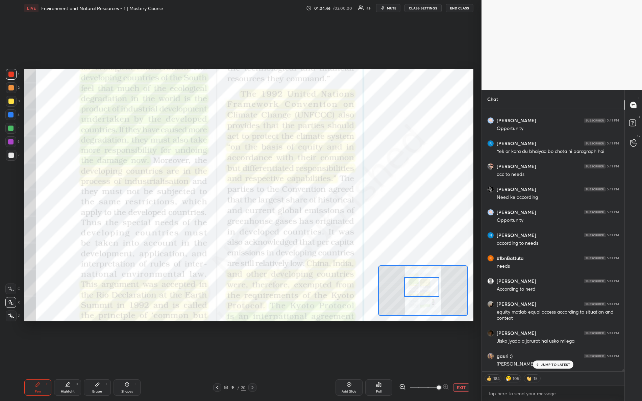
drag, startPoint x: 441, startPoint y: 291, endPoint x: 413, endPoint y: 281, distance: 30.1
click at [413, 281] on div at bounding box center [421, 287] width 35 height 20
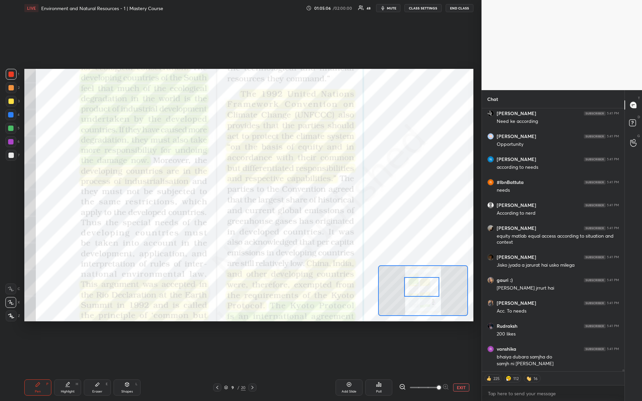
scroll to position [32406, 0]
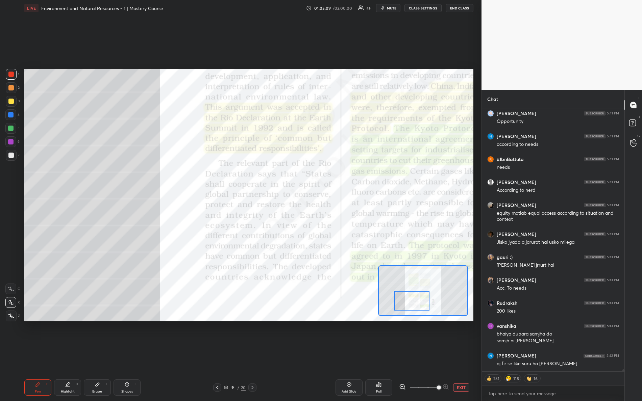
drag, startPoint x: 419, startPoint y: 285, endPoint x: 406, endPoint y: 294, distance: 16.2
click at [409, 300] on div at bounding box center [411, 301] width 35 height 20
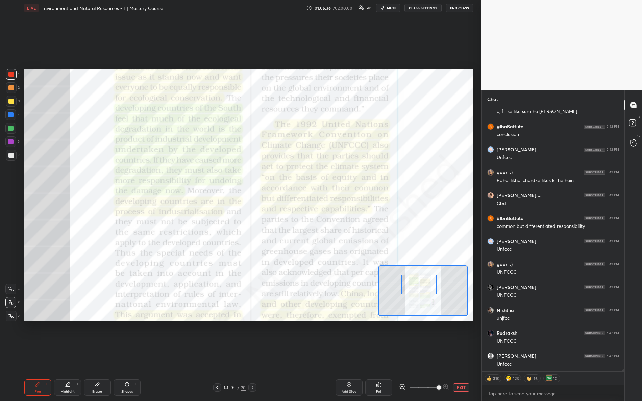
scroll to position [32682, 0]
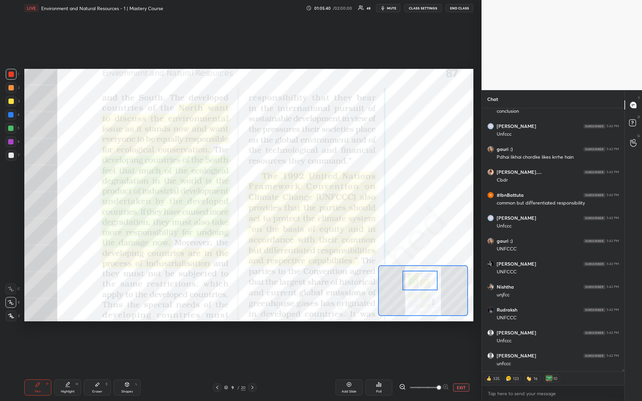
drag, startPoint x: 406, startPoint y: 302, endPoint x: 414, endPoint y: 280, distance: 23.6
click at [414, 281] on div at bounding box center [419, 281] width 35 height 20
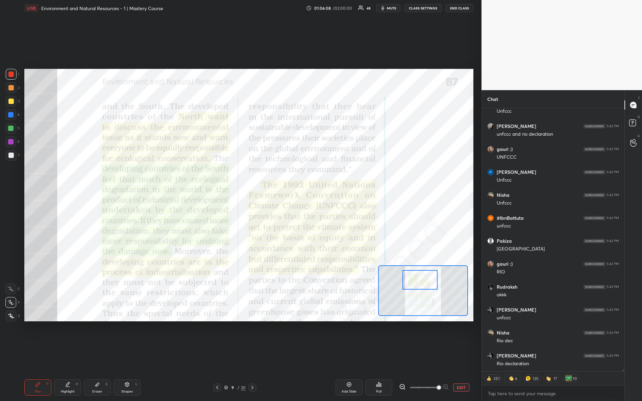
scroll to position [33193, 0]
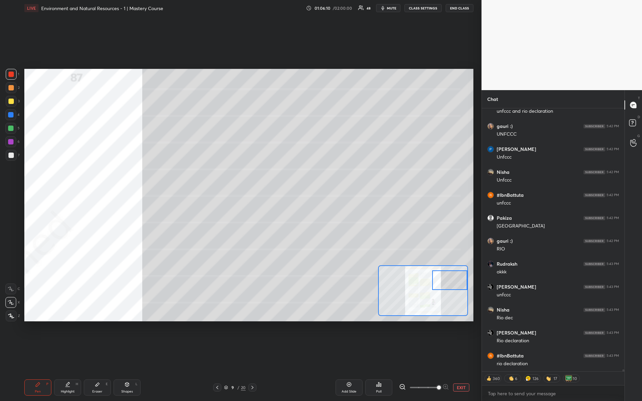
drag, startPoint x: 418, startPoint y: 282, endPoint x: 453, endPoint y: 278, distance: 35.0
click at [455, 281] on div at bounding box center [449, 280] width 35 height 20
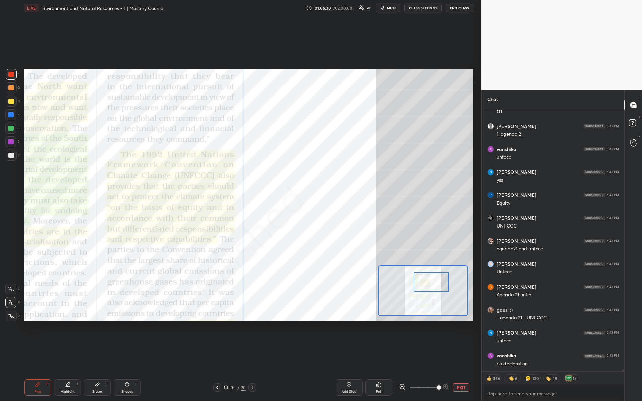
scroll to position [33636, 0]
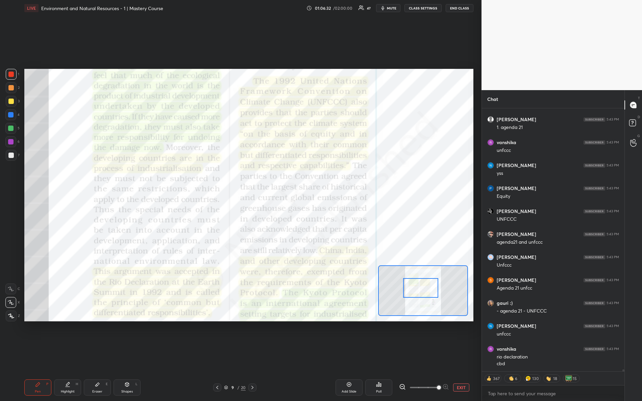
drag, startPoint x: 445, startPoint y: 279, endPoint x: 416, endPoint y: 286, distance: 29.2
click at [417, 286] on div at bounding box center [420, 288] width 35 height 20
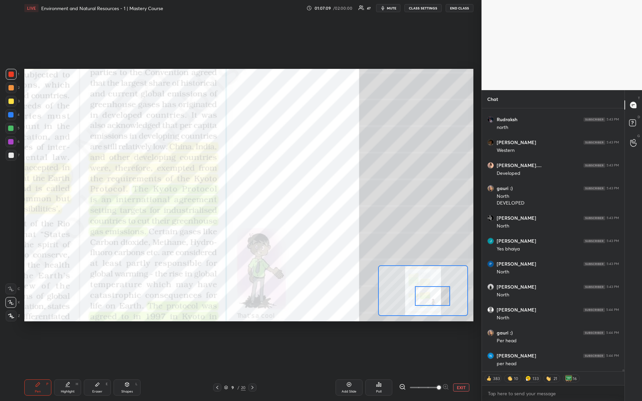
scroll to position [34125, 0]
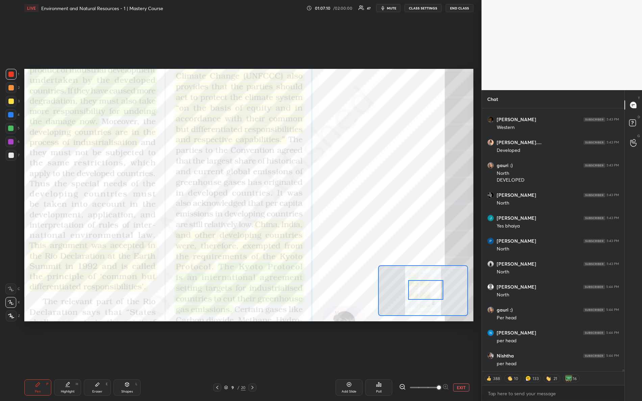
drag, startPoint x: 413, startPoint y: 287, endPoint x: 413, endPoint y: 282, distance: 4.7
click at [418, 289] on div at bounding box center [425, 290] width 35 height 20
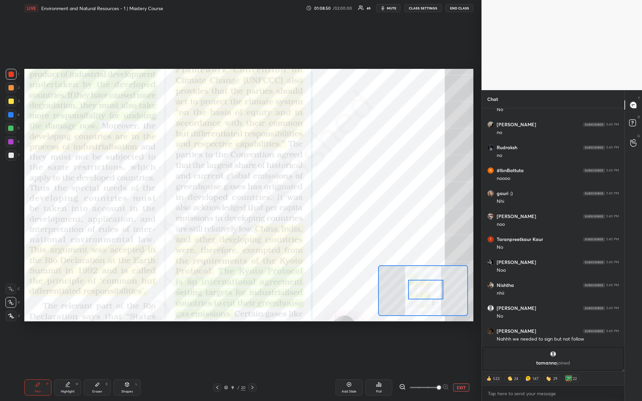
scroll to position [31547, 0]
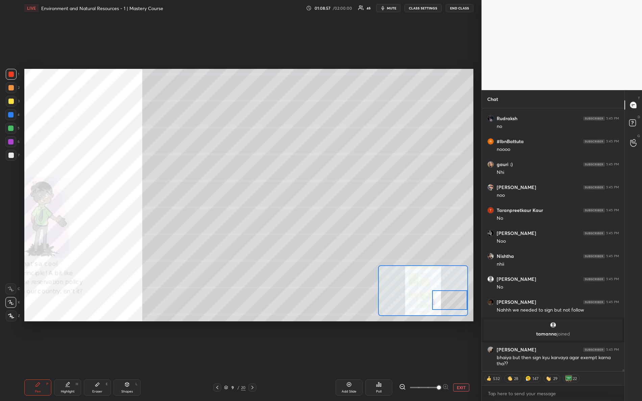
drag, startPoint x: 424, startPoint y: 282, endPoint x: 446, endPoint y: 291, distance: 24.4
click at [445, 296] on div at bounding box center [449, 300] width 35 height 20
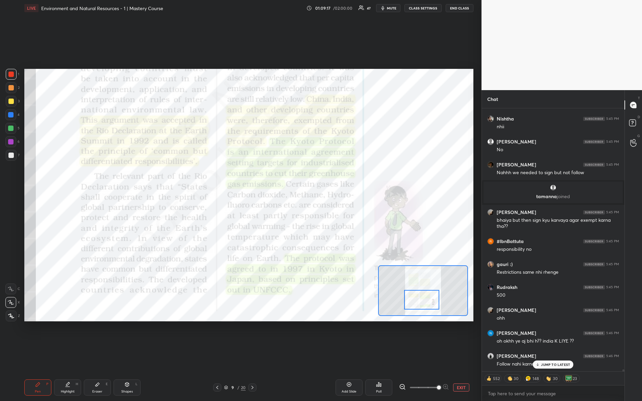
scroll to position [31708, 0]
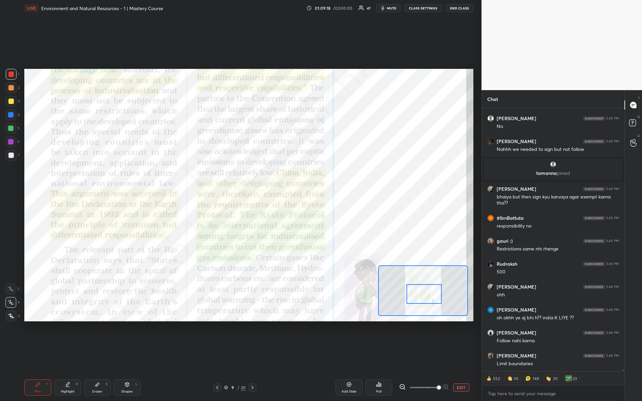
drag, startPoint x: 452, startPoint y: 296, endPoint x: 426, endPoint y: 285, distance: 28.6
click at [427, 290] on div at bounding box center [423, 294] width 35 height 20
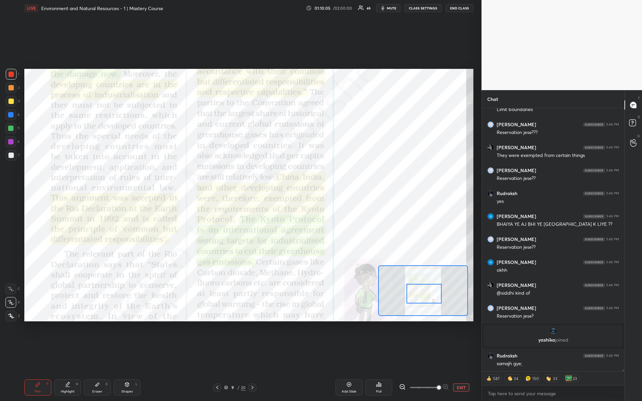
scroll to position [31985, 0]
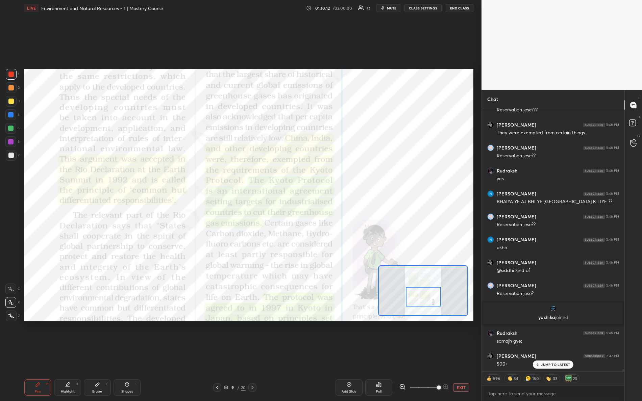
drag, startPoint x: 424, startPoint y: 292, endPoint x: 426, endPoint y: 295, distance: 3.8
click at [425, 296] on div at bounding box center [423, 297] width 35 height 20
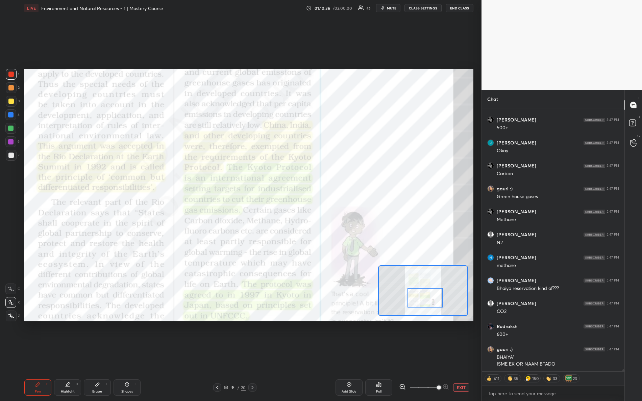
scroll to position [32245, 0]
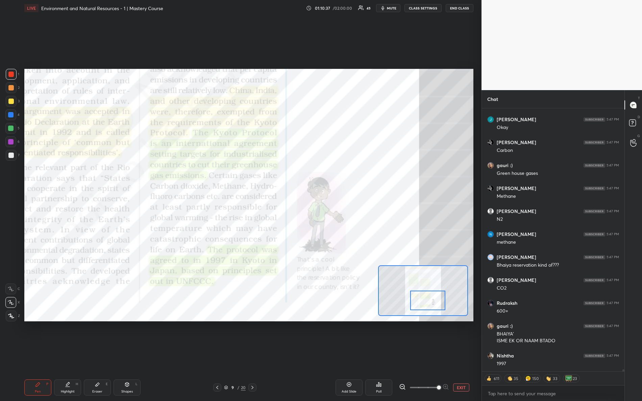
drag, startPoint x: 420, startPoint y: 297, endPoint x: 424, endPoint y: 301, distance: 5.0
click at [424, 301] on div at bounding box center [427, 301] width 35 height 20
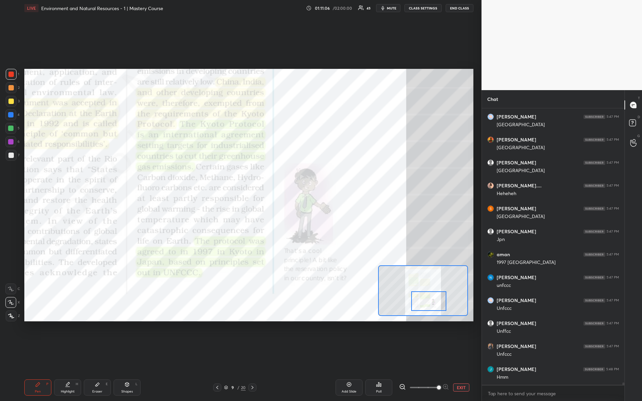
scroll to position [32943, 0]
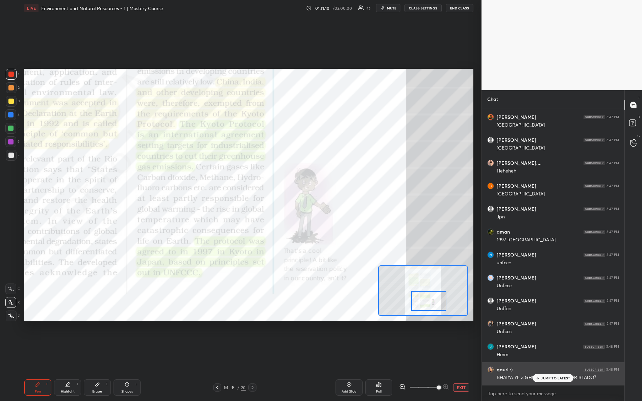
drag, startPoint x: 544, startPoint y: 379, endPoint x: 540, endPoint y: 373, distance: 7.2
click at [544, 355] on p "JUMP TO LATEST" at bounding box center [555, 378] width 29 height 4
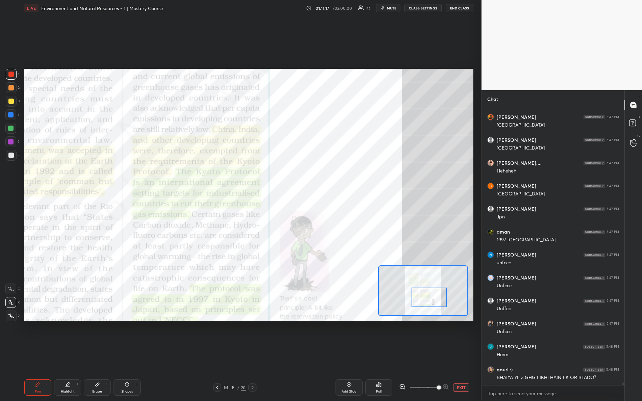
drag, startPoint x: 429, startPoint y: 301, endPoint x: 430, endPoint y: 291, distance: 10.6
click at [430, 299] on div at bounding box center [428, 298] width 35 height 20
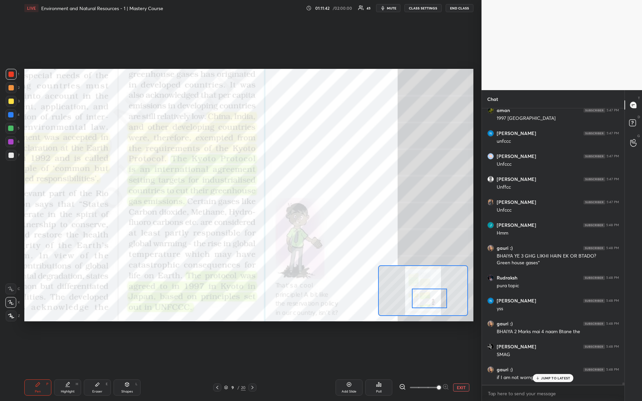
scroll to position [33071, 0]
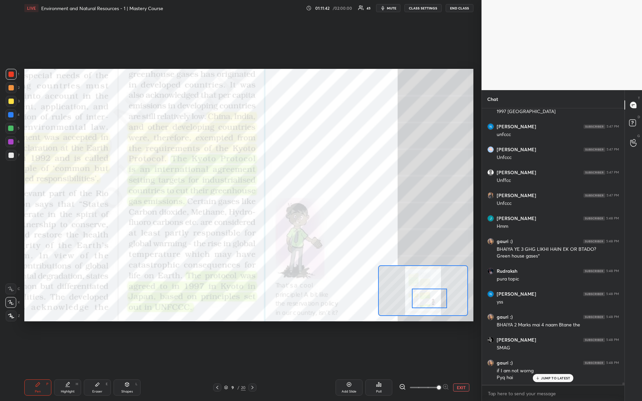
click at [386, 13] on div "LIVE Environment and Natural Resources - 1 | Mastery Course 01:11:42 / 02:00:00…" at bounding box center [248, 8] width 449 height 16
click at [385, 8] on icon "button" at bounding box center [382, 7] width 5 height 5
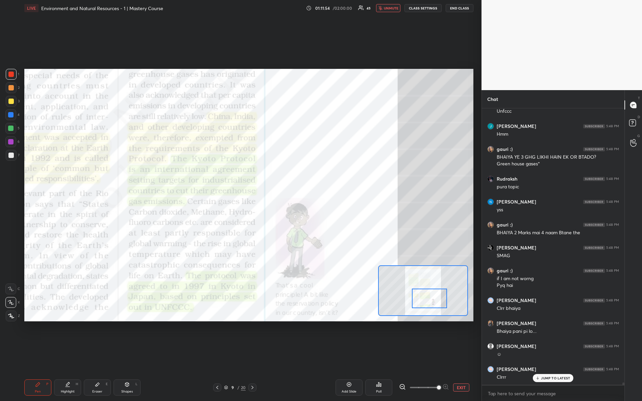
scroll to position [33186, 0]
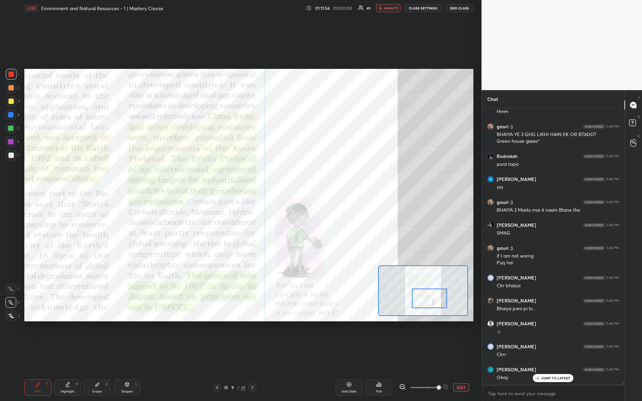
drag, startPoint x: 384, startPoint y: 9, endPoint x: 377, endPoint y: 2, distance: 10.5
click at [384, 9] on button "unmute" at bounding box center [388, 8] width 24 height 8
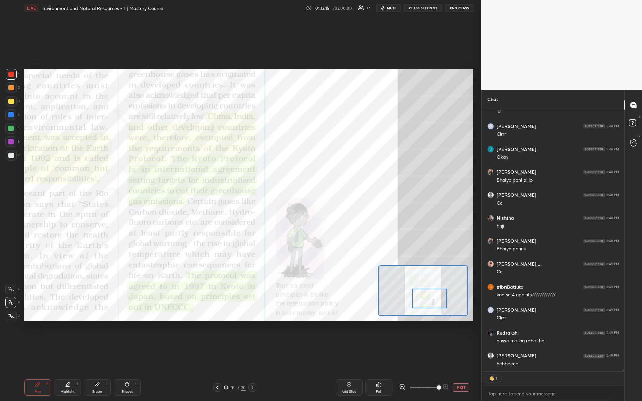
scroll to position [33429, 0]
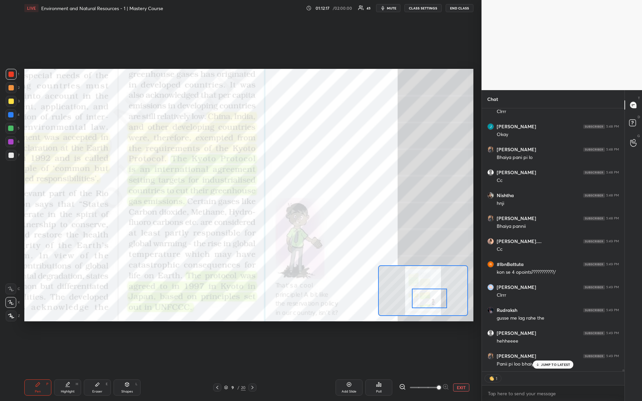
click at [340, 355] on div "Add Slide" at bounding box center [348, 388] width 27 height 16
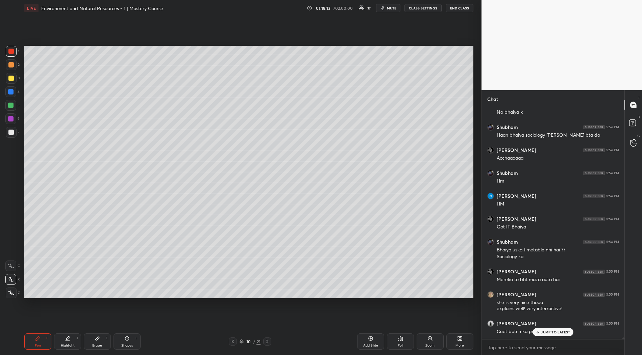
scroll to position [38771, 0]
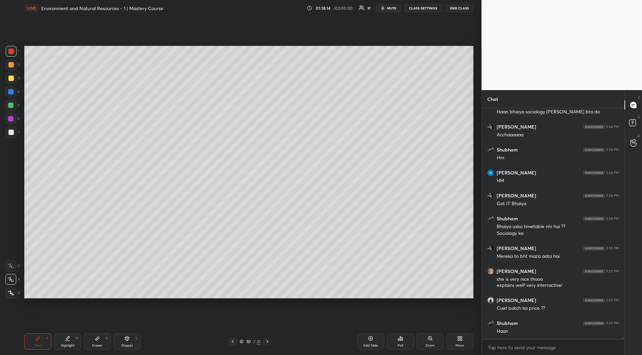
click at [555, 331] on div "Haan" at bounding box center [557, 331] width 122 height 7
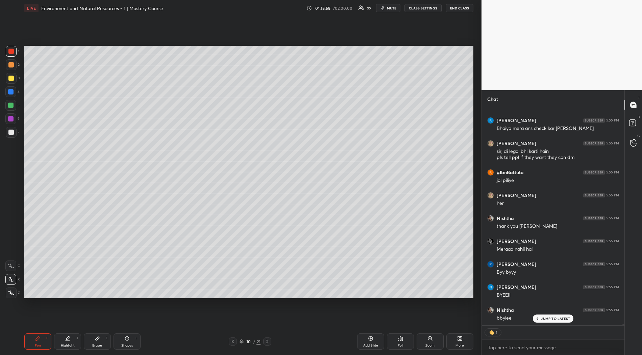
scroll to position [39670, 0]
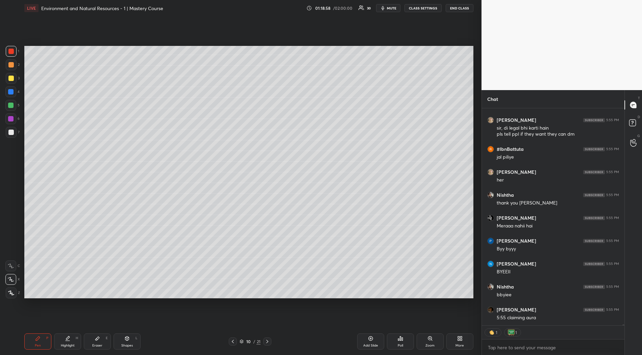
click at [467, 7] on button "END CLASS" at bounding box center [459, 8] width 28 height 8
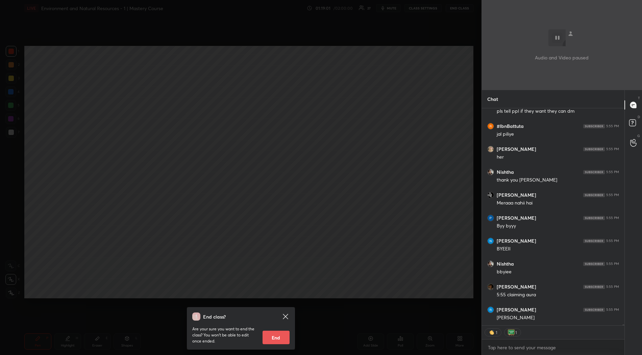
scroll to position [39716, 0]
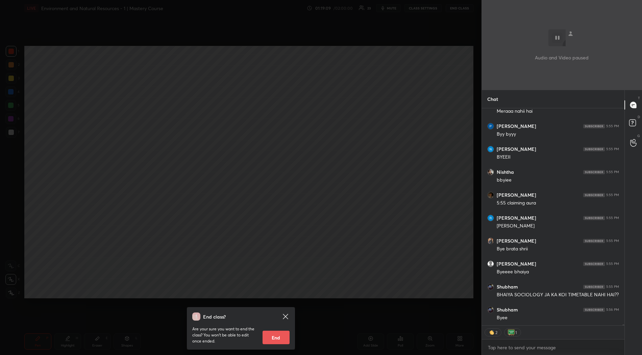
click at [280, 311] on div "End class? Are your sure you want to end the class? You won’t be able to edit o…" at bounding box center [241, 328] width 108 height 43
click at [284, 318] on icon at bounding box center [285, 316] width 5 height 5
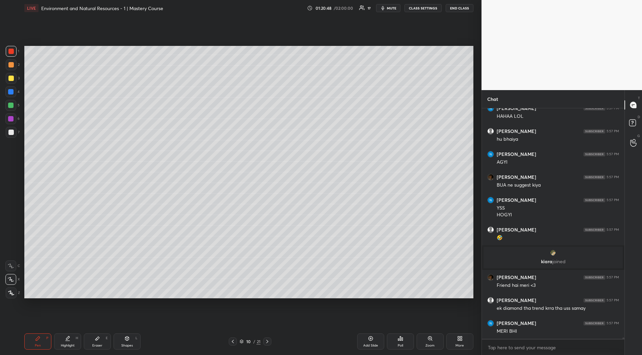
scroll to position [38038, 0]
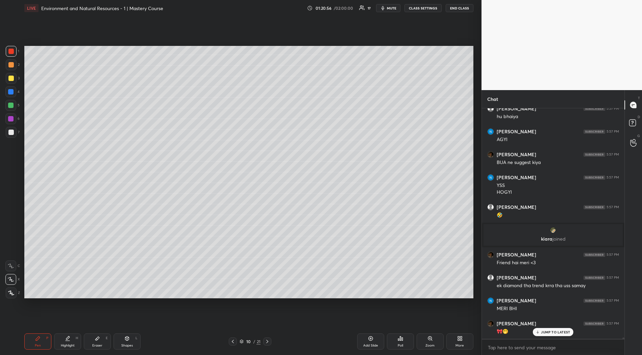
click at [125, 340] on icon at bounding box center [127, 339] width 4 height 4
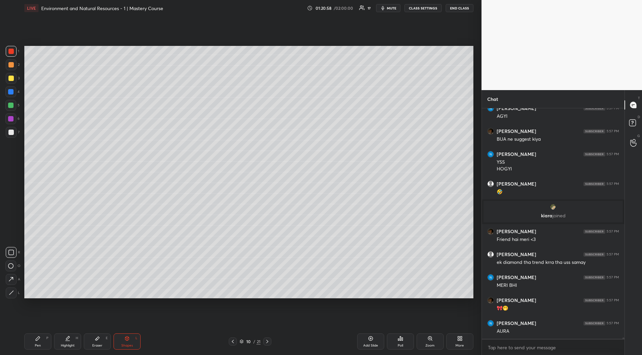
click at [16, 265] on div "O" at bounding box center [12, 266] width 15 height 11
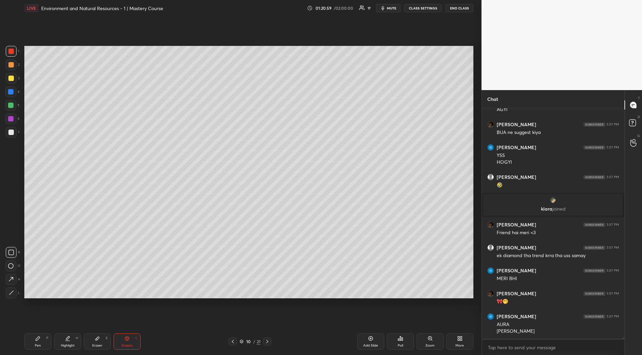
click at [398, 312] on div "Setting up your live class Poll for secs No correct answer Start poll" at bounding box center [249, 172] width 454 height 312
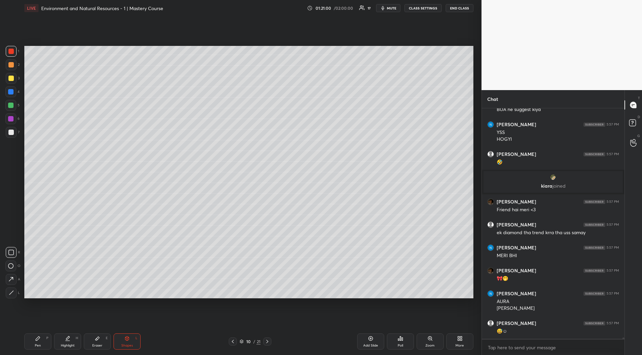
click at [7, 266] on div at bounding box center [10, 266] width 11 height 11
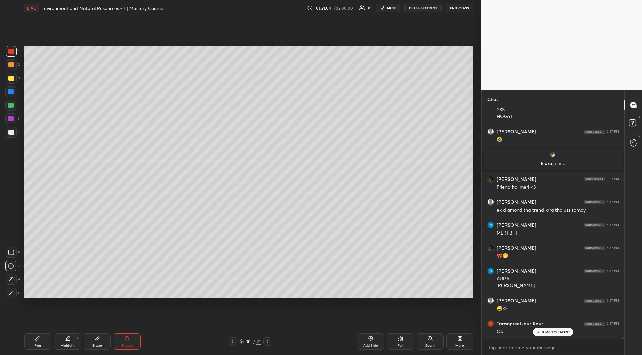
click at [10, 279] on icon at bounding box center [10, 279] width 7 height 7
click at [66, 340] on icon at bounding box center [67, 338] width 5 height 5
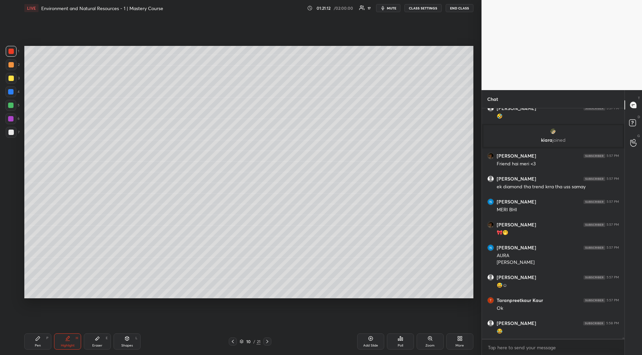
click at [455, 5] on button "END CLASS" at bounding box center [459, 8] width 28 height 8
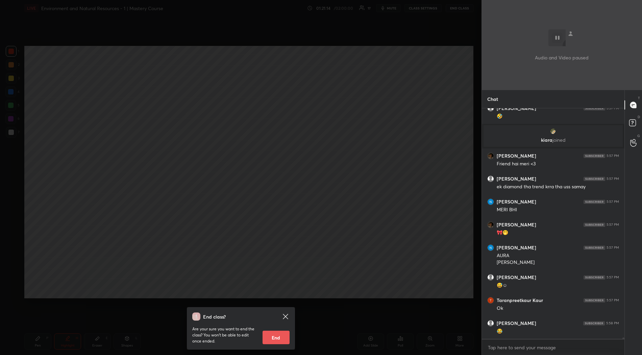
click at [271, 337] on button "End" at bounding box center [275, 338] width 27 height 14
type textarea "x"
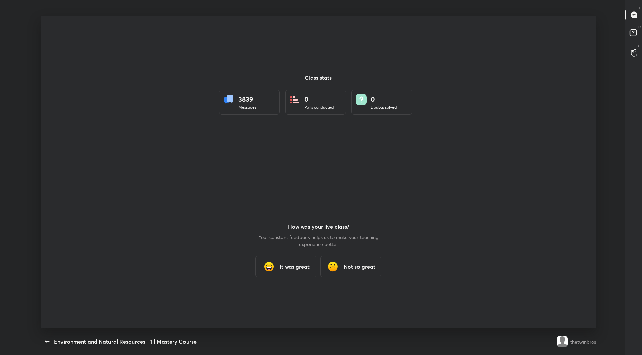
scroll to position [33455, 33131]
